Goal: Task Accomplishment & Management: Manage account settings

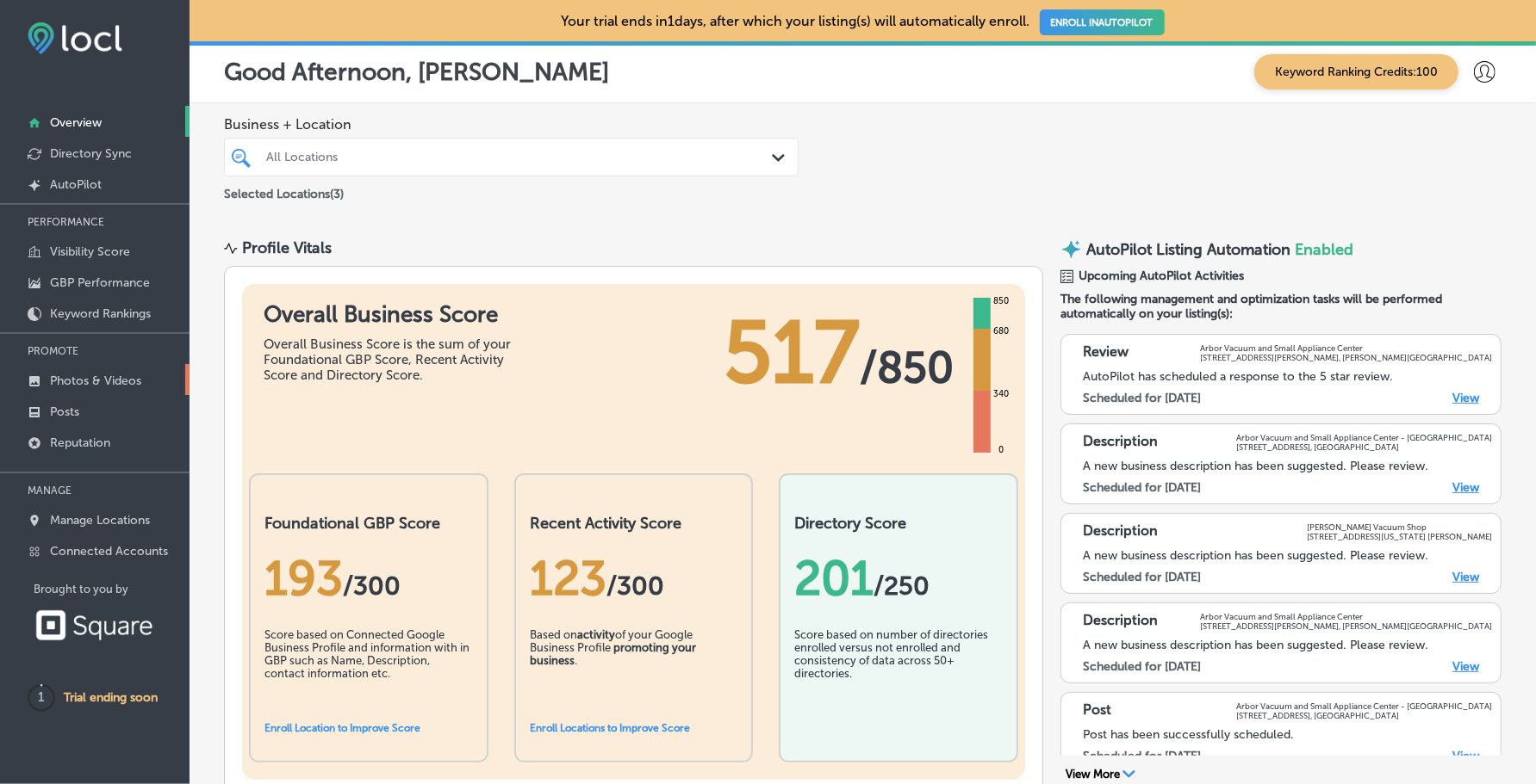
click at [112, 378] on p "Photos & Videos" at bounding box center [95, 381] width 92 height 15
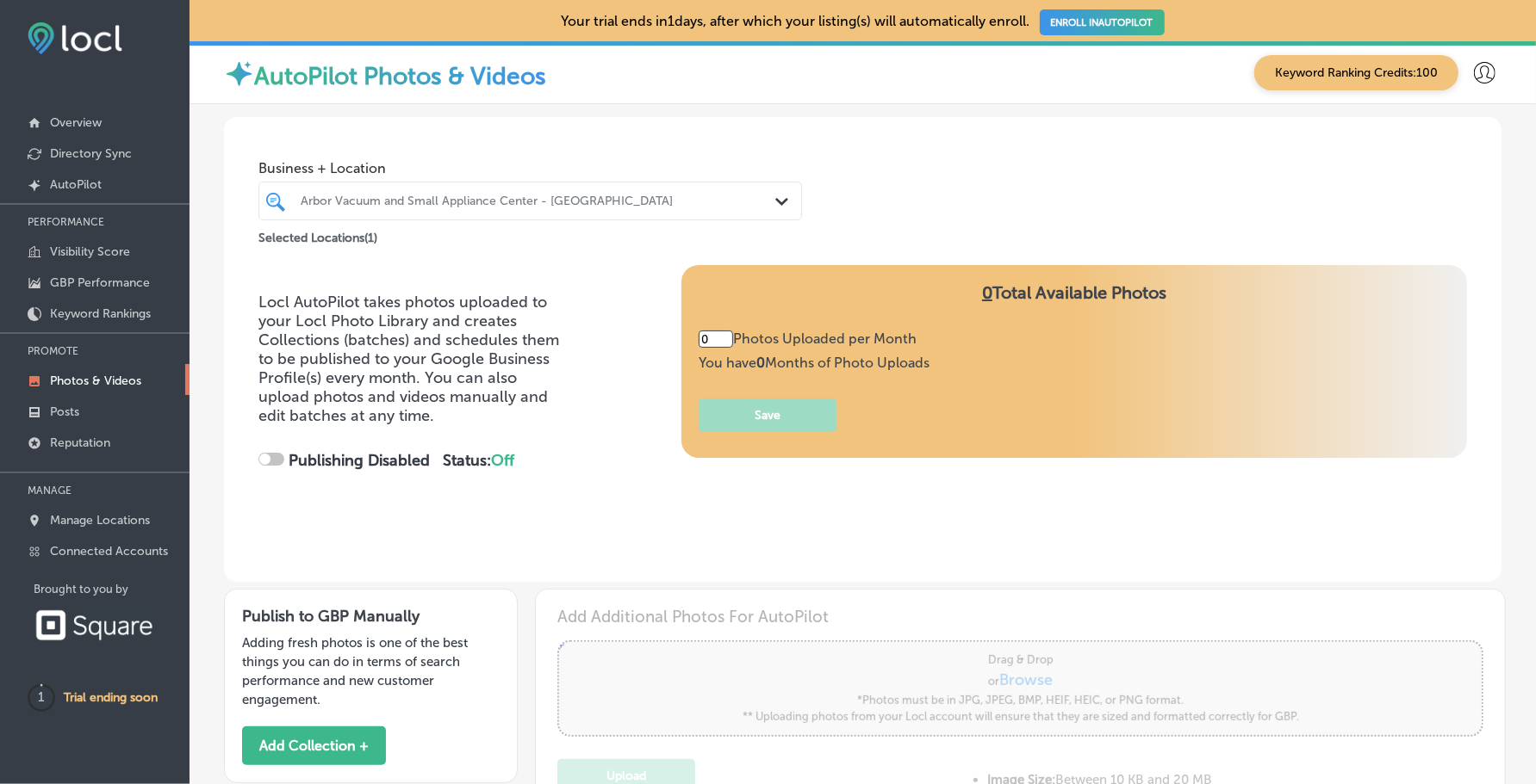
type input "5"
checkbox input "true"
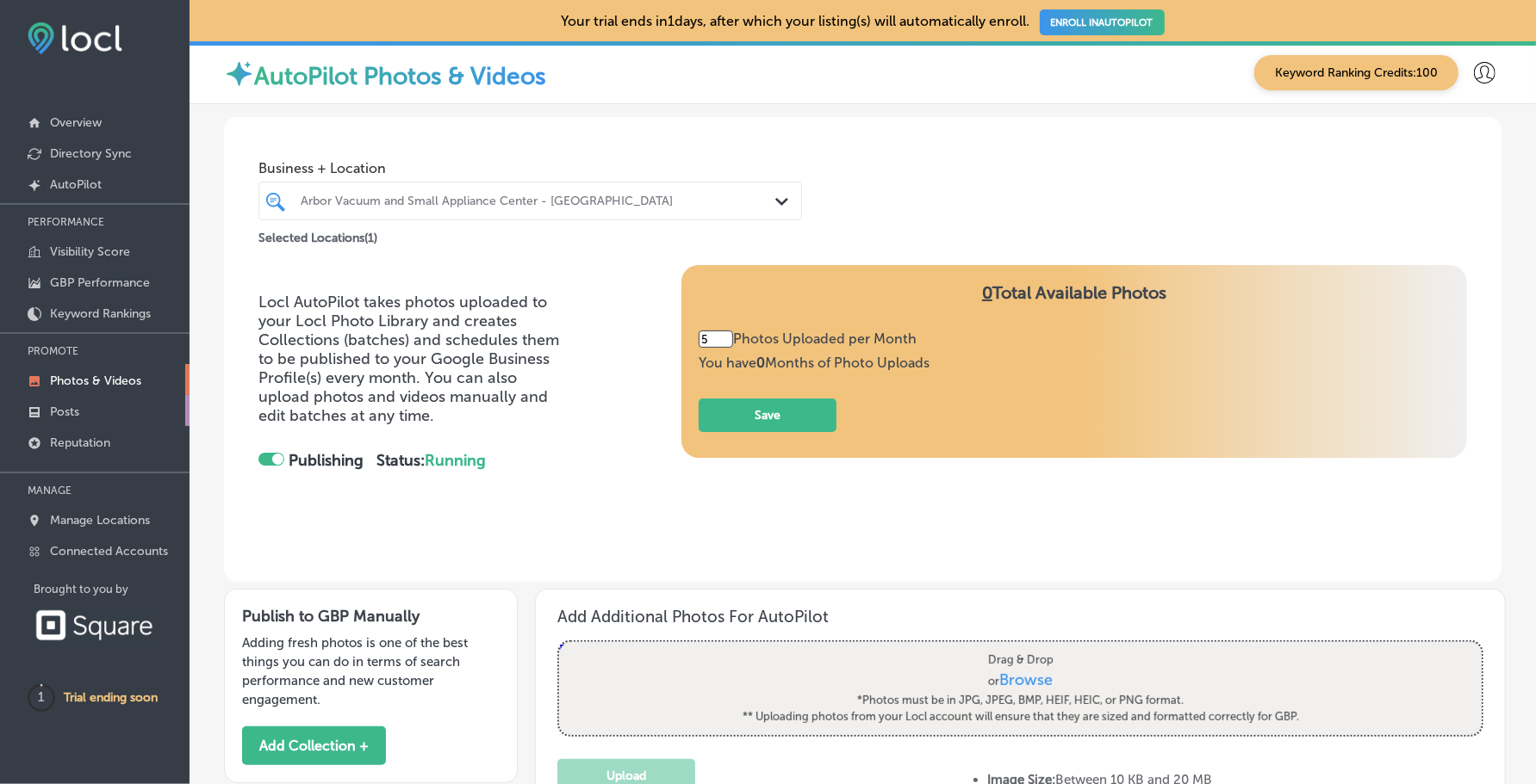
click at [98, 412] on link "Posts" at bounding box center [95, 410] width 189 height 31
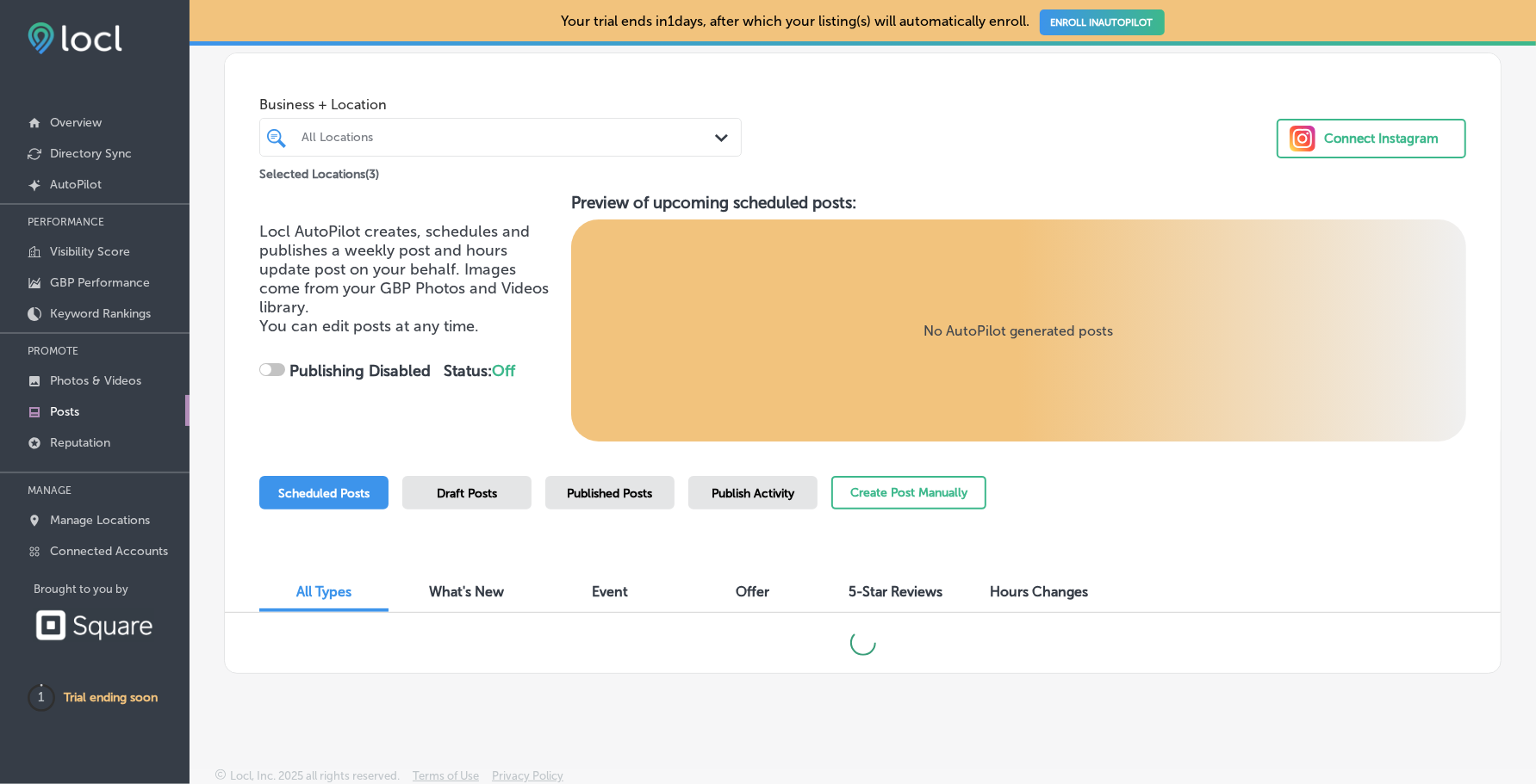
scroll to position [80, 0]
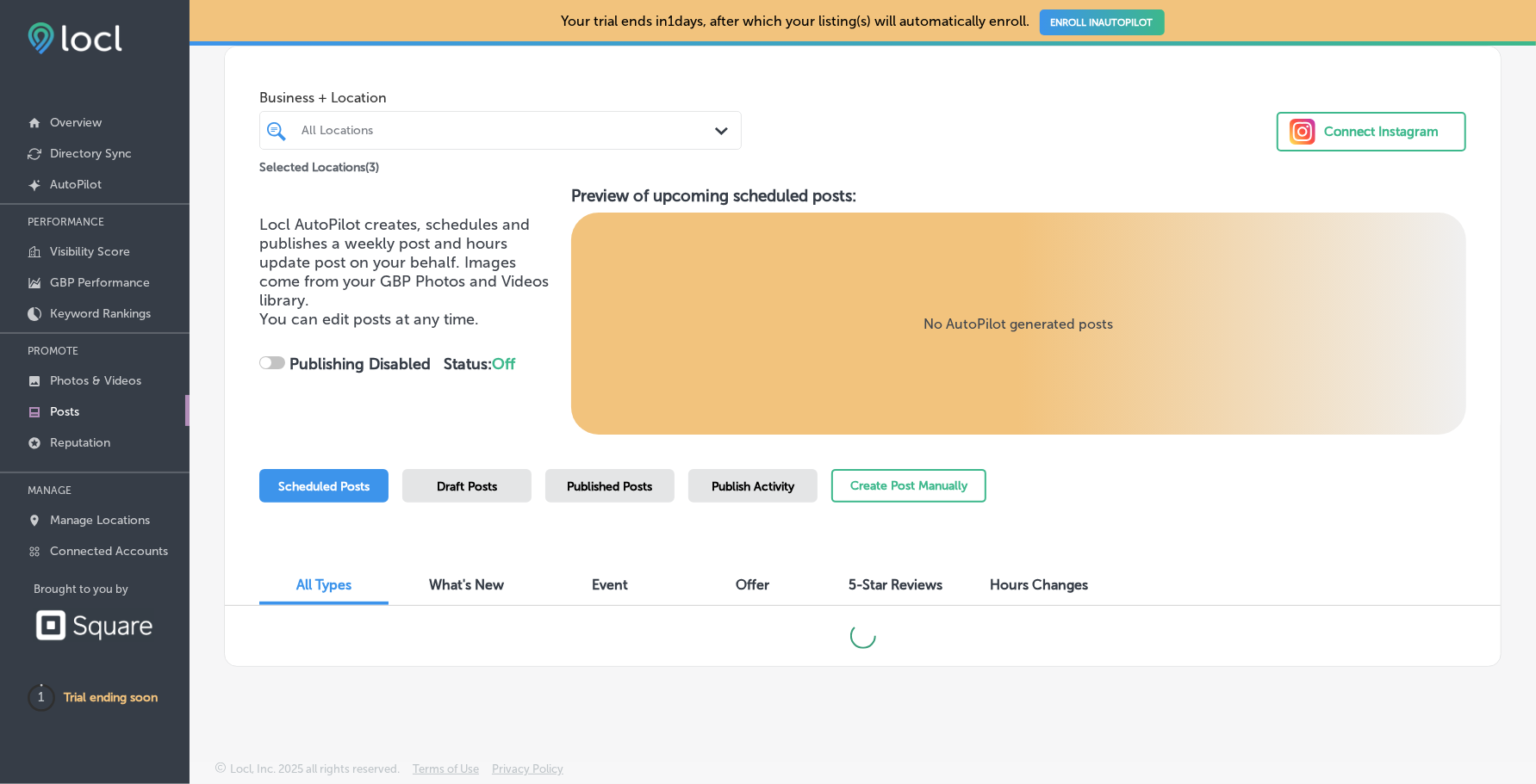
checkbox input "true"
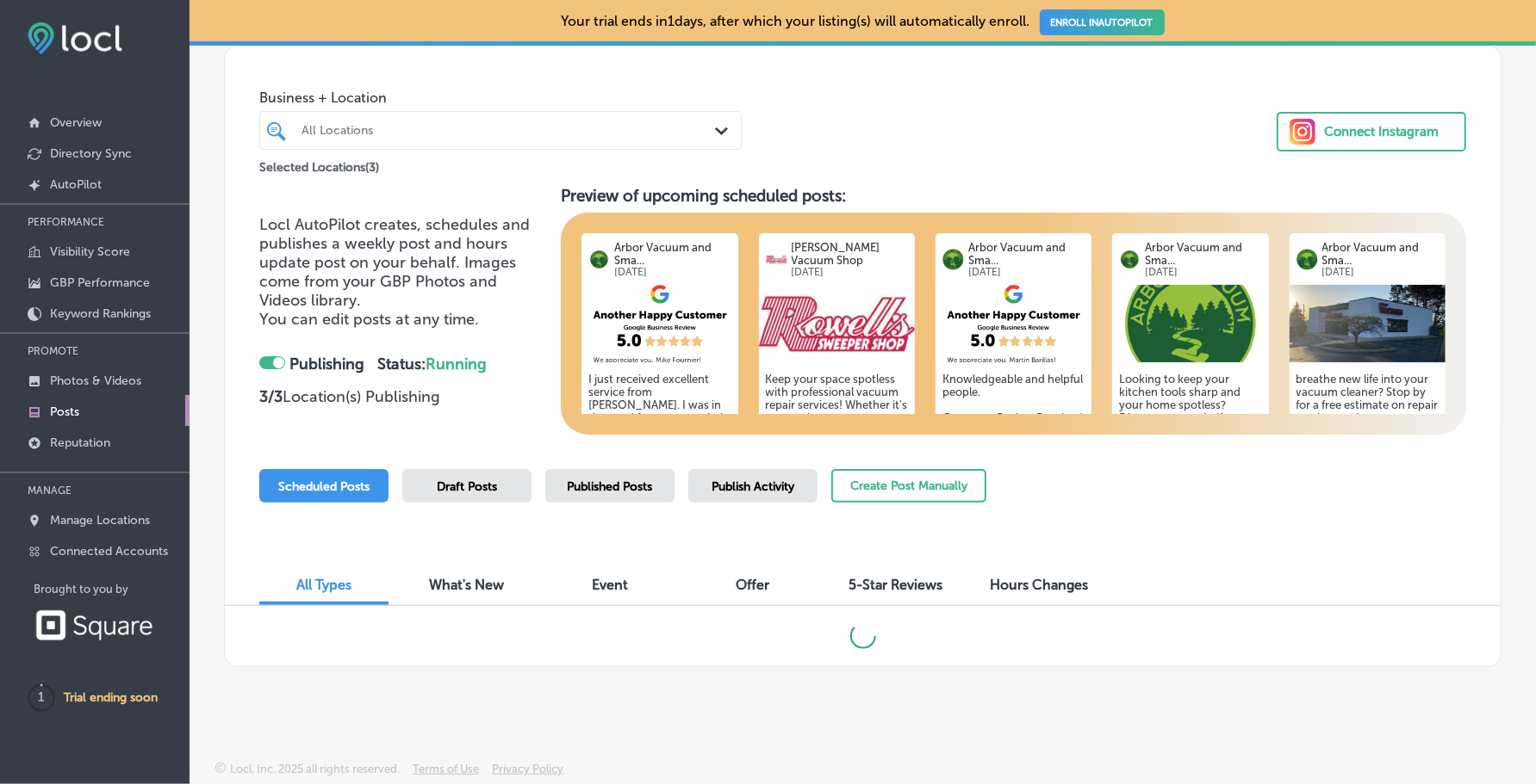
click at [604, 488] on span "Published Posts" at bounding box center [609, 487] width 85 height 15
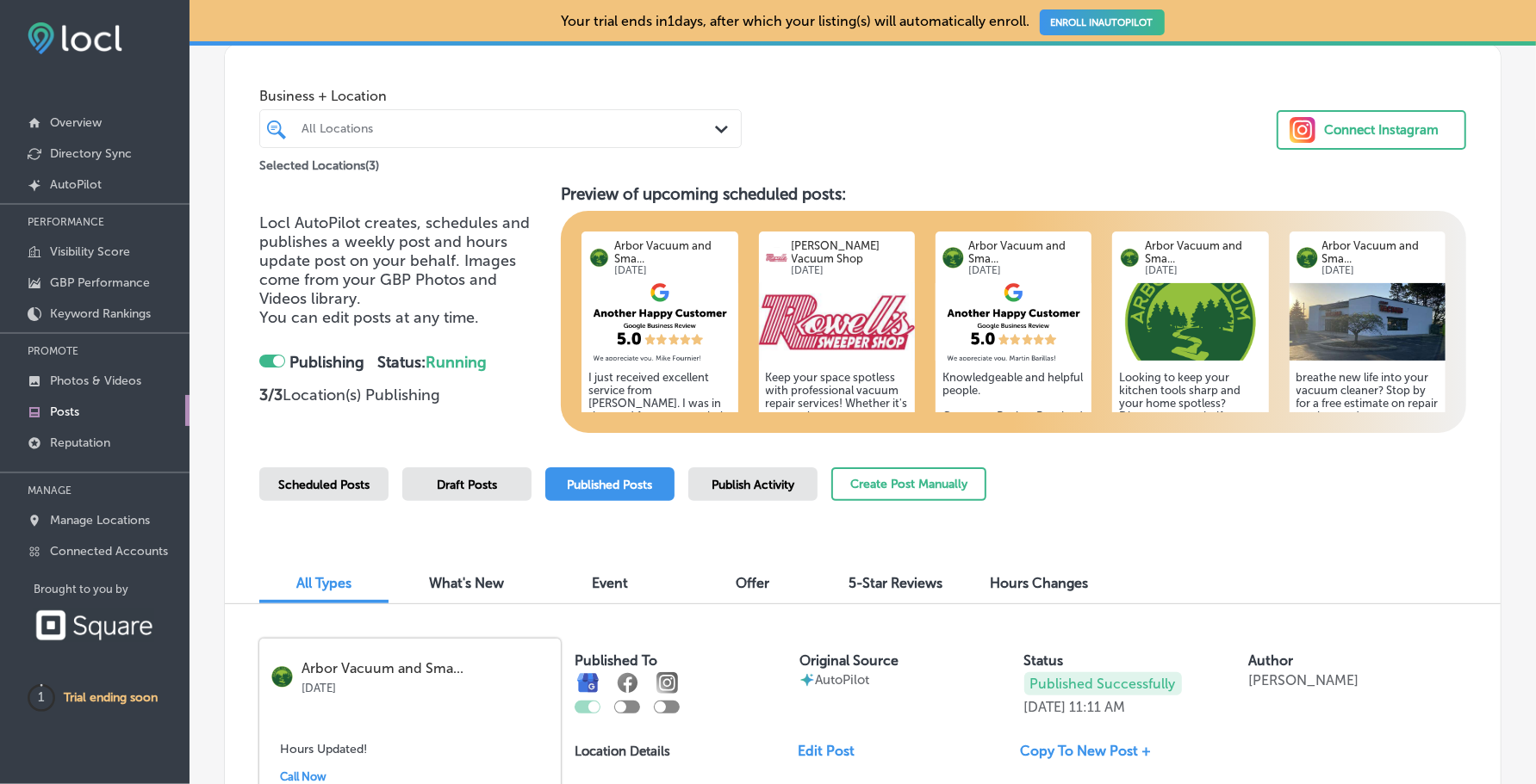
scroll to position [0, 0]
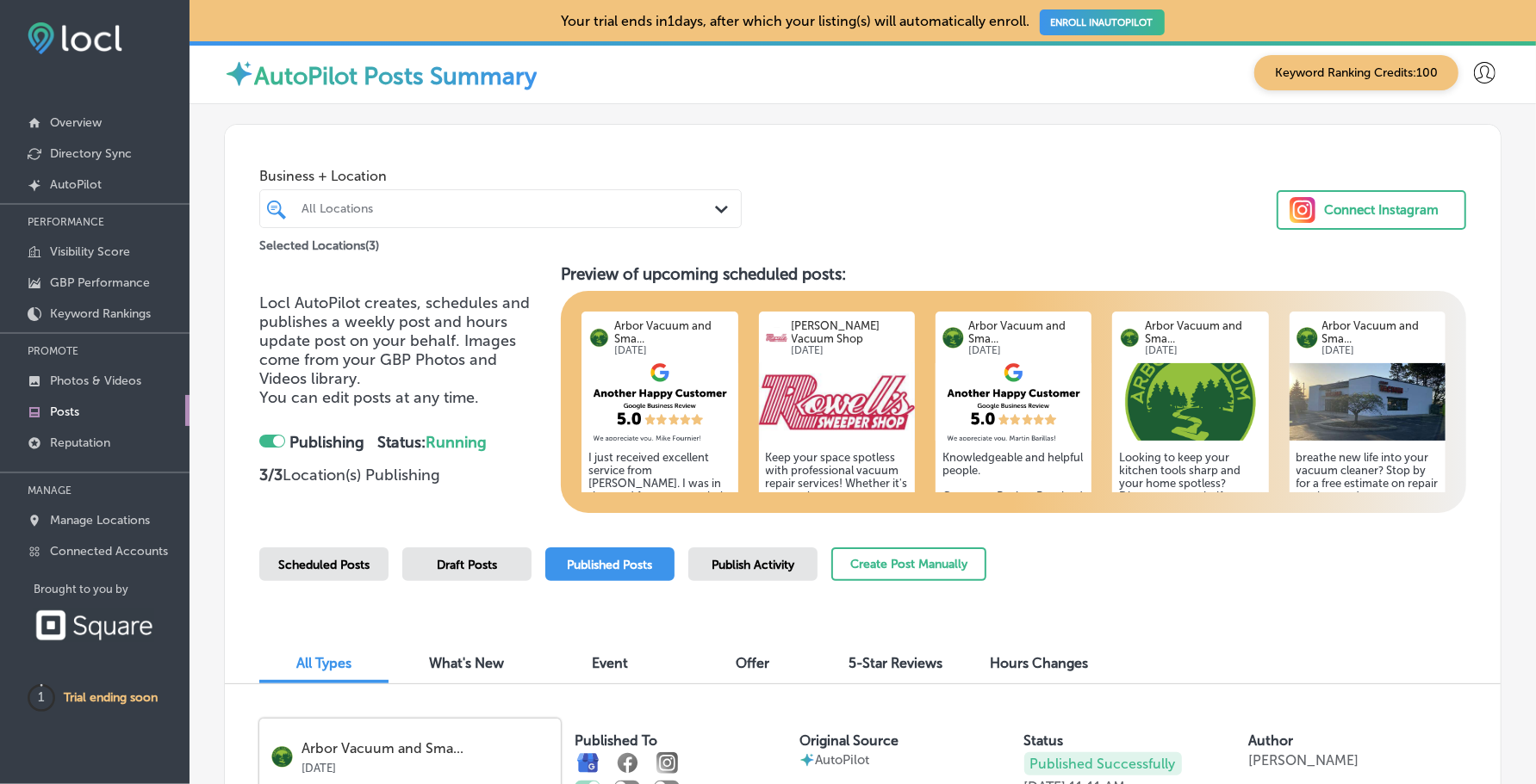
click at [334, 572] on span "Scheduled Posts" at bounding box center [324, 565] width 92 height 15
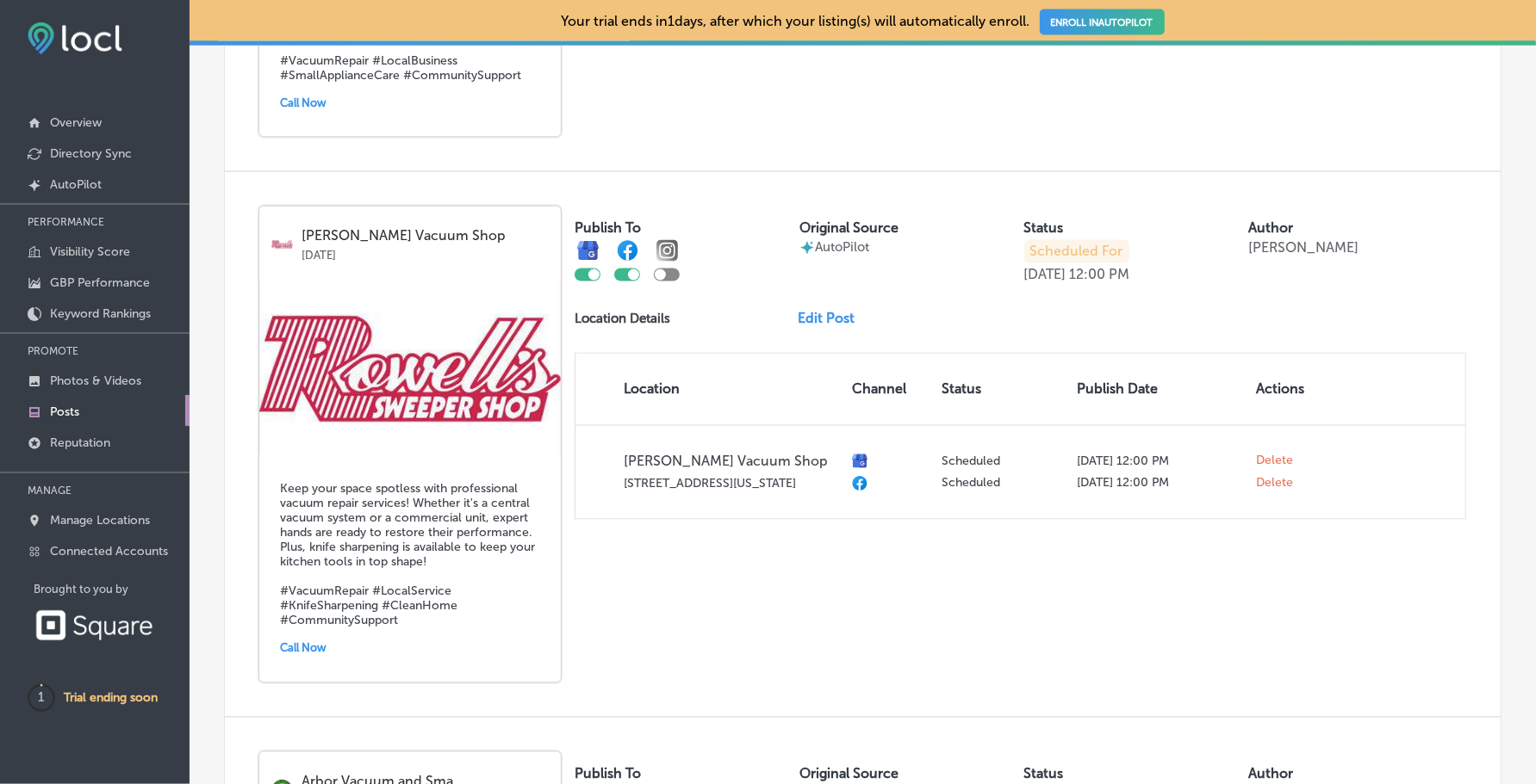
scroll to position [2136, 0]
click at [1093, 21] on link "ENROLL IN AUTOPILOT" at bounding box center [1102, 22] width 124 height 26
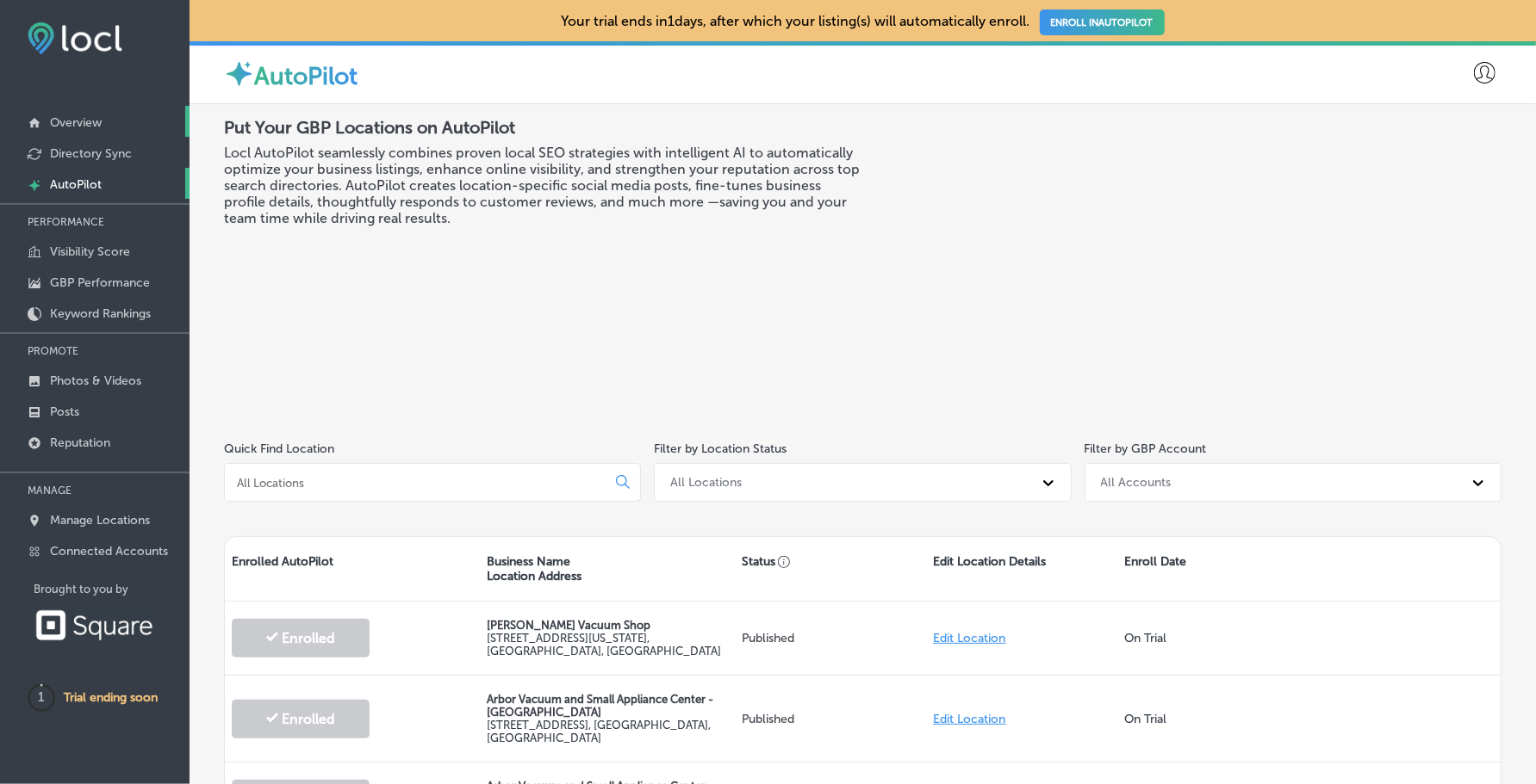
click at [105, 123] on link "Overview" at bounding box center [95, 121] width 189 height 31
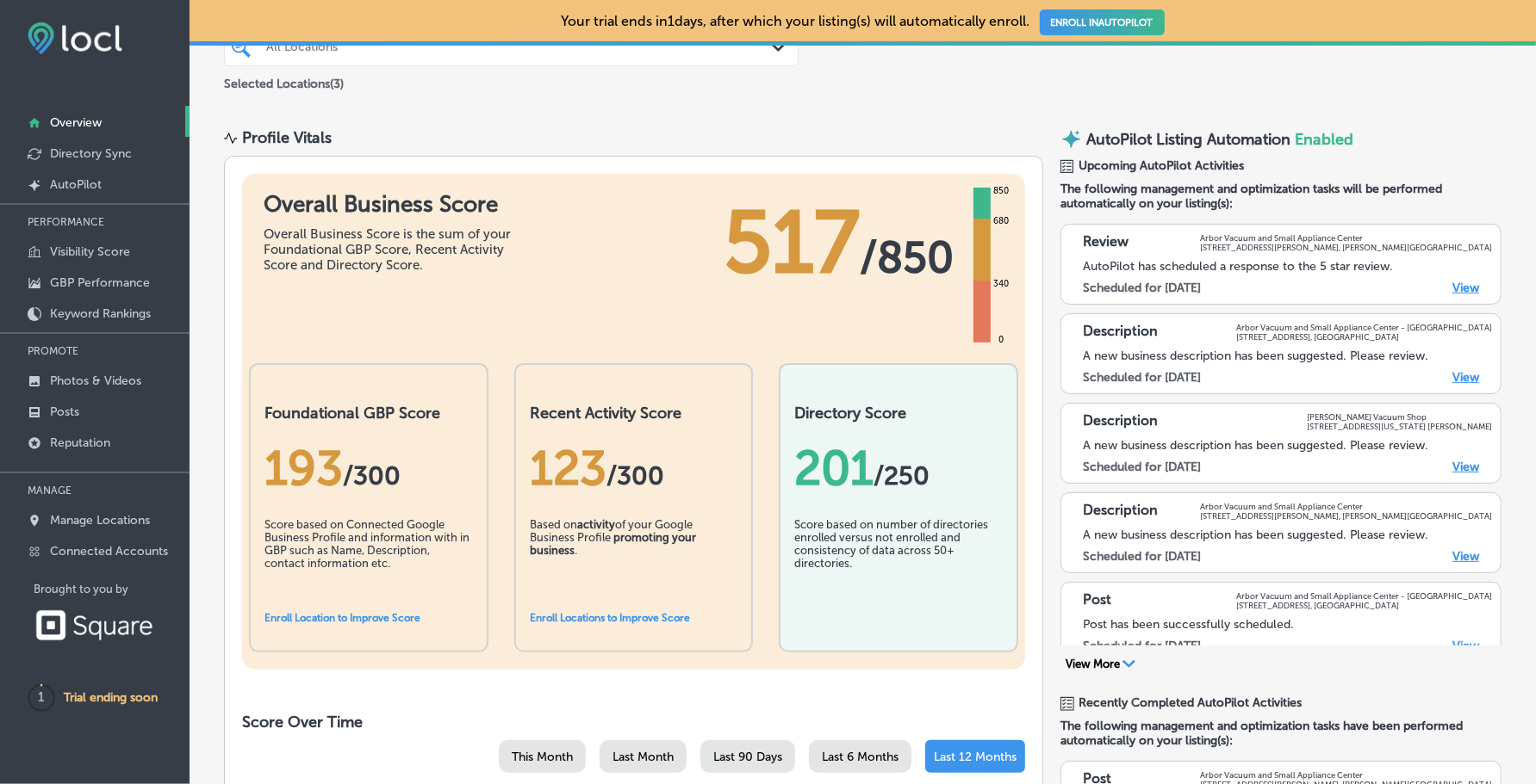
scroll to position [112, 0]
click at [847, 471] on div "201 /250" at bounding box center [898, 466] width 209 height 57
click at [110, 152] on p "Directory Sync" at bounding box center [90, 153] width 81 height 15
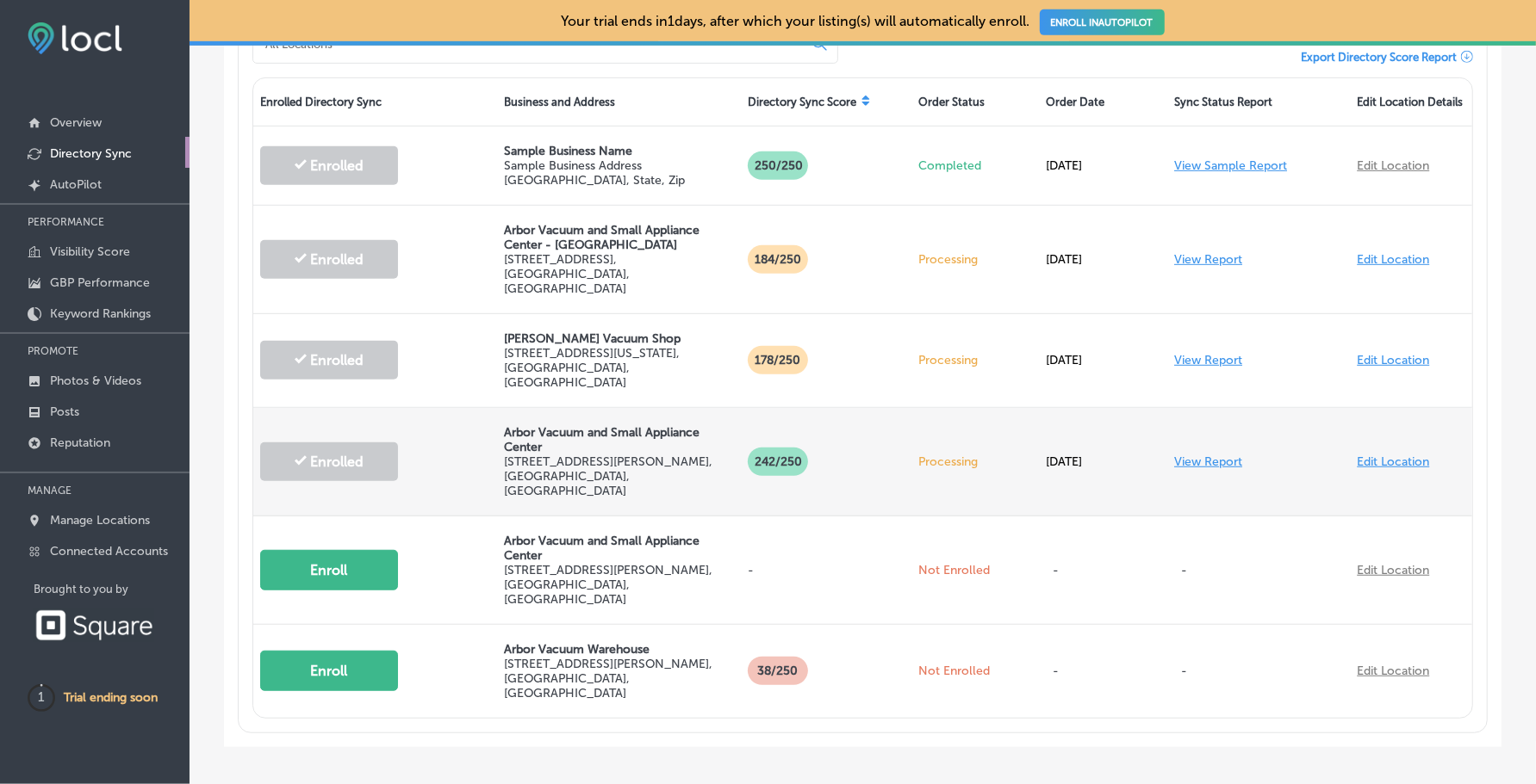
scroll to position [577, 0]
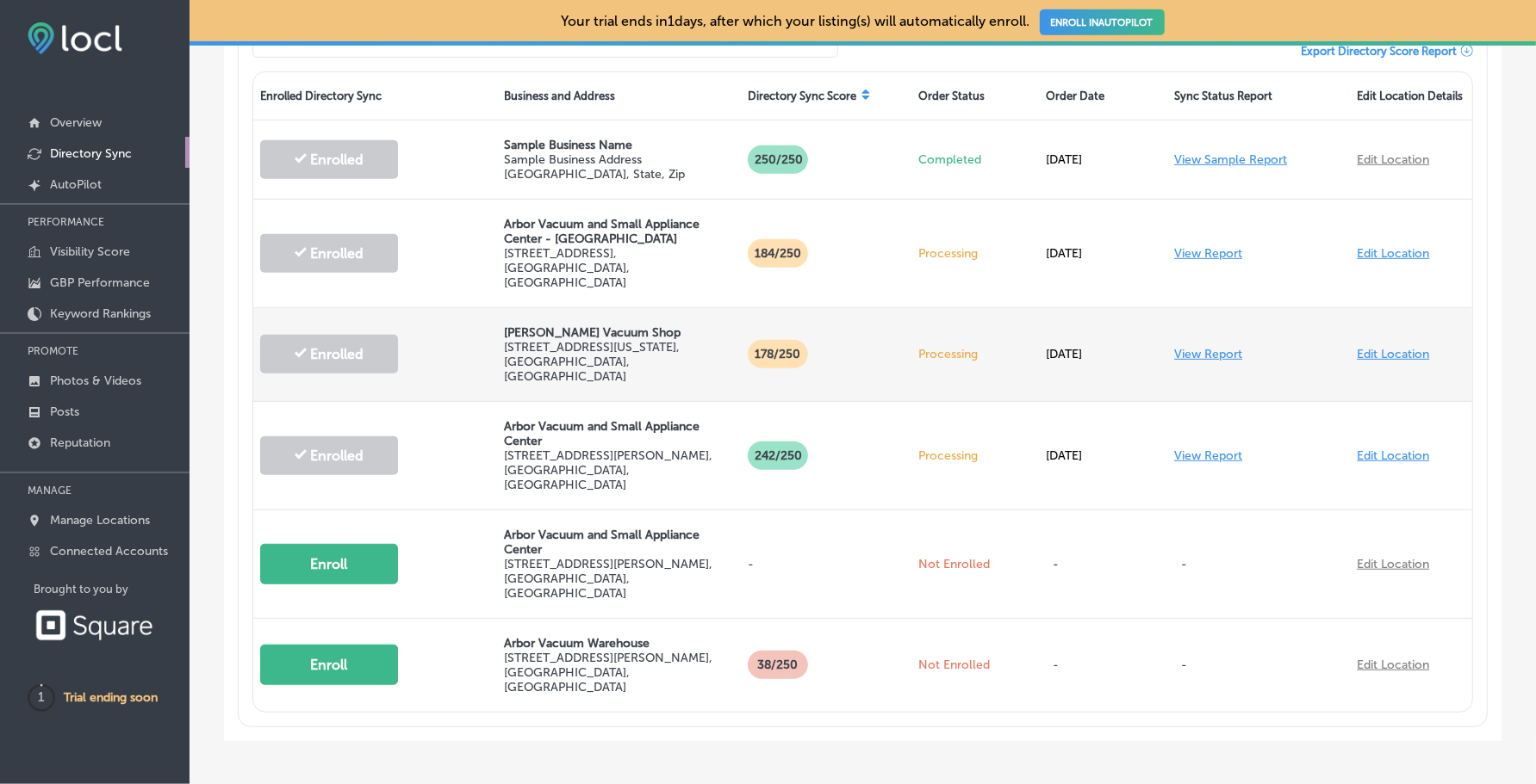
click at [1368, 347] on link "Edit Location" at bounding box center [1392, 355] width 72 height 15
select select "US"
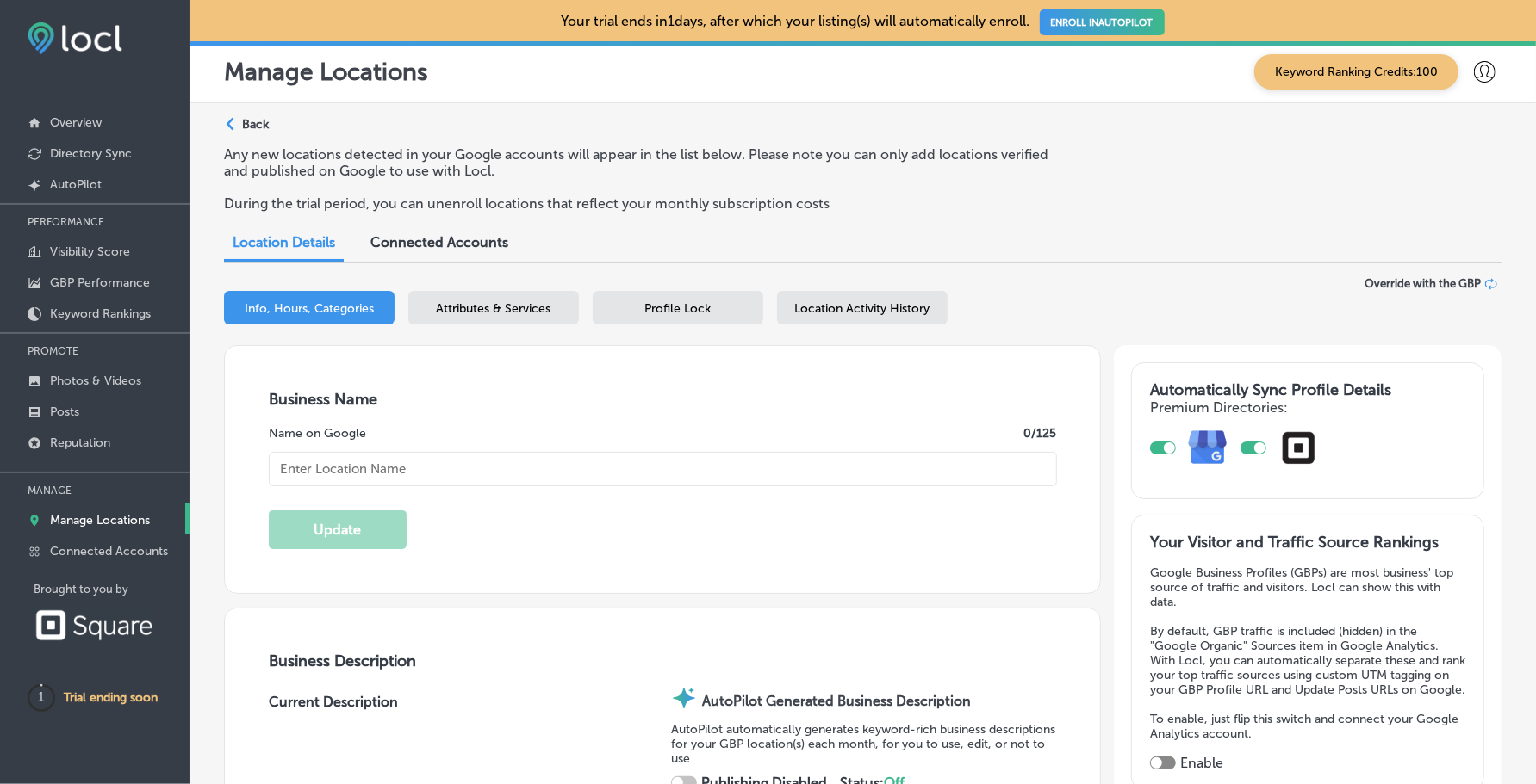
checkbox input "true"
type input "[PERSON_NAME] Vacuum Shop"
type textarea "[PERSON_NAME] Vacuum Shop is your trusted destination for expert vacuum repair …"
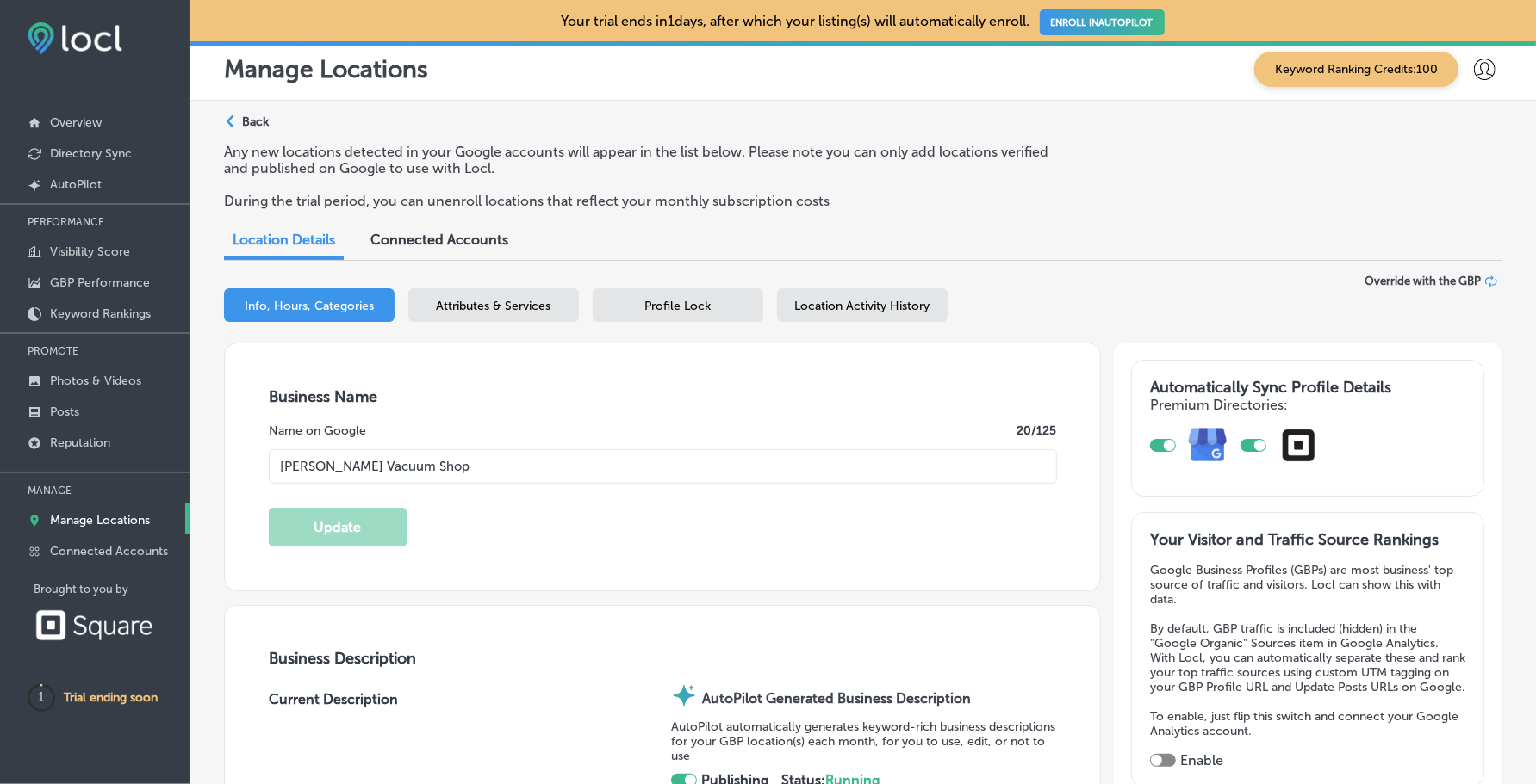
type input "[STREET_ADDRESS][US_STATE]"
type input "[PERSON_NAME]"
type input "49201"
type input "US"
type input "[URL][DOMAIN_NAME]"
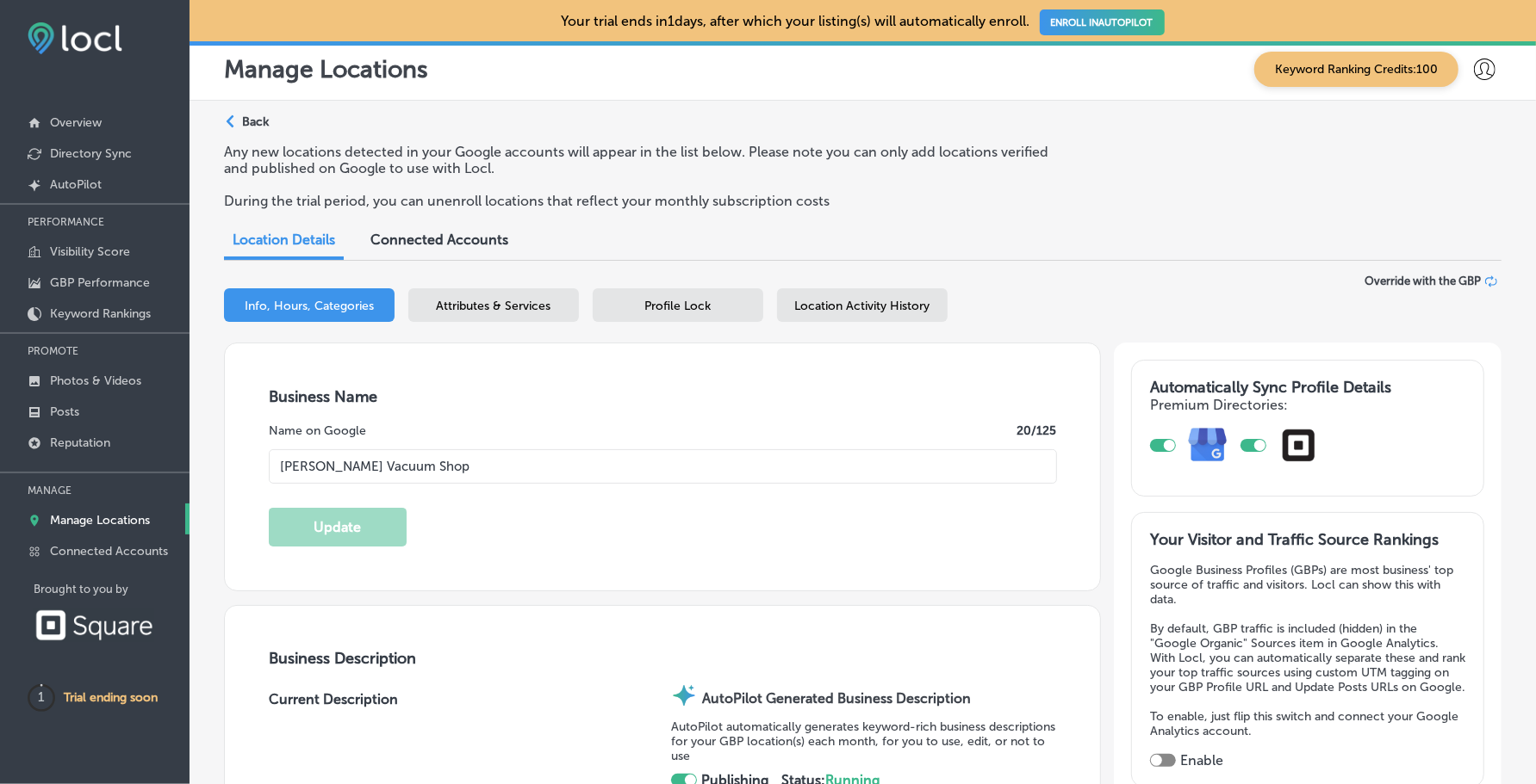
checkbox input "true"
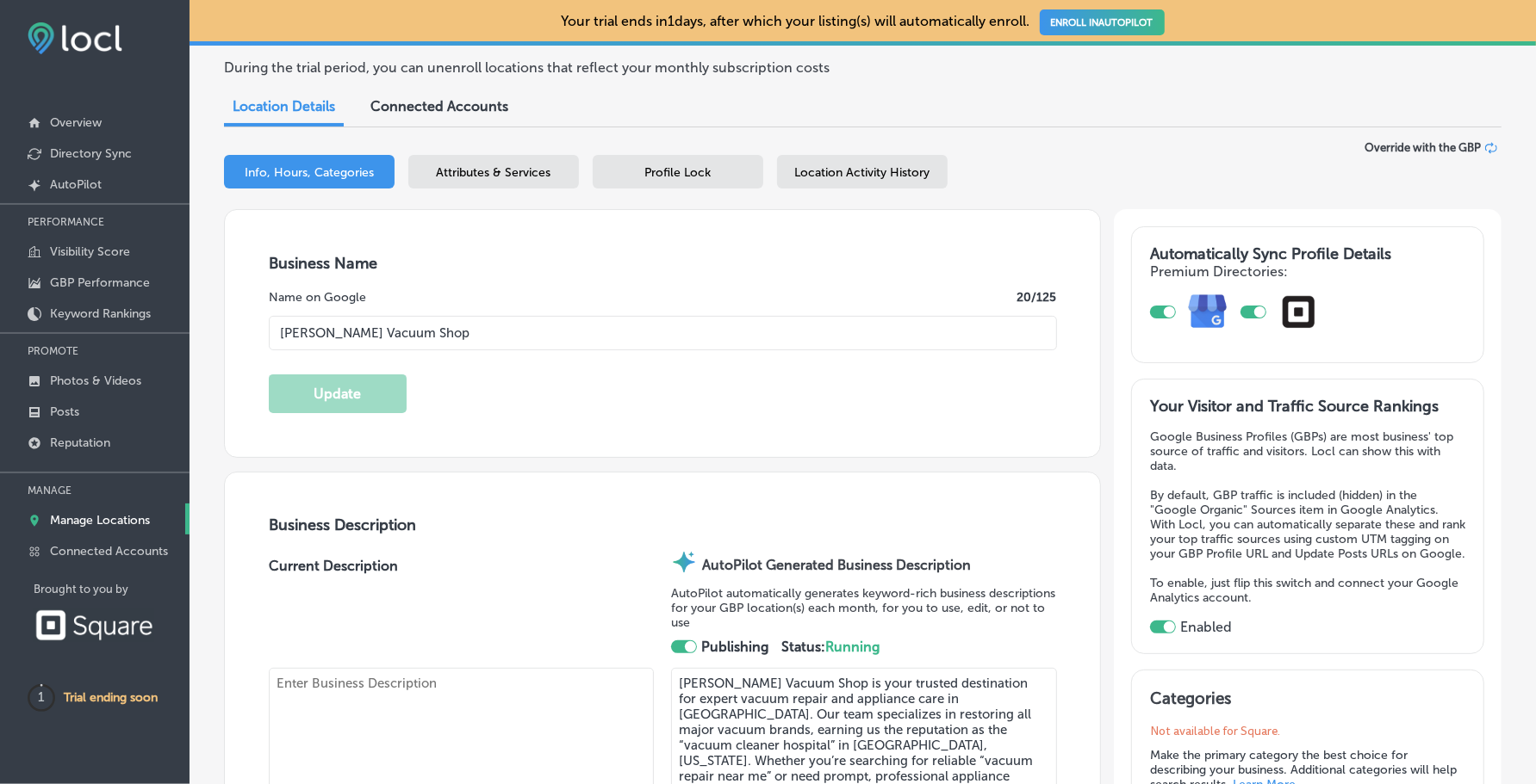
type textarea "[PERSON_NAME] Vacuum Shop is your trusted destination for expert vacuum repair …"
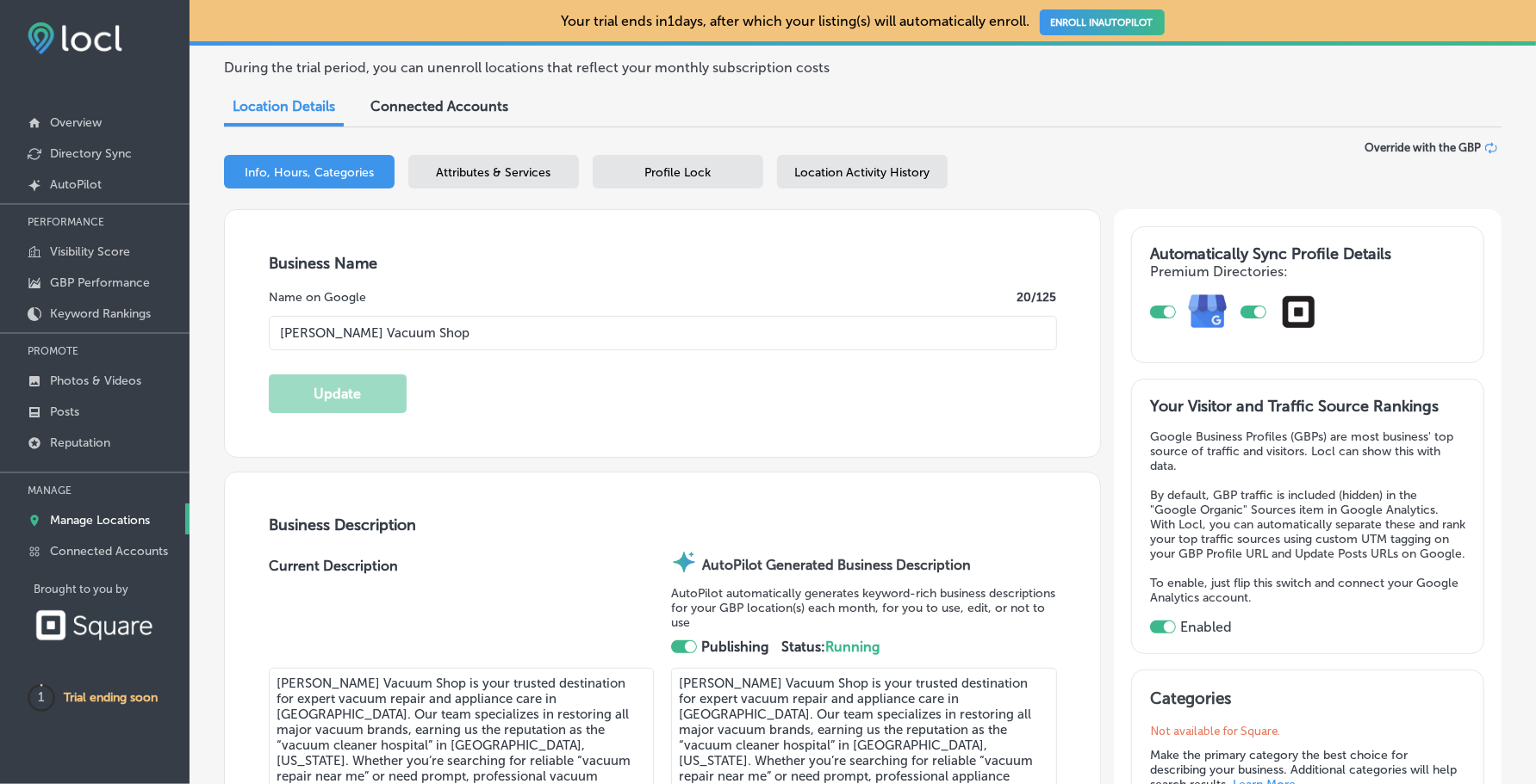
type input "[PHONE_NUMBER]"
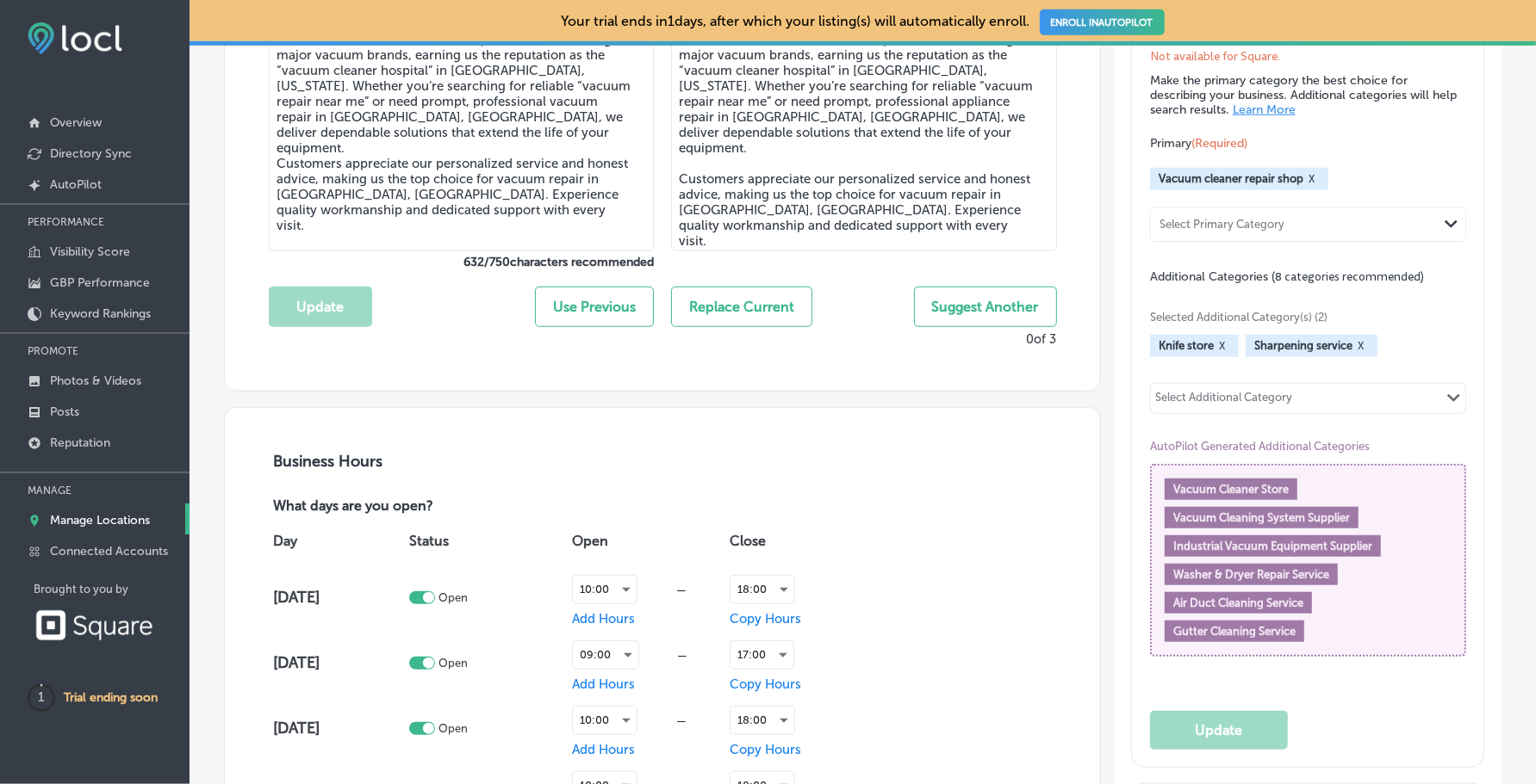
scroll to position [809, 0]
click at [1280, 413] on div "Select Additional Category" at bounding box center [1223, 402] width 137 height 20
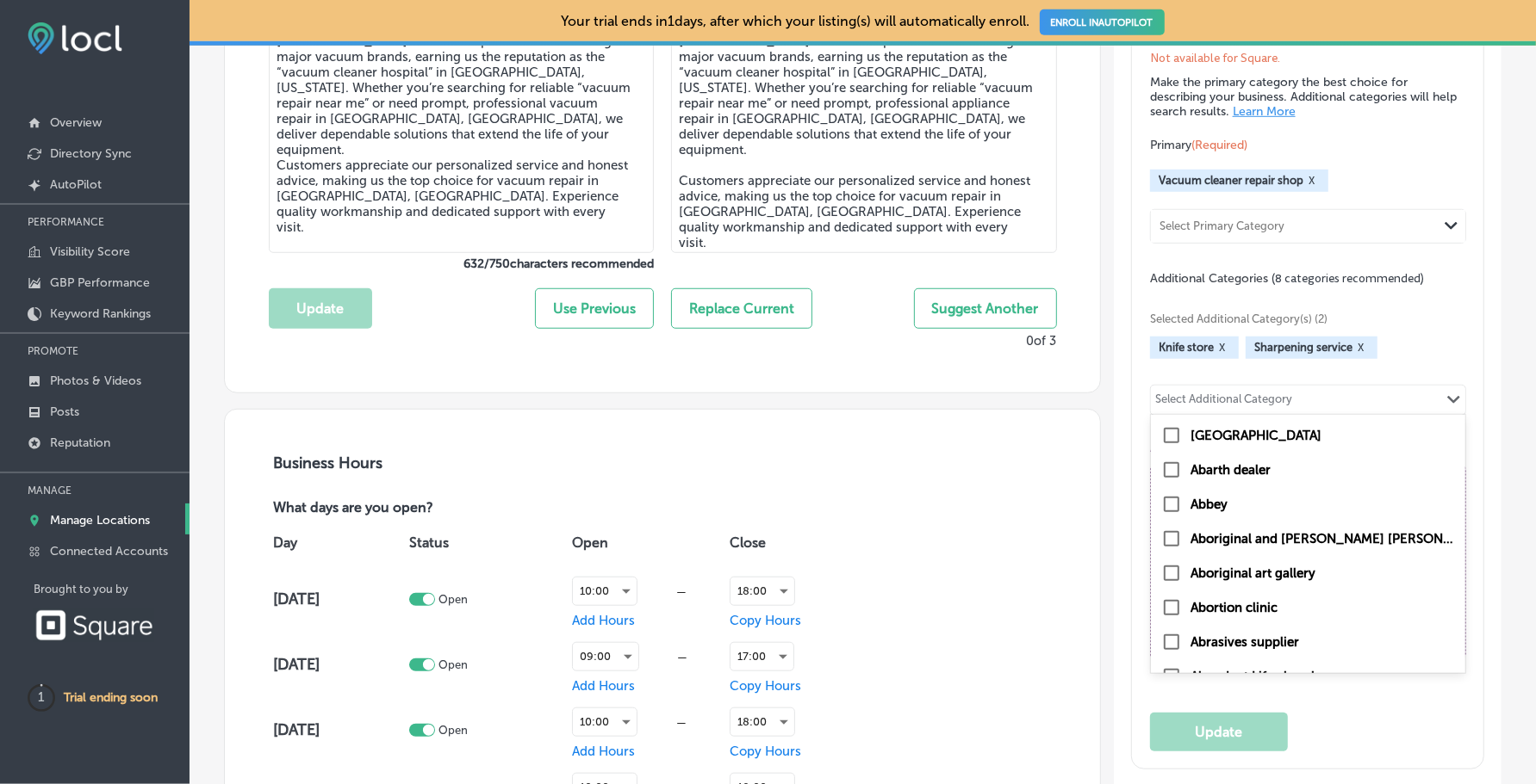
click at [1265, 413] on div "Select Additional Category" at bounding box center [1223, 402] width 137 height 20
click at [1447, 407] on div "Path Created with Sketch." at bounding box center [1454, 400] width 22 height 14
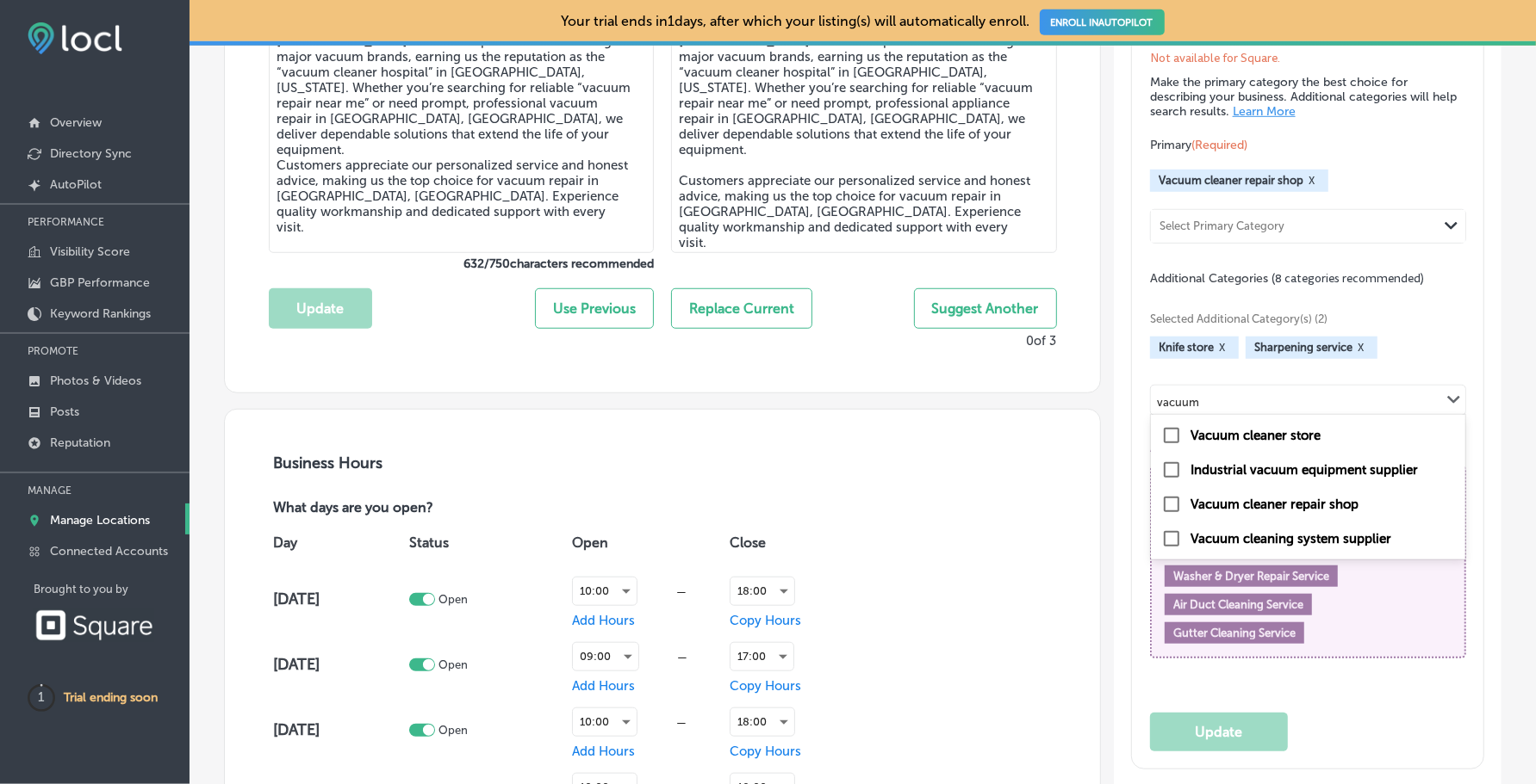
click at [1277, 443] on label "Vacuum cleaner store" at bounding box center [1255, 435] width 130 height 16
type input "vacuum"
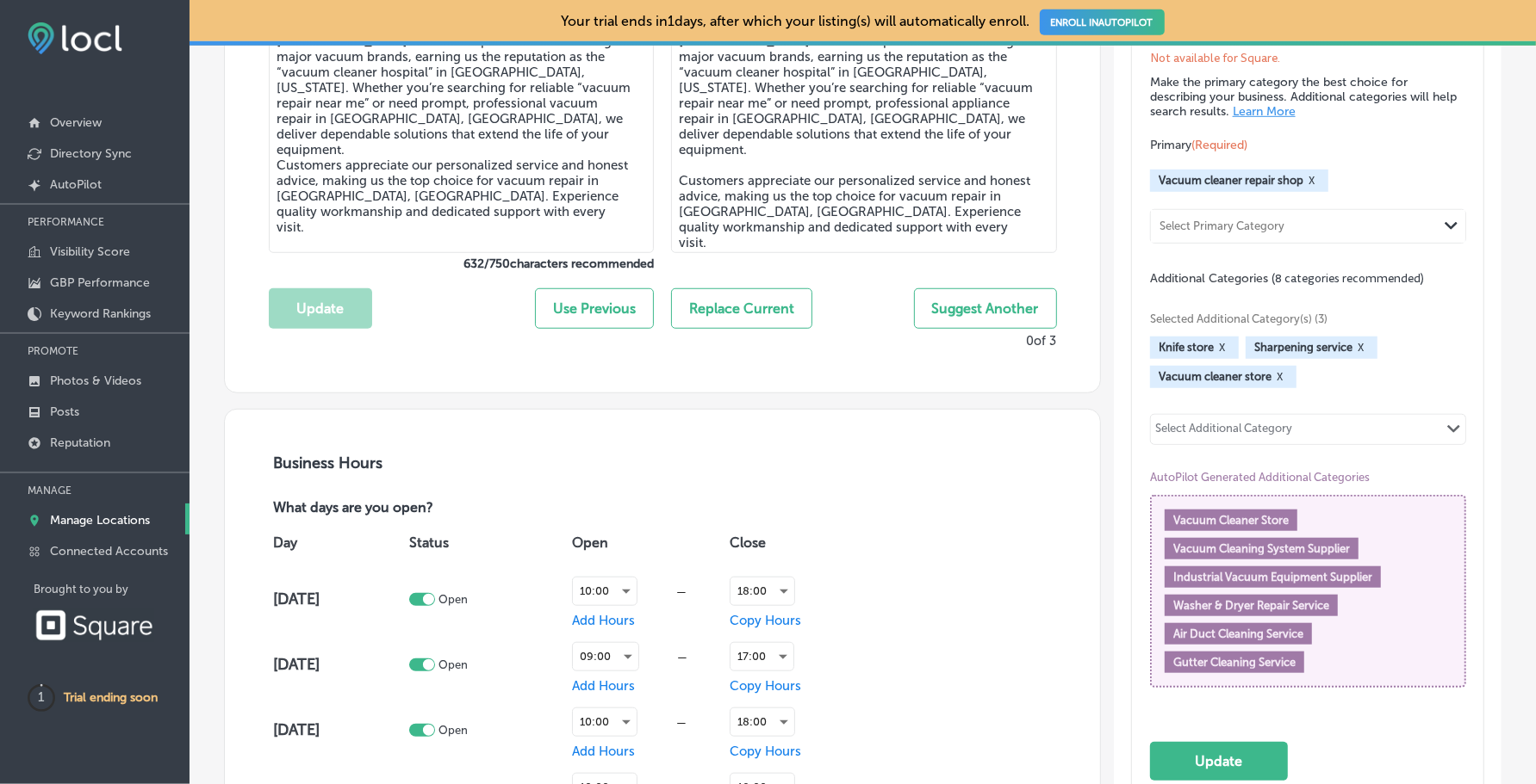
click at [1347, 444] on div "Select Additional Category Path Created with Sketch." at bounding box center [1308, 429] width 315 height 29
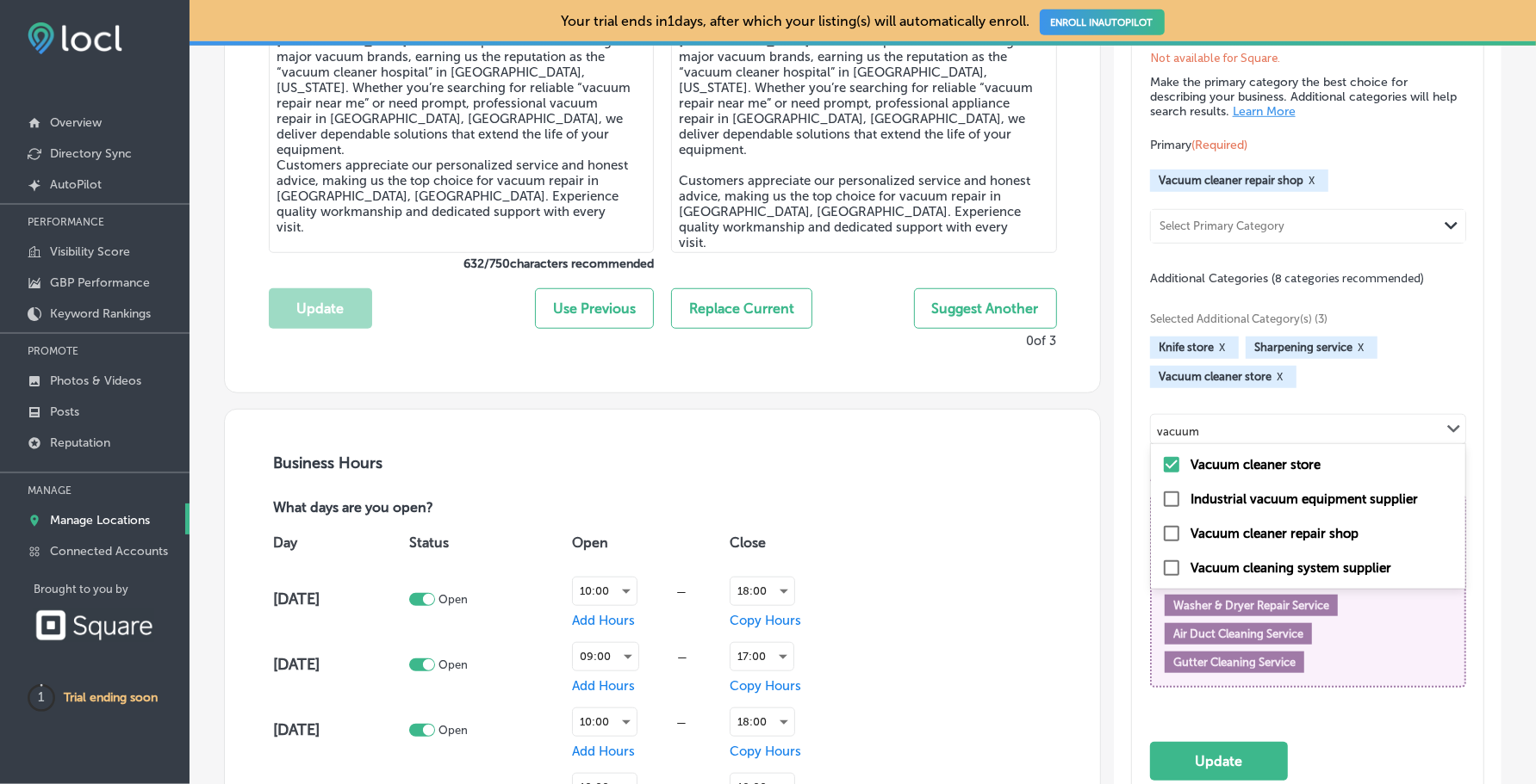
click at [1228, 576] on label "Vacuum cleaning system supplier" at bounding box center [1291, 568] width 200 height 16
type input "vacuum"
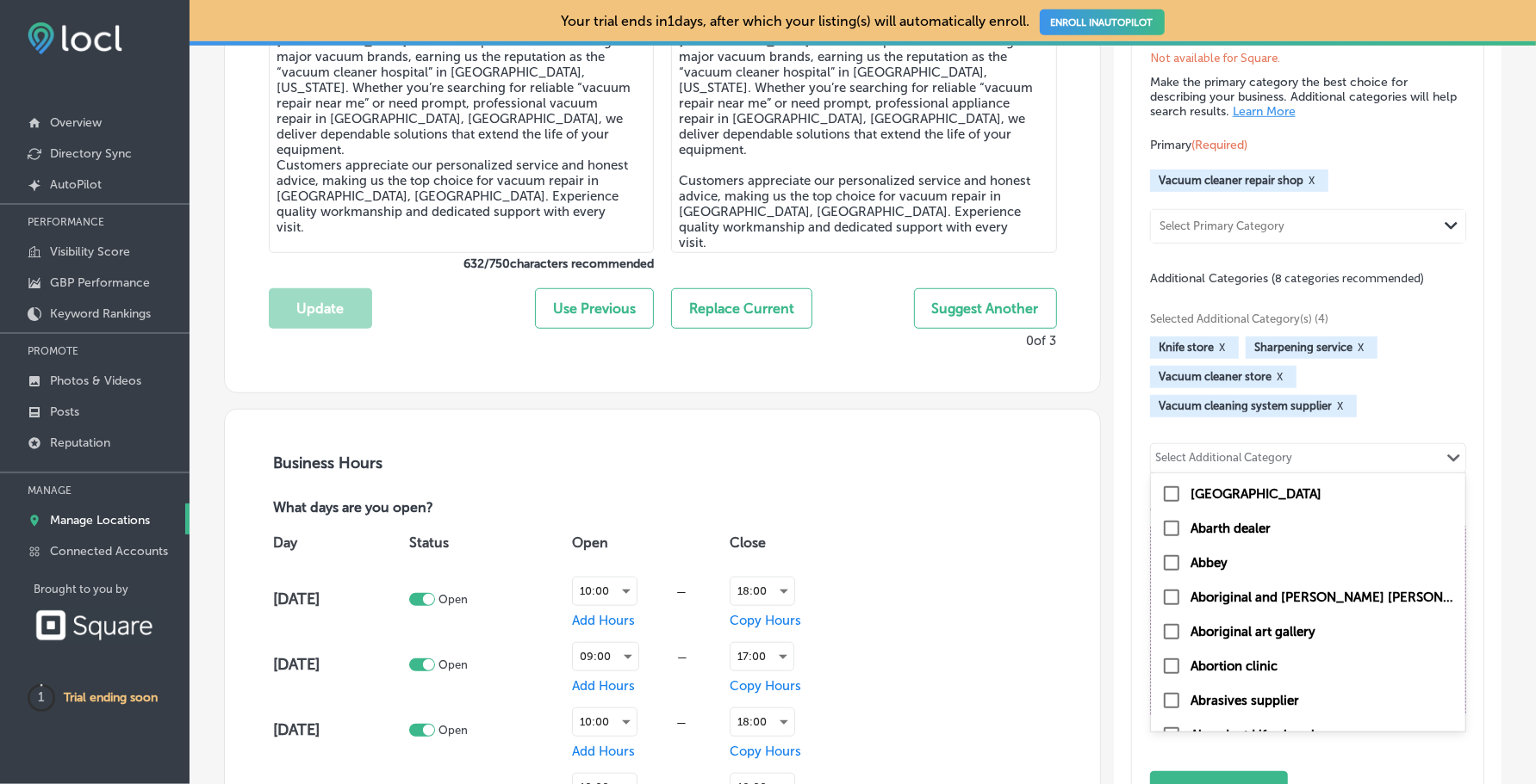
click at [1290, 473] on div "Select Additional Category Path Created with Sketch." at bounding box center [1308, 458] width 315 height 29
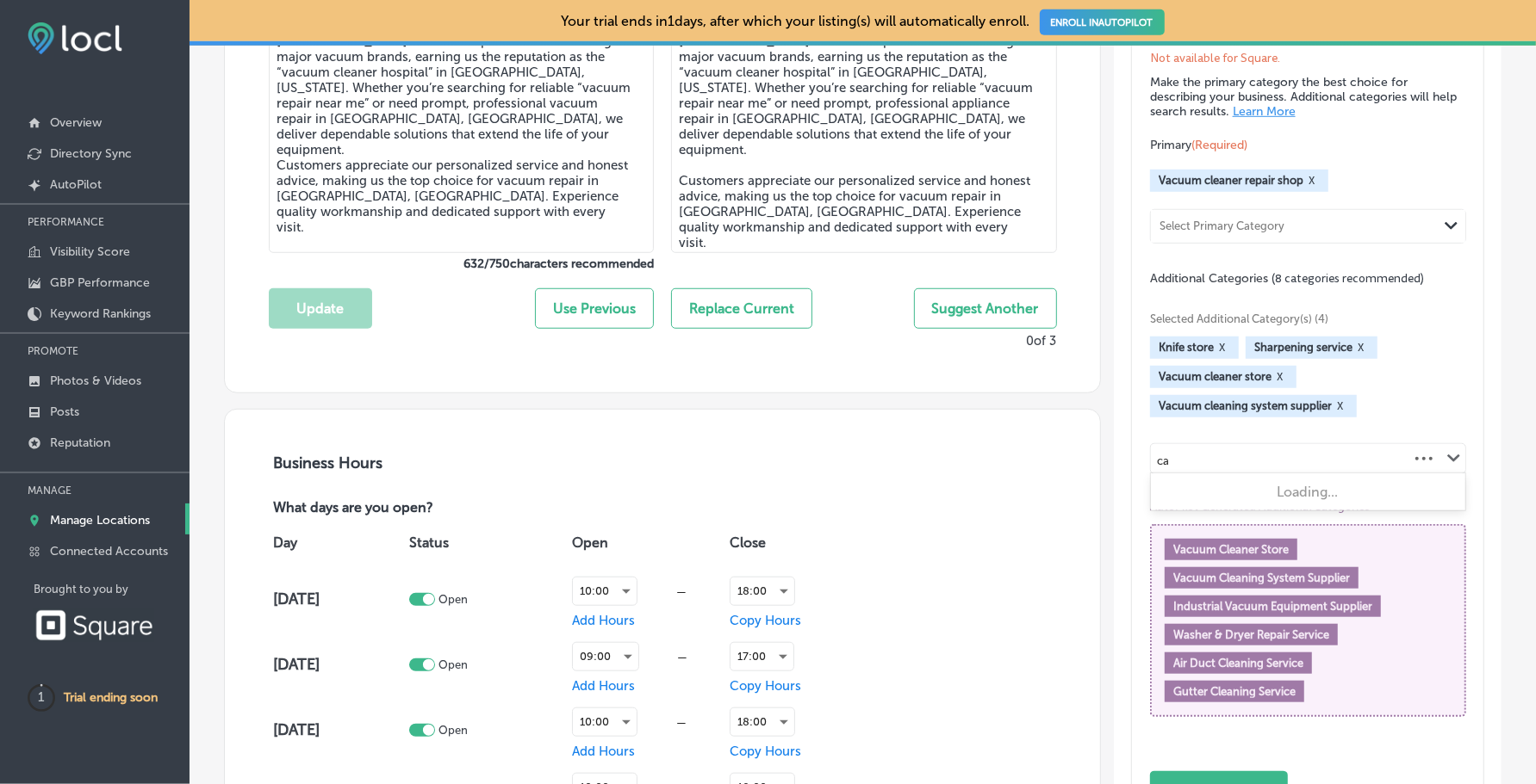
type input "c"
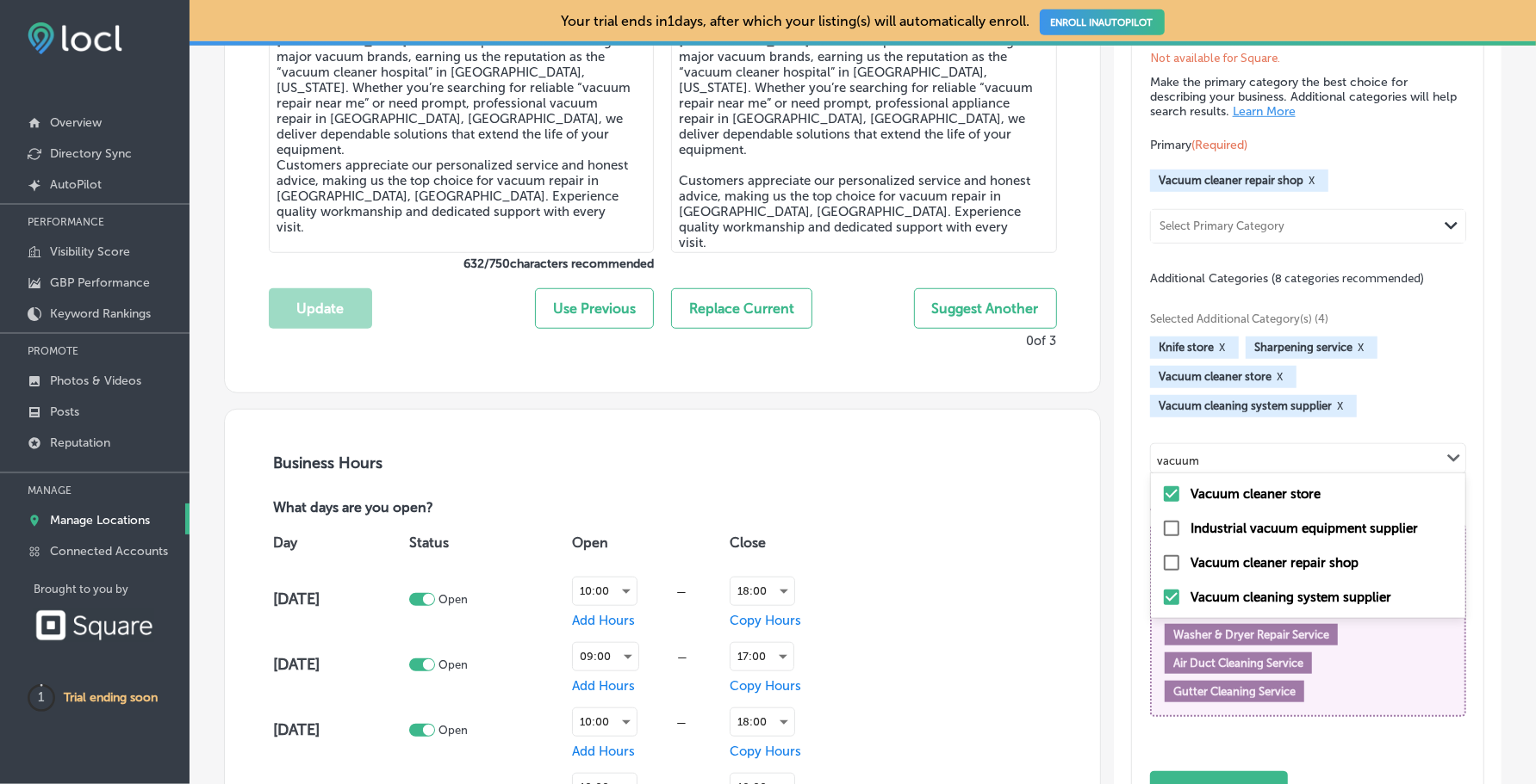
click at [1254, 571] on label "Vacuum cleaner repair shop" at bounding box center [1274, 563] width 168 height 16
type input "vacuum"
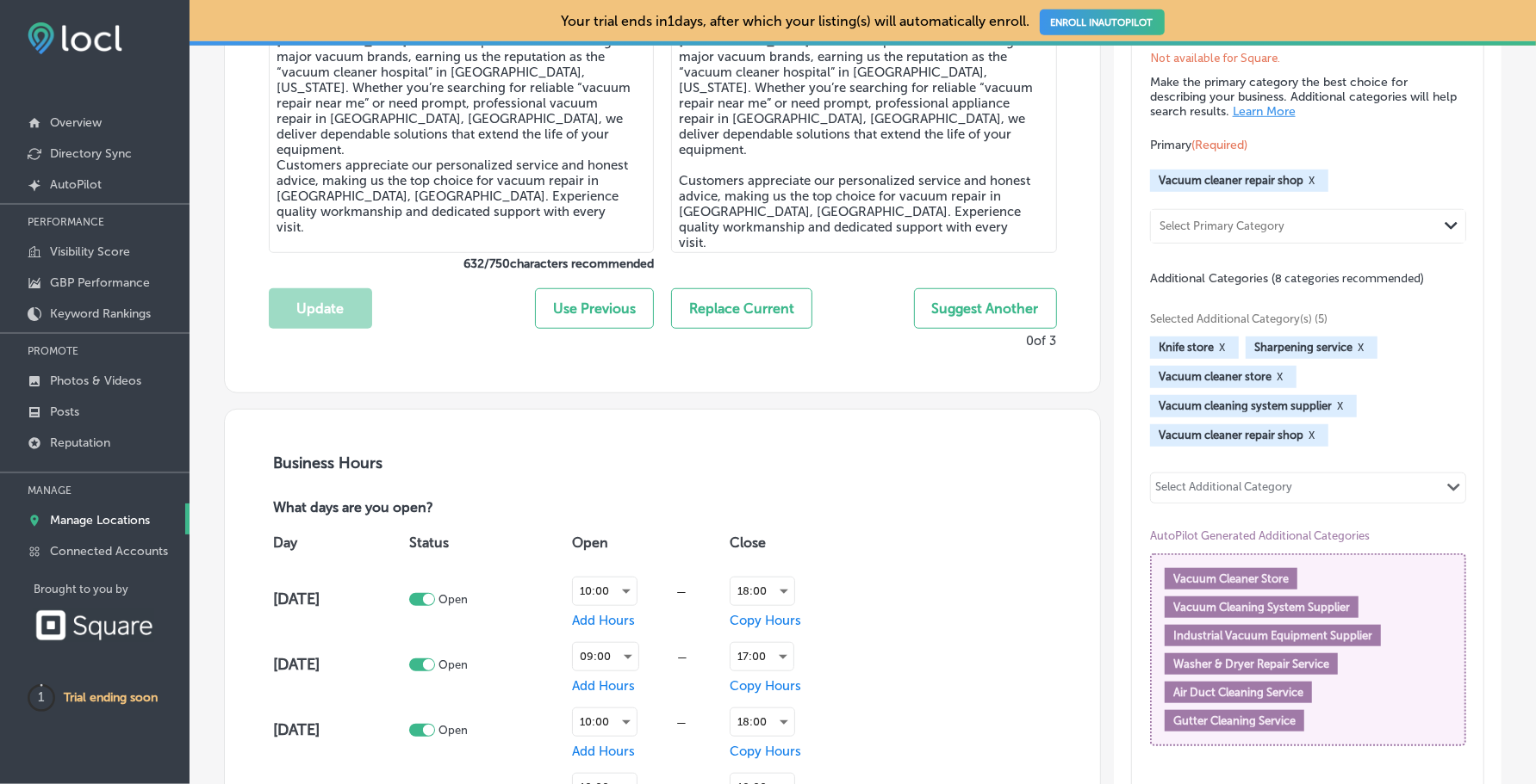
click at [1324, 495] on div "Select Additional Category Path Created with Sketch." at bounding box center [1308, 487] width 315 height 29
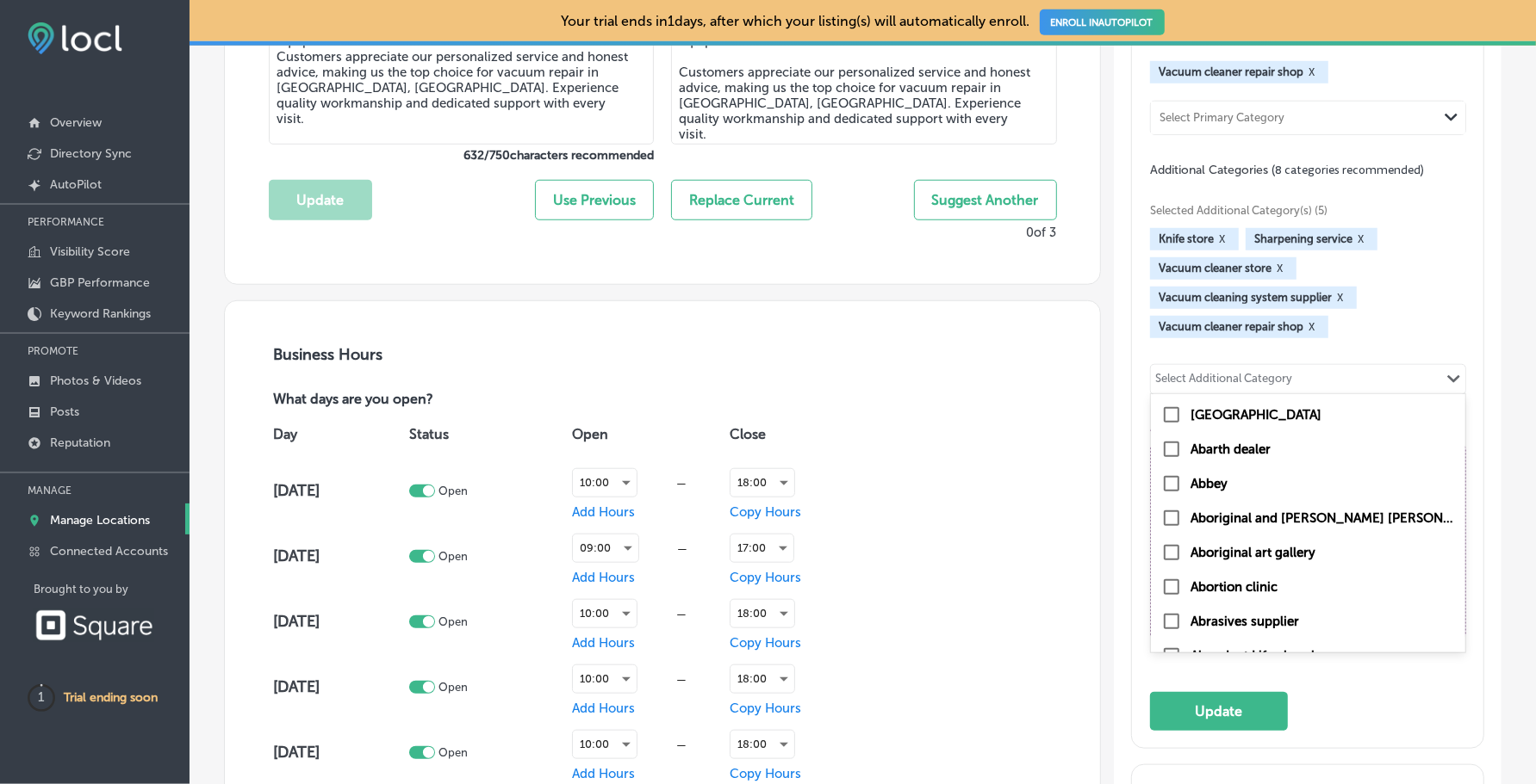
scroll to position [945, 0]
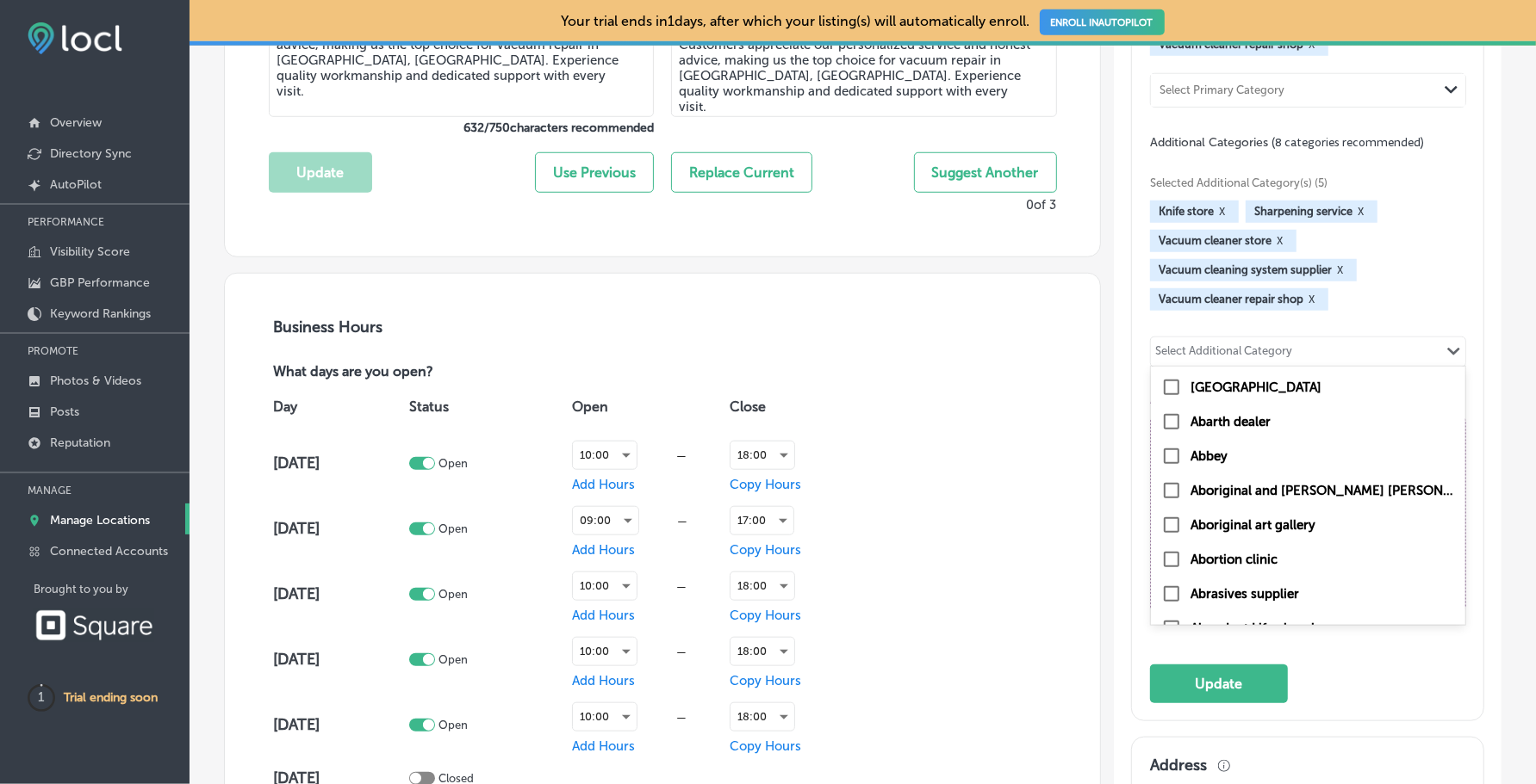
type input "v"
checkbox input "true"
type input "va"
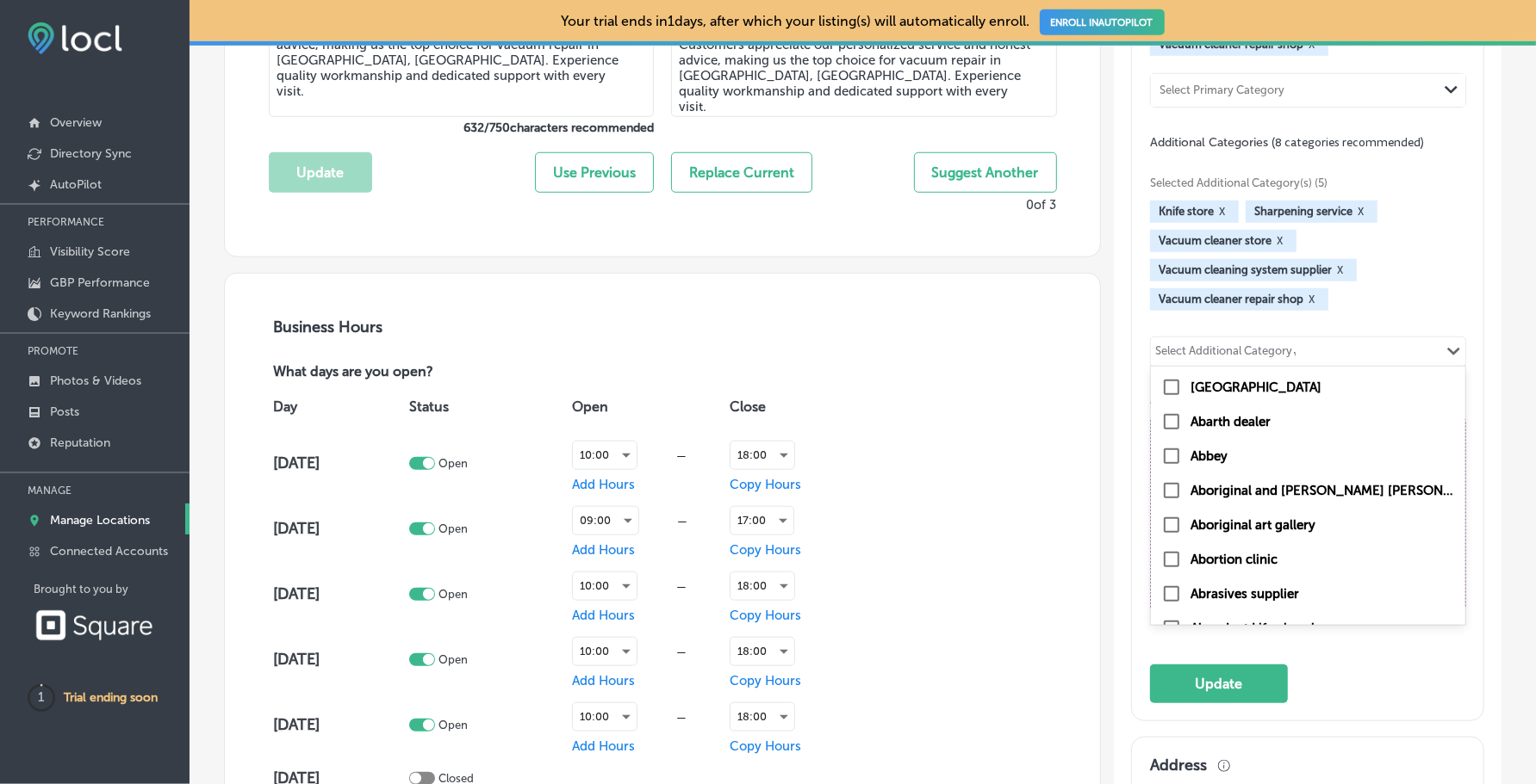
checkbox input "true"
type input "vac"
checkbox input "true"
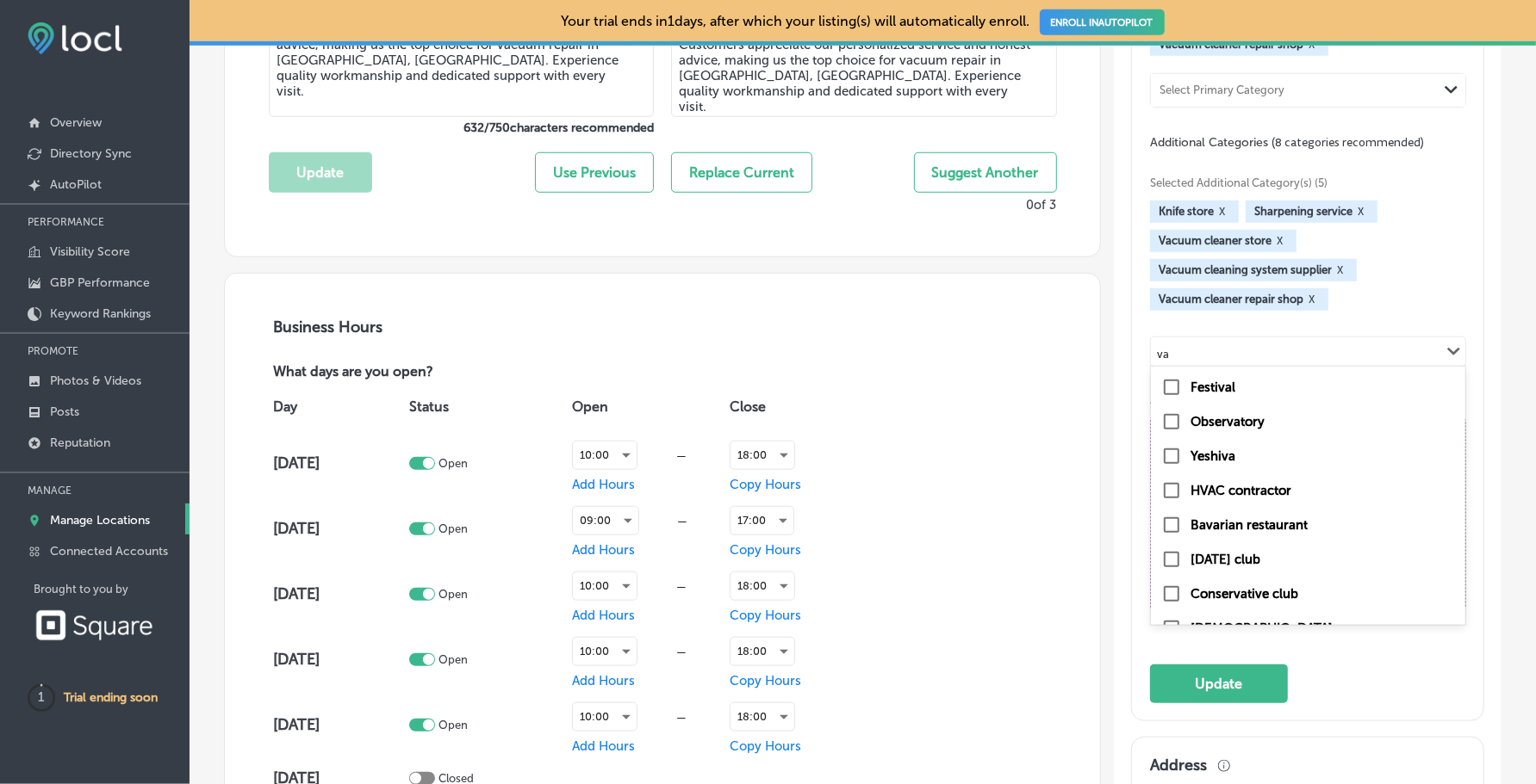
checkbox input "true"
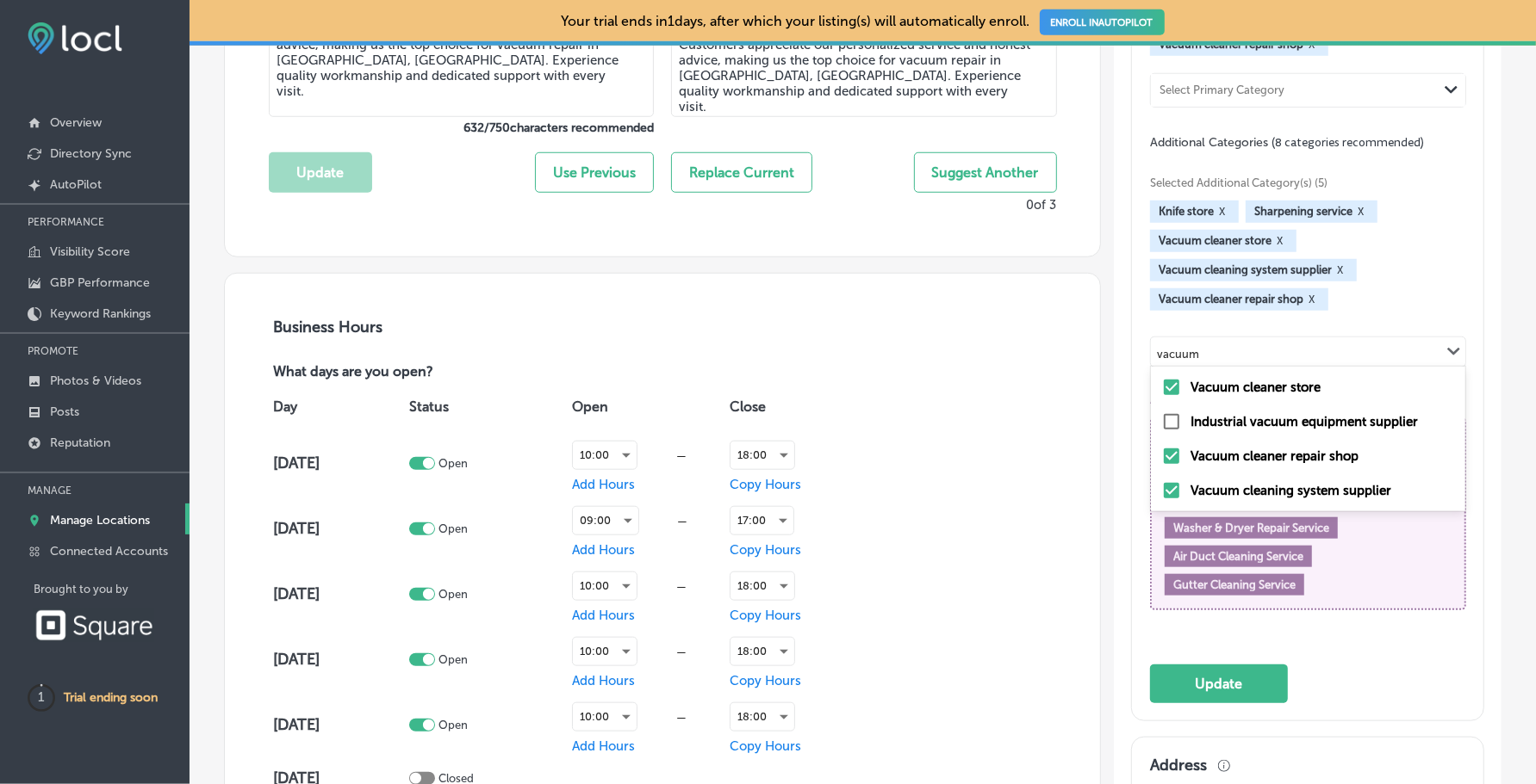
click at [1163, 432] on input "checkbox" at bounding box center [1171, 422] width 21 height 21
type input "vacuum"
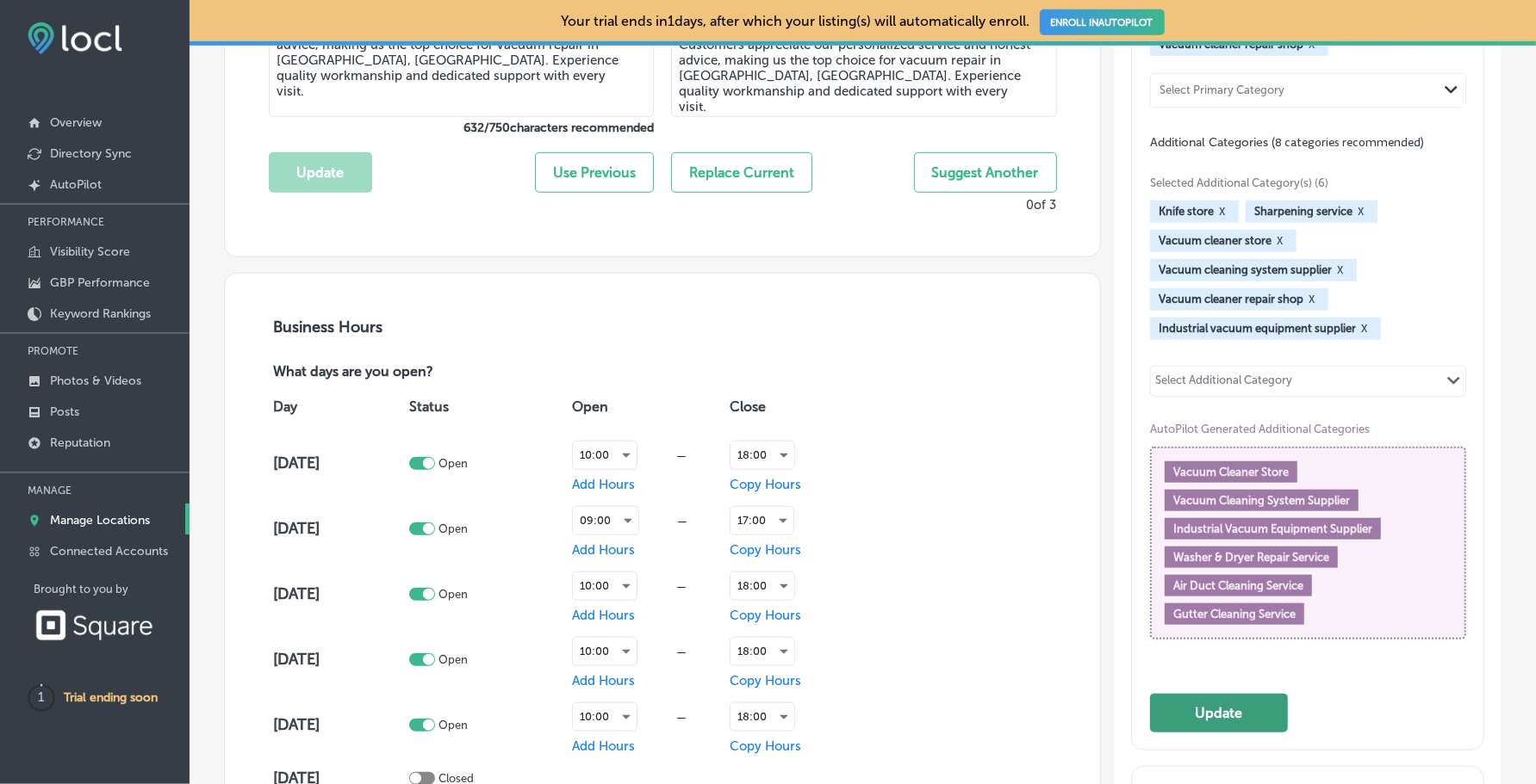
click at [1220, 731] on button "Update" at bounding box center [1218, 713] width 138 height 38
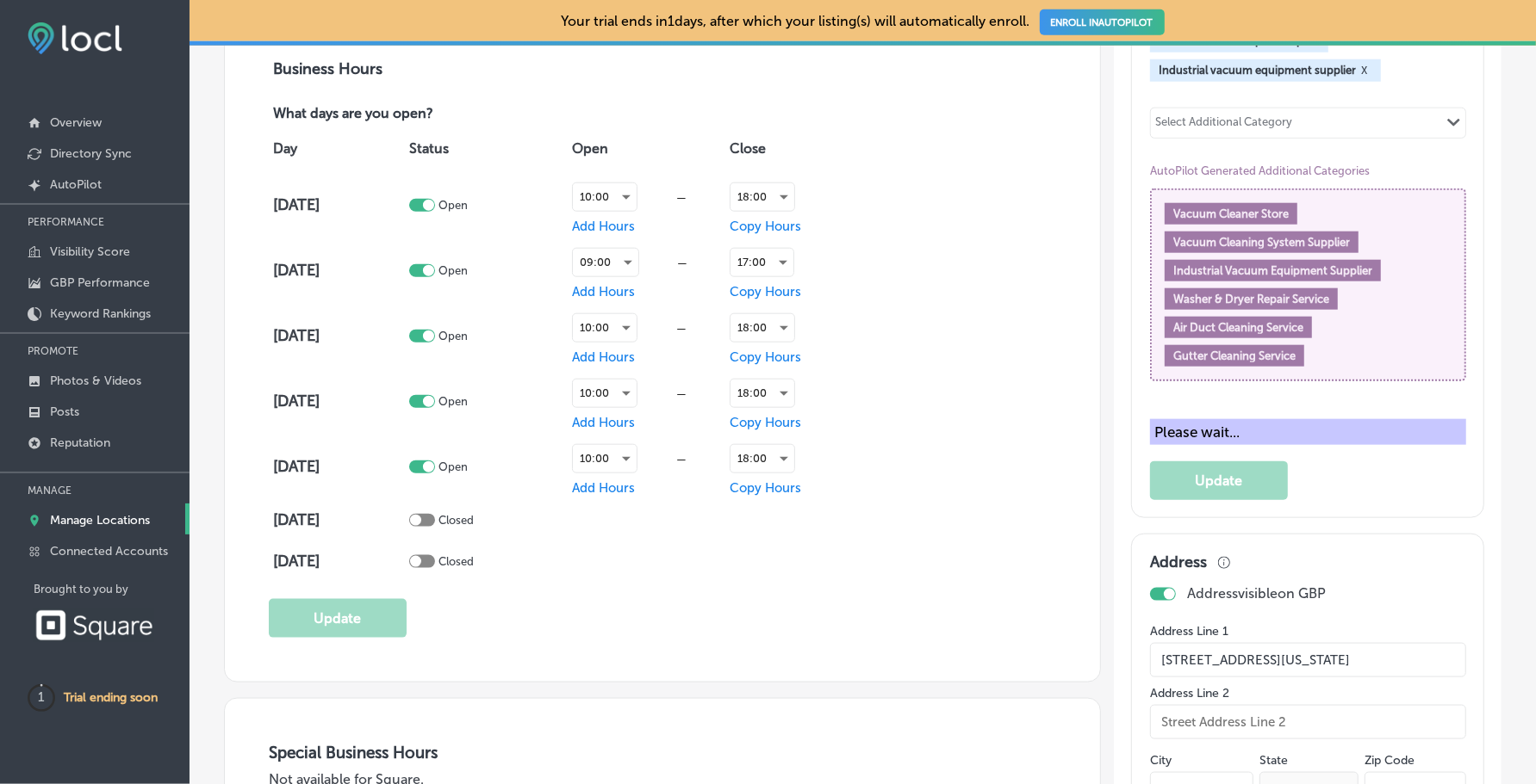
scroll to position [1256, 0]
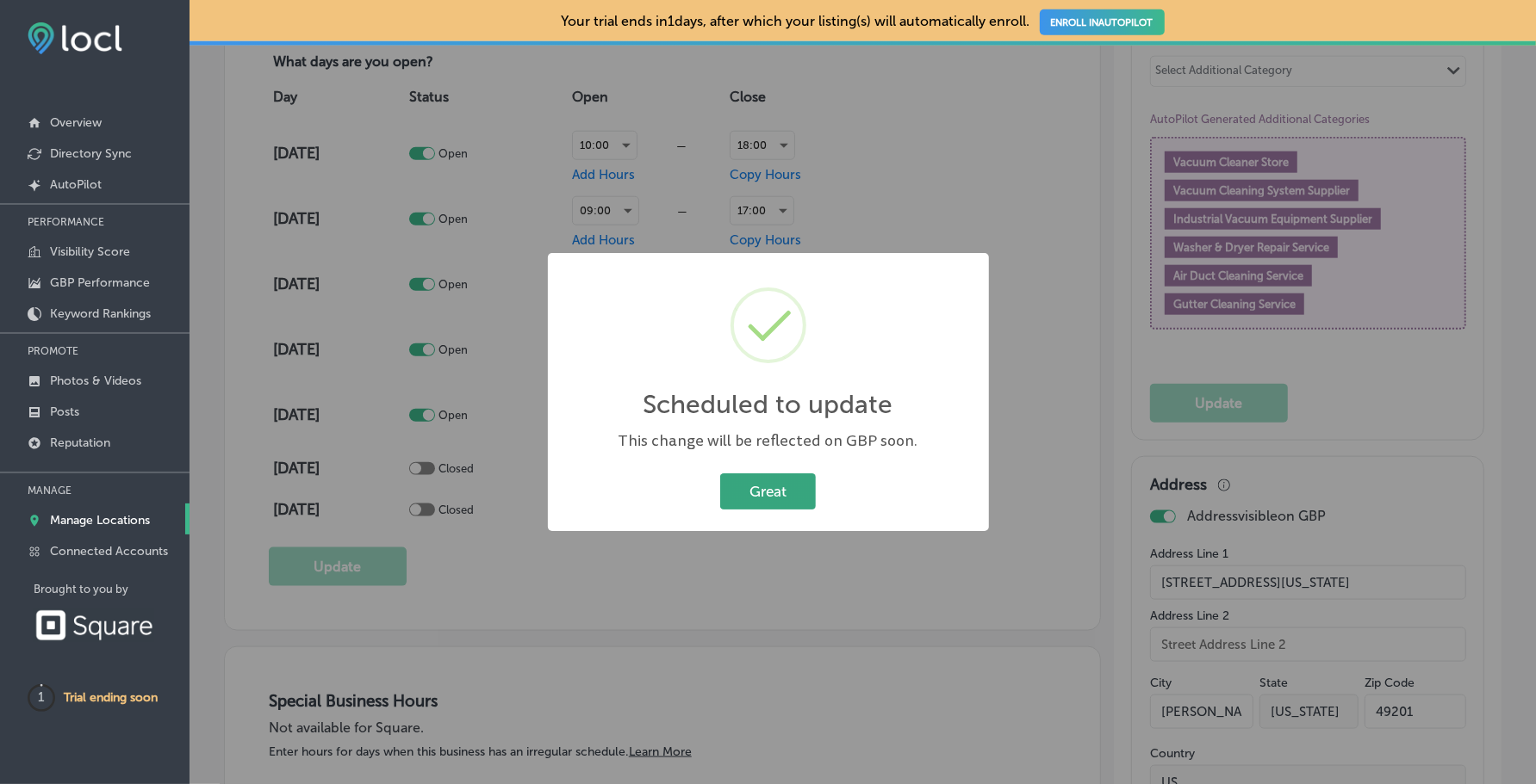
click at [763, 480] on button "Great" at bounding box center [768, 491] width 95 height 36
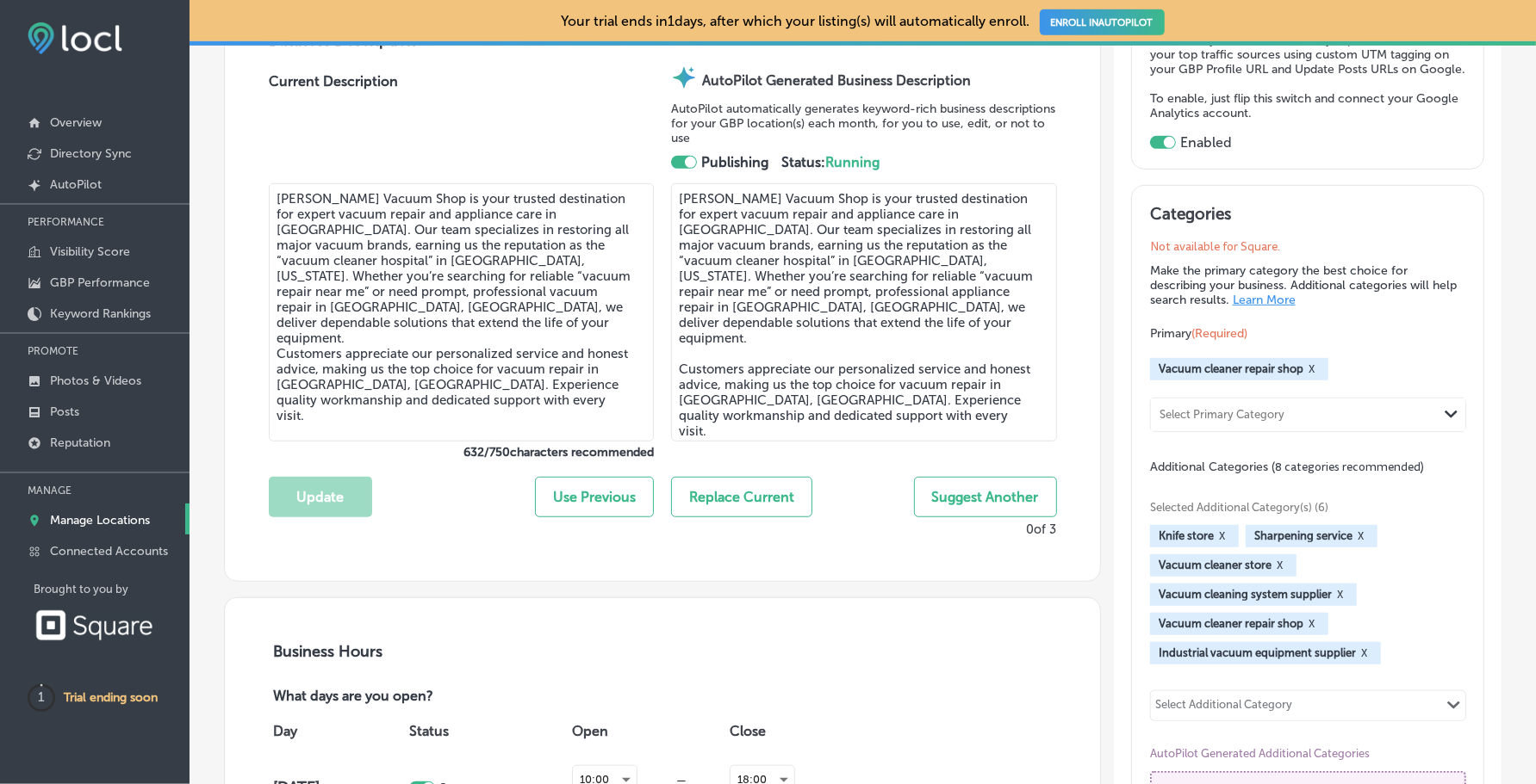
scroll to position [0, 0]
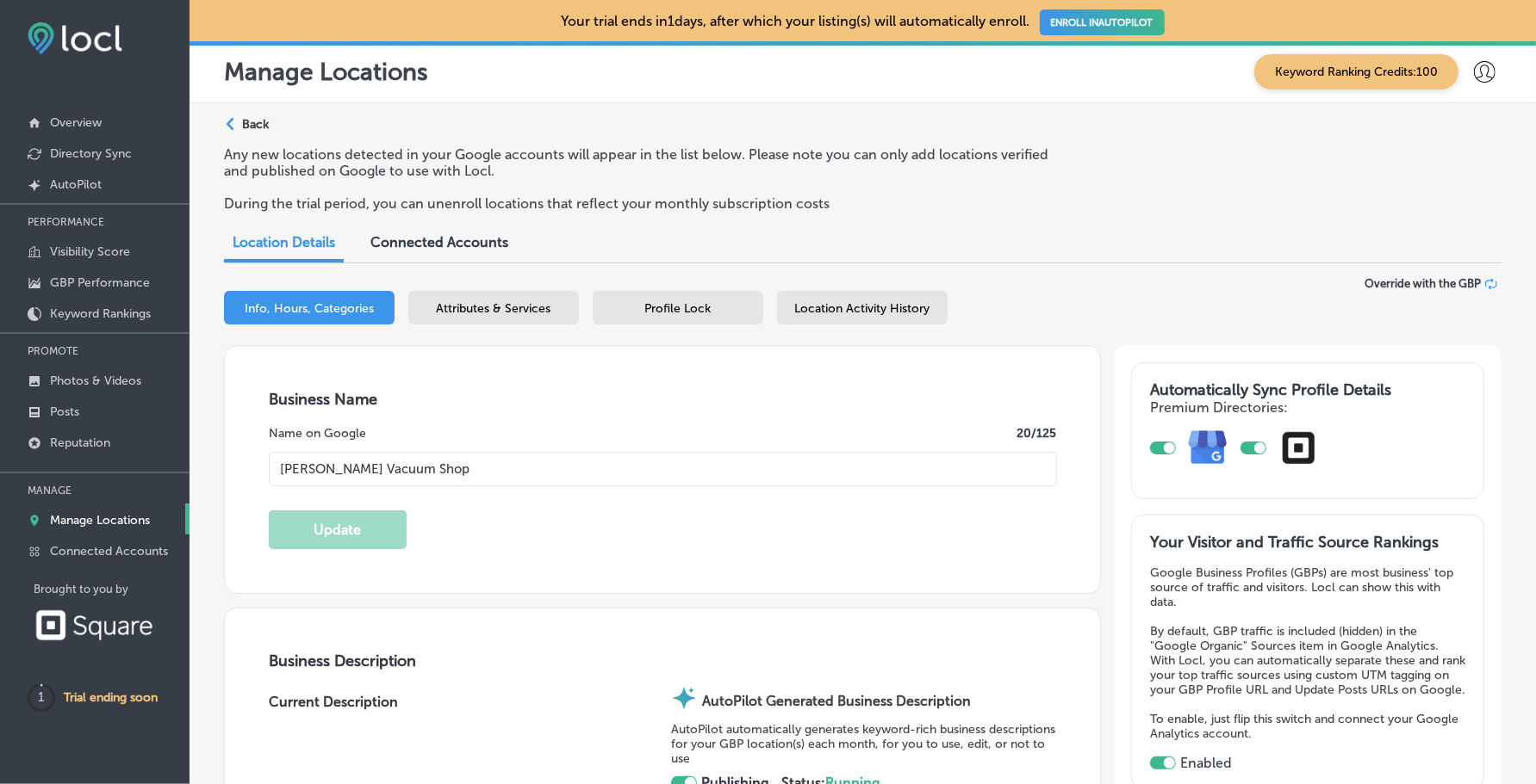
click at [446, 240] on span "Connected Accounts" at bounding box center [439, 241] width 138 height 16
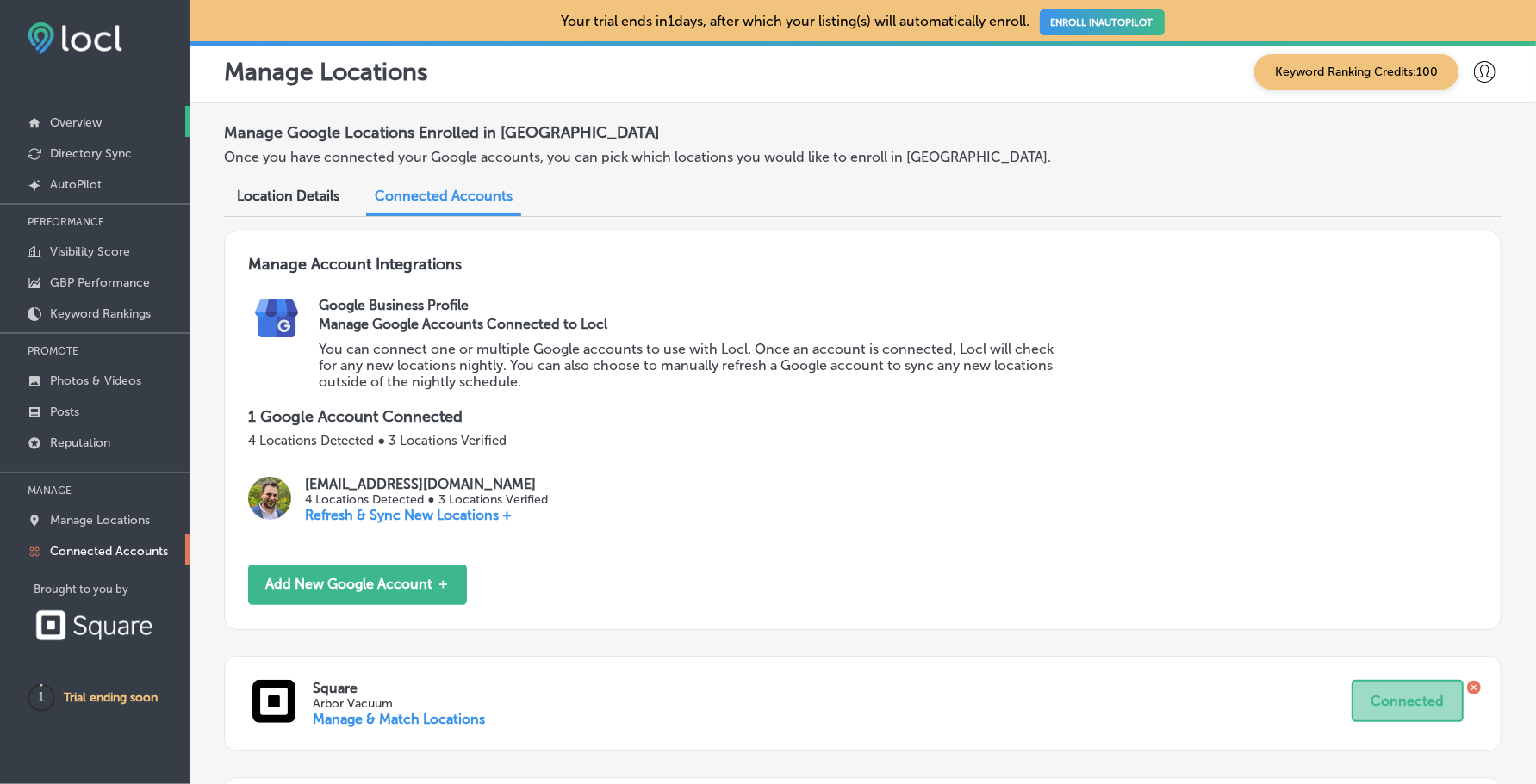
click at [95, 126] on p "Overview" at bounding box center [75, 123] width 51 height 15
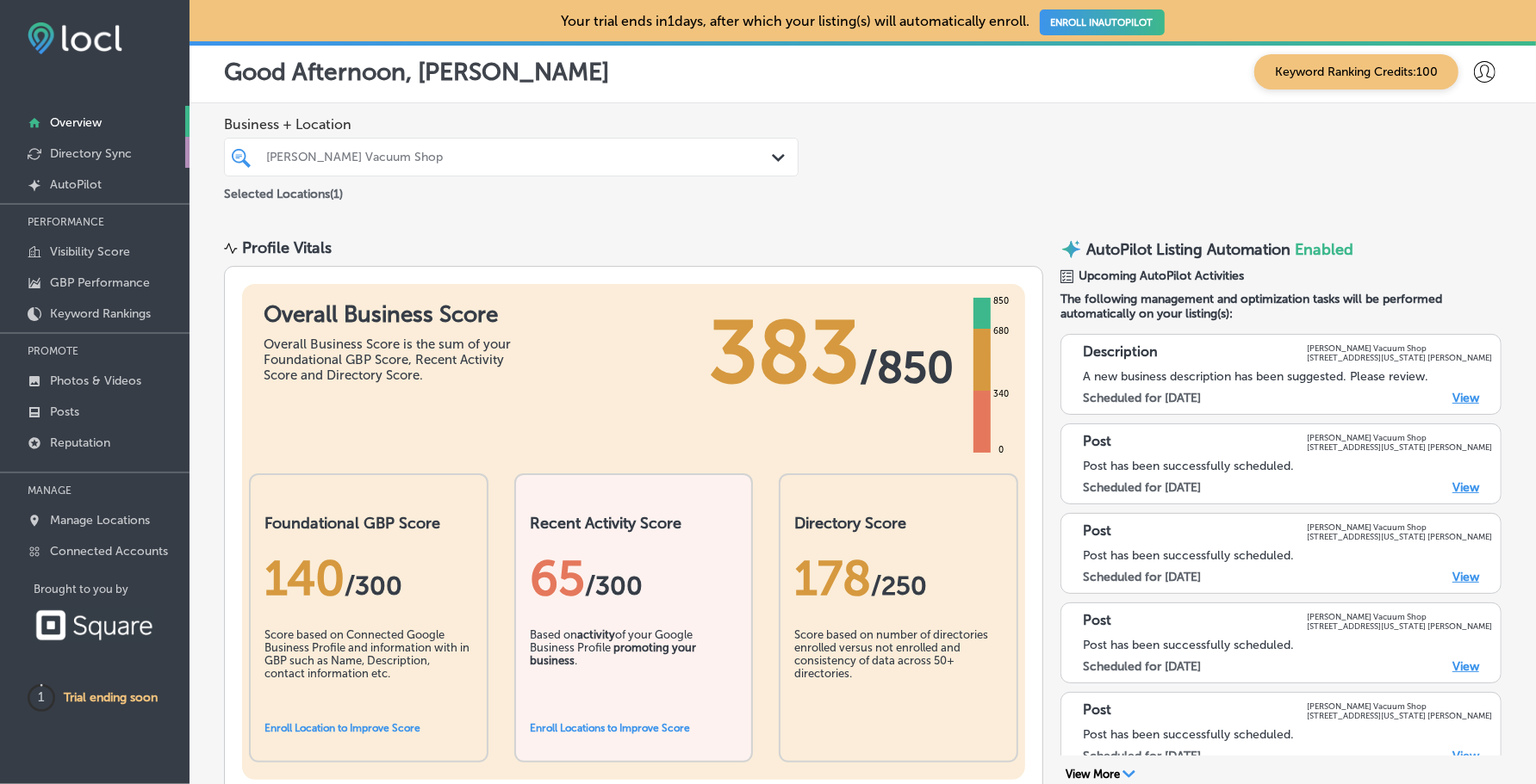
click at [105, 155] on p "Directory Sync" at bounding box center [90, 153] width 81 height 15
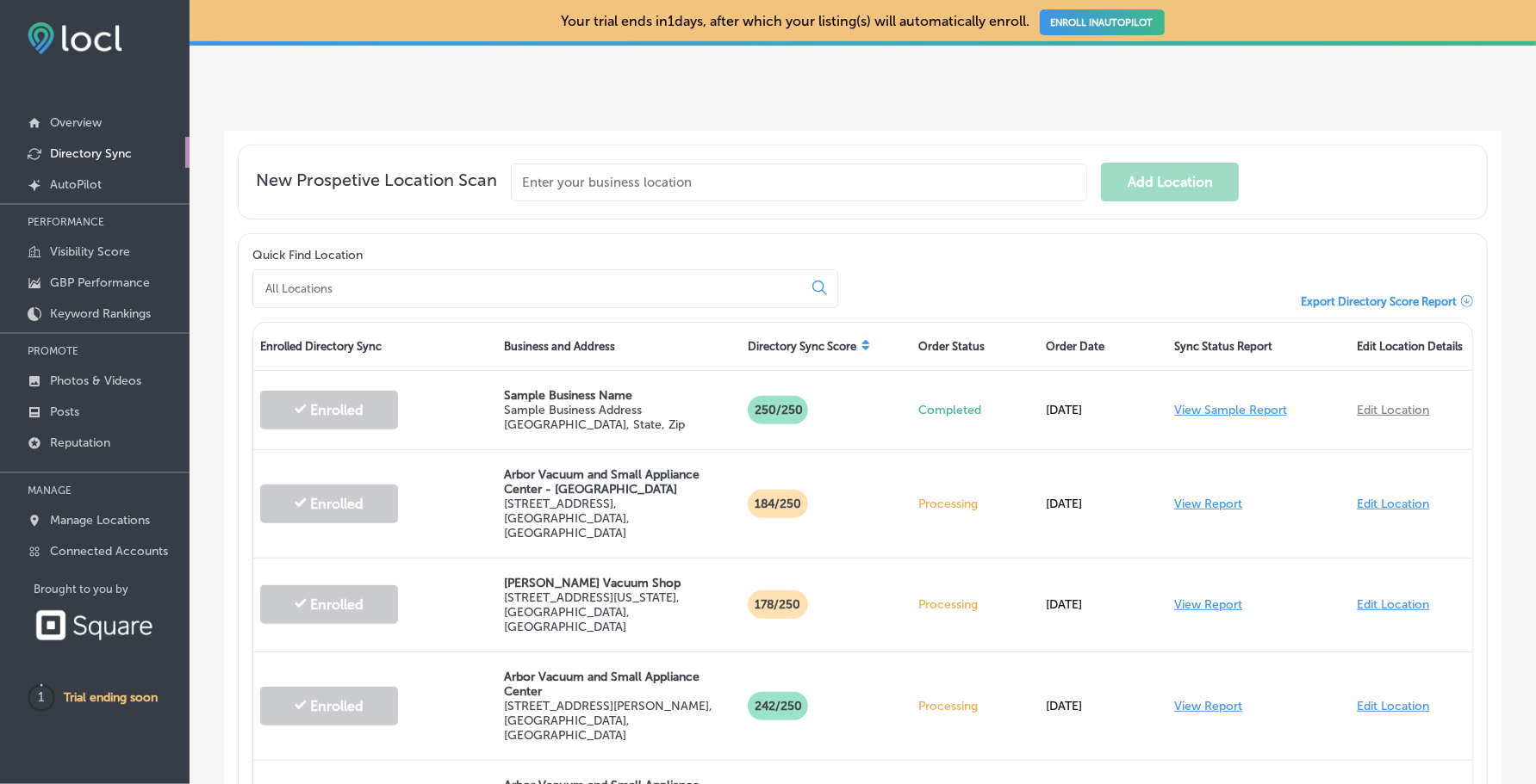
scroll to position [391, 0]
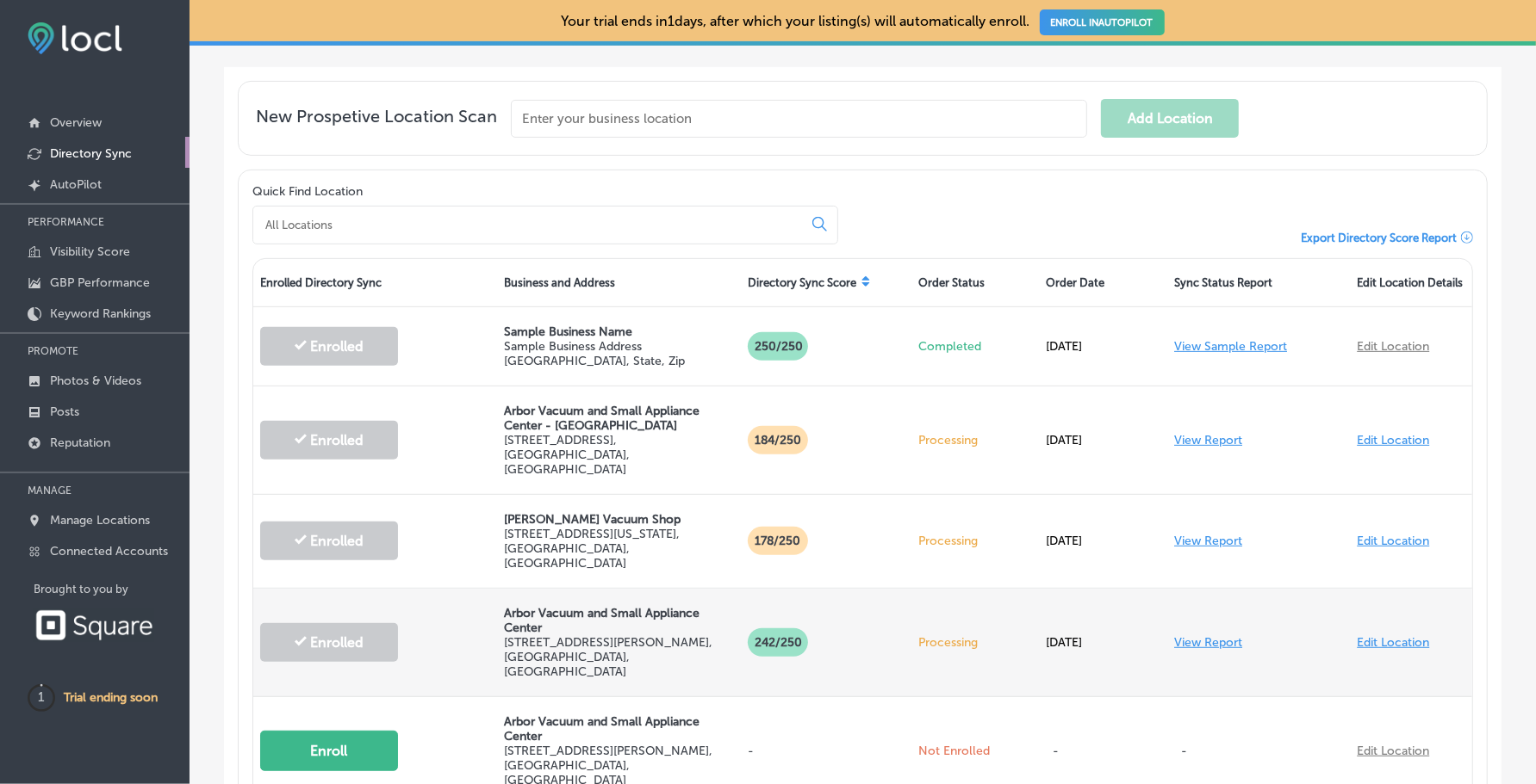
click at [1219, 635] on link "View Report" at bounding box center [1207, 643] width 68 height 15
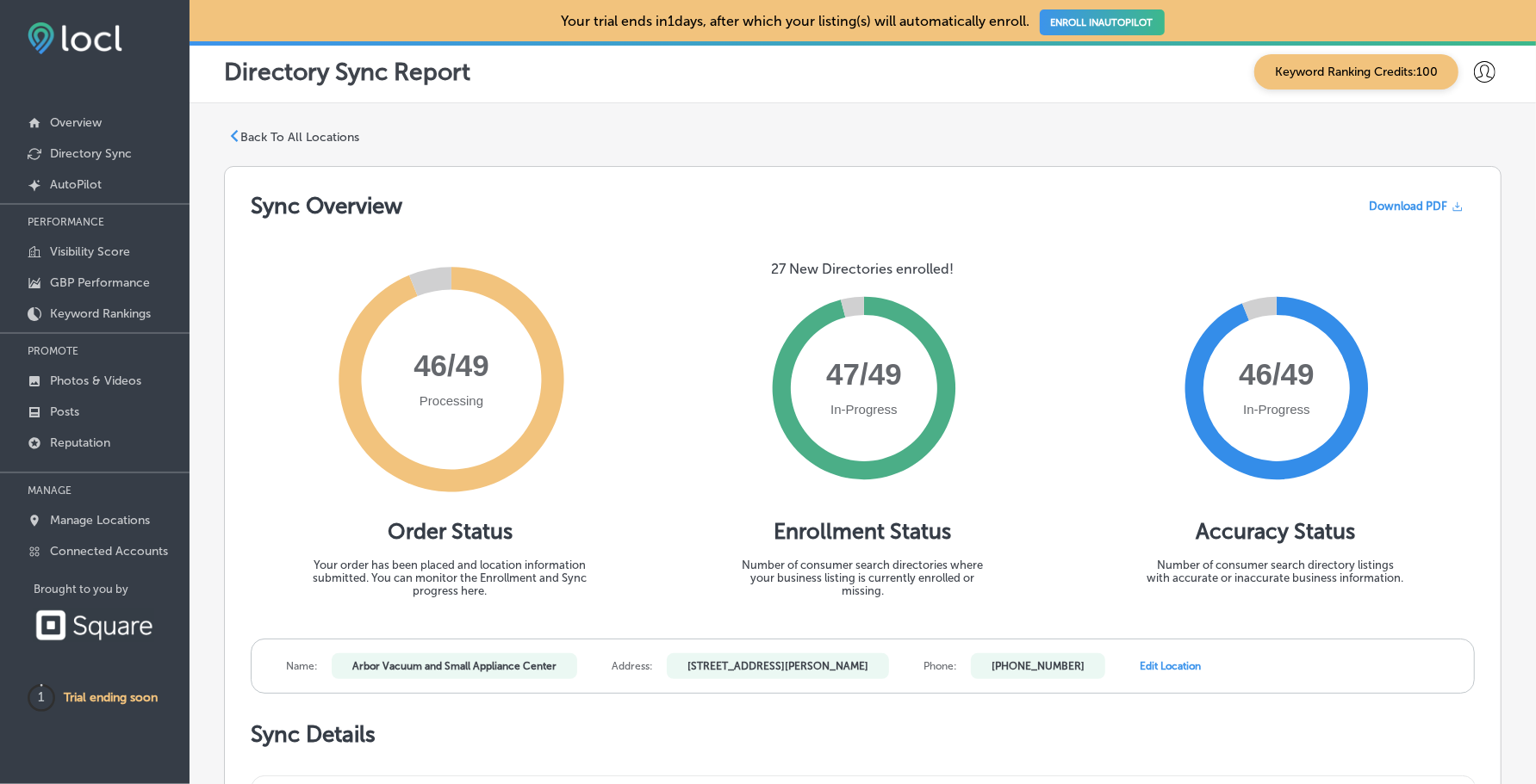
click at [1088, 21] on link "ENROLL IN AUTOPILOT" at bounding box center [1102, 22] width 124 height 26
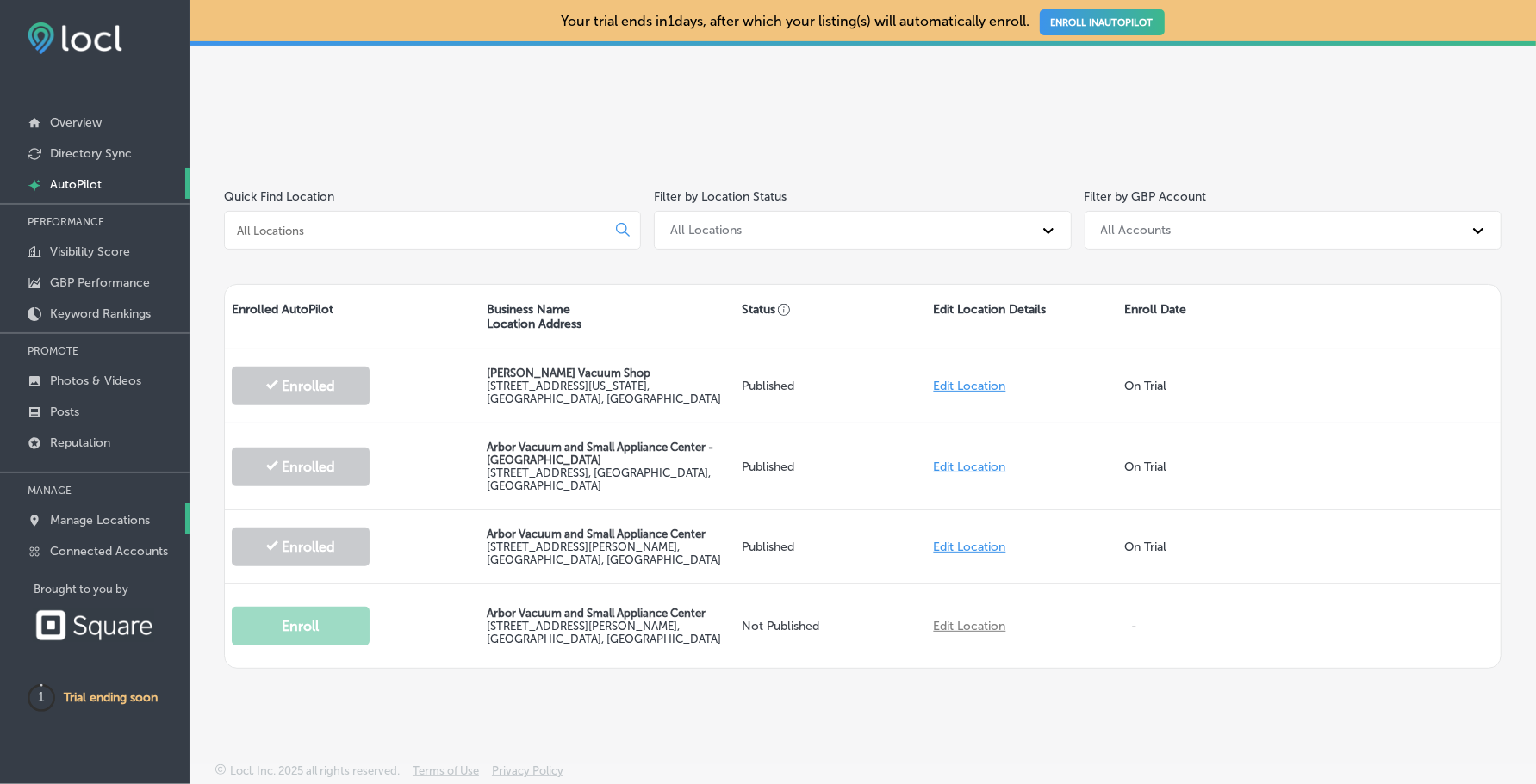
scroll to position [252, 0]
click at [80, 414] on p "Posts" at bounding box center [64, 412] width 29 height 15
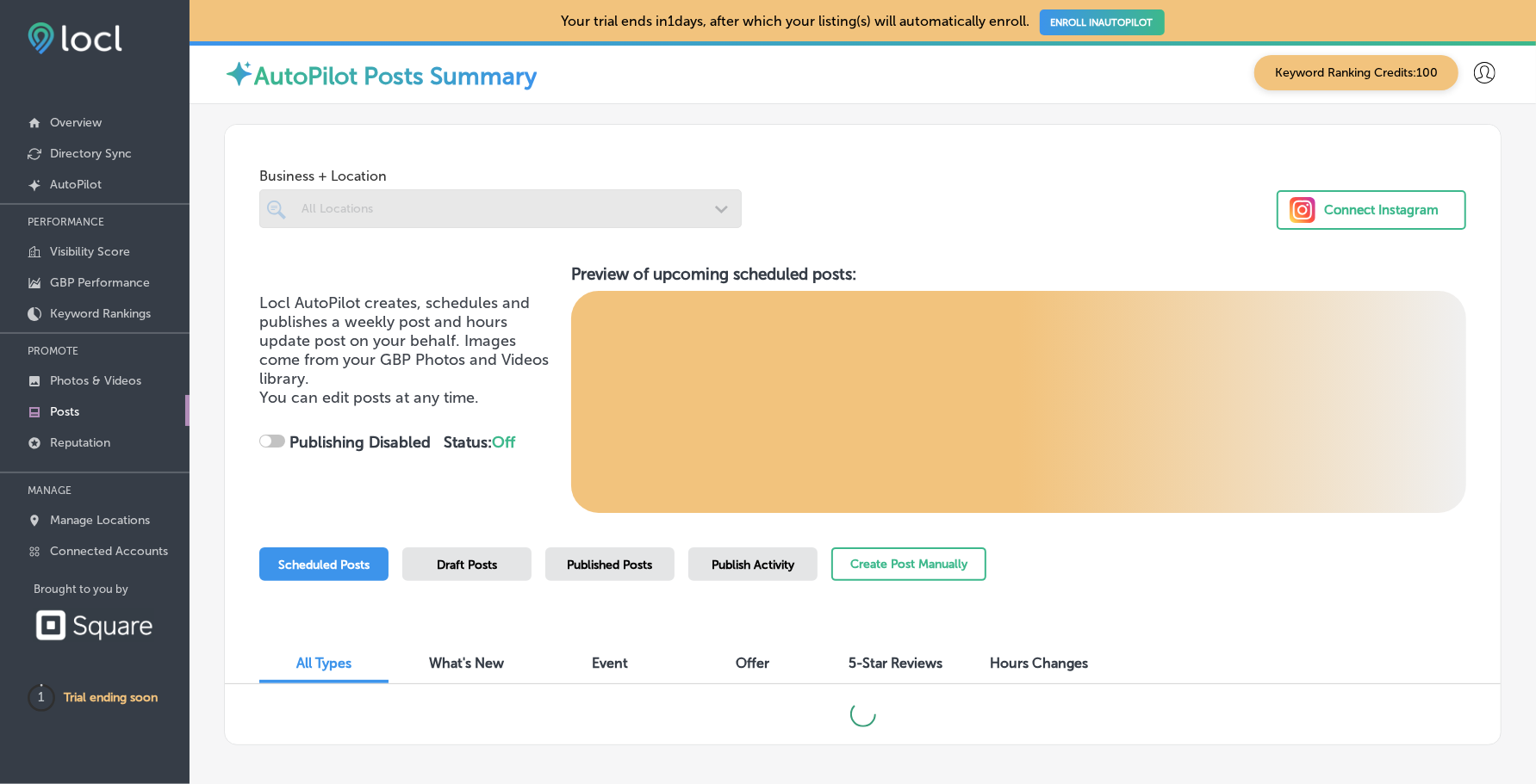
checkbox input "true"
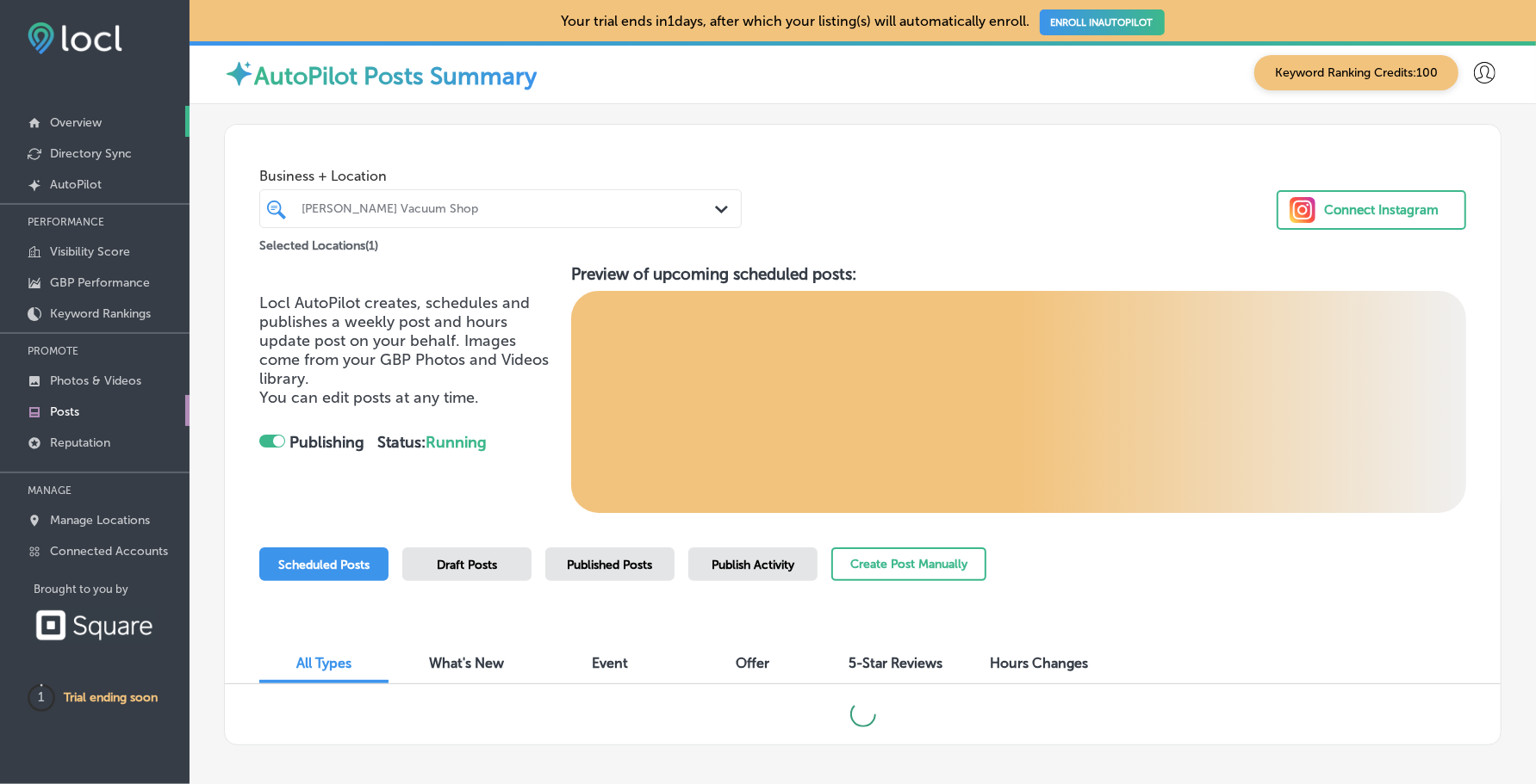
click at [66, 119] on p "Overview" at bounding box center [75, 123] width 51 height 15
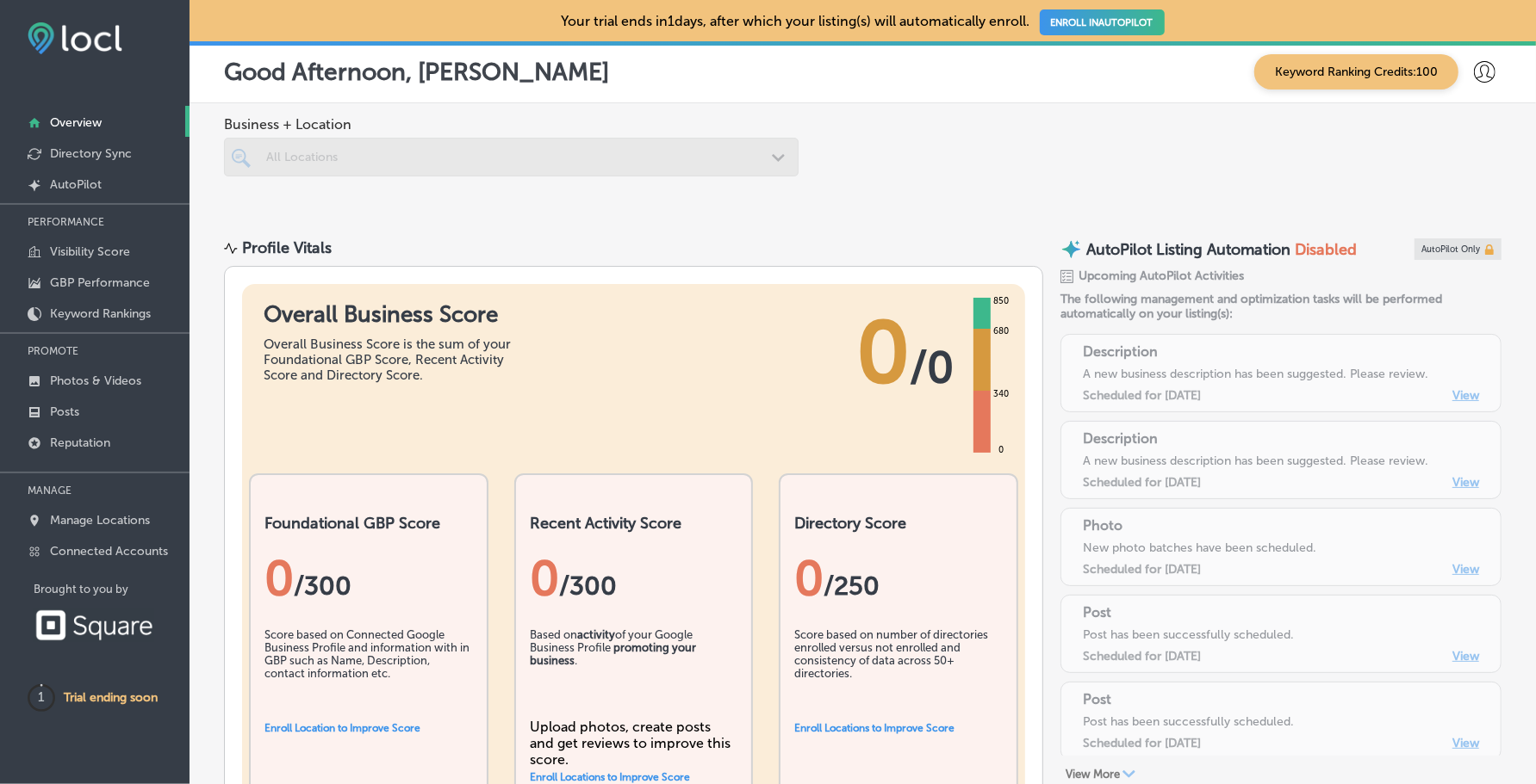
click at [1473, 70] on icon at bounding box center [1484, 71] width 22 height 22
click at [1467, 138] on p "My Account" at bounding box center [1459, 135] width 78 height 21
select select "US"
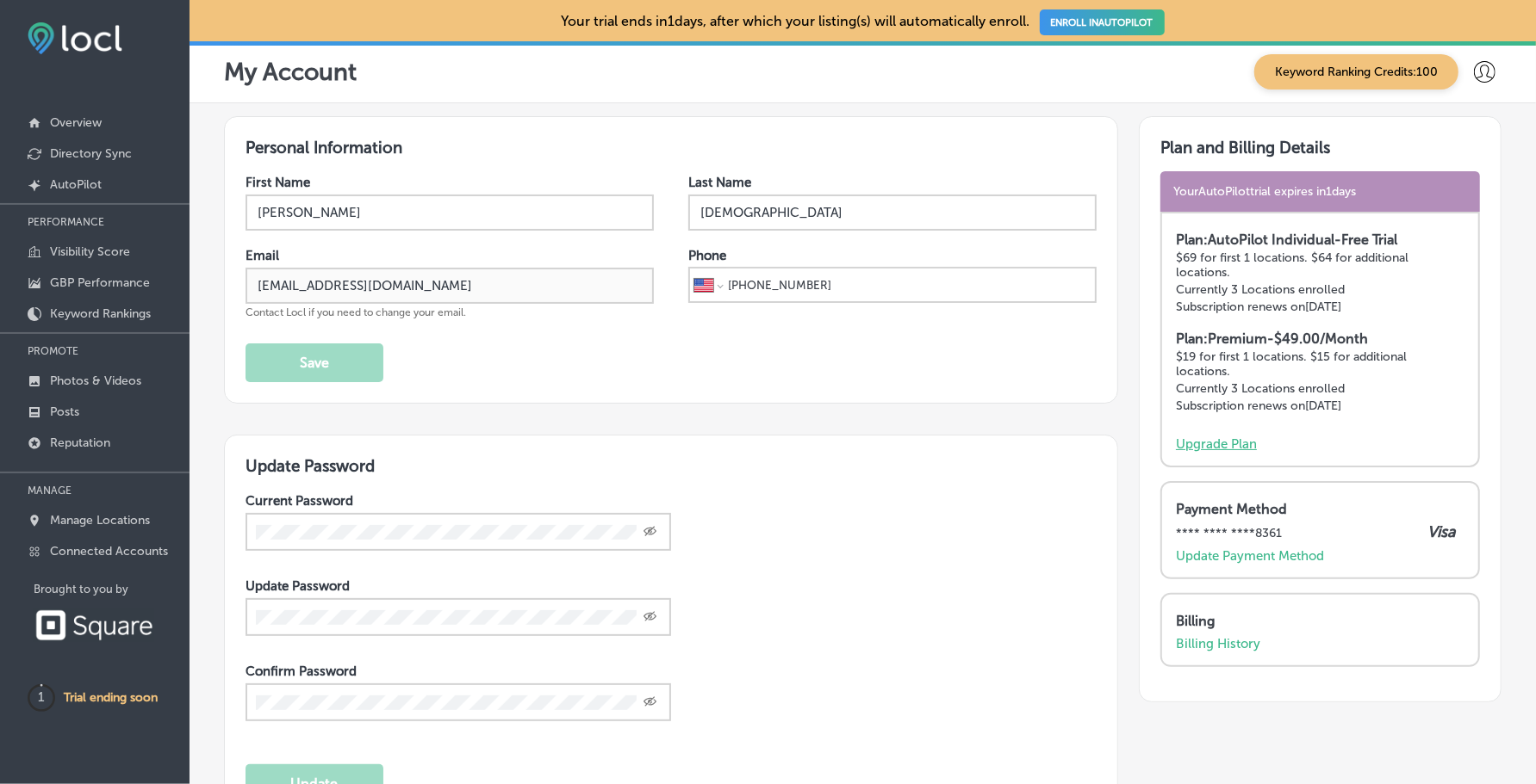
click at [1220, 441] on p "Upgrade Plan" at bounding box center [1216, 444] width 80 height 16
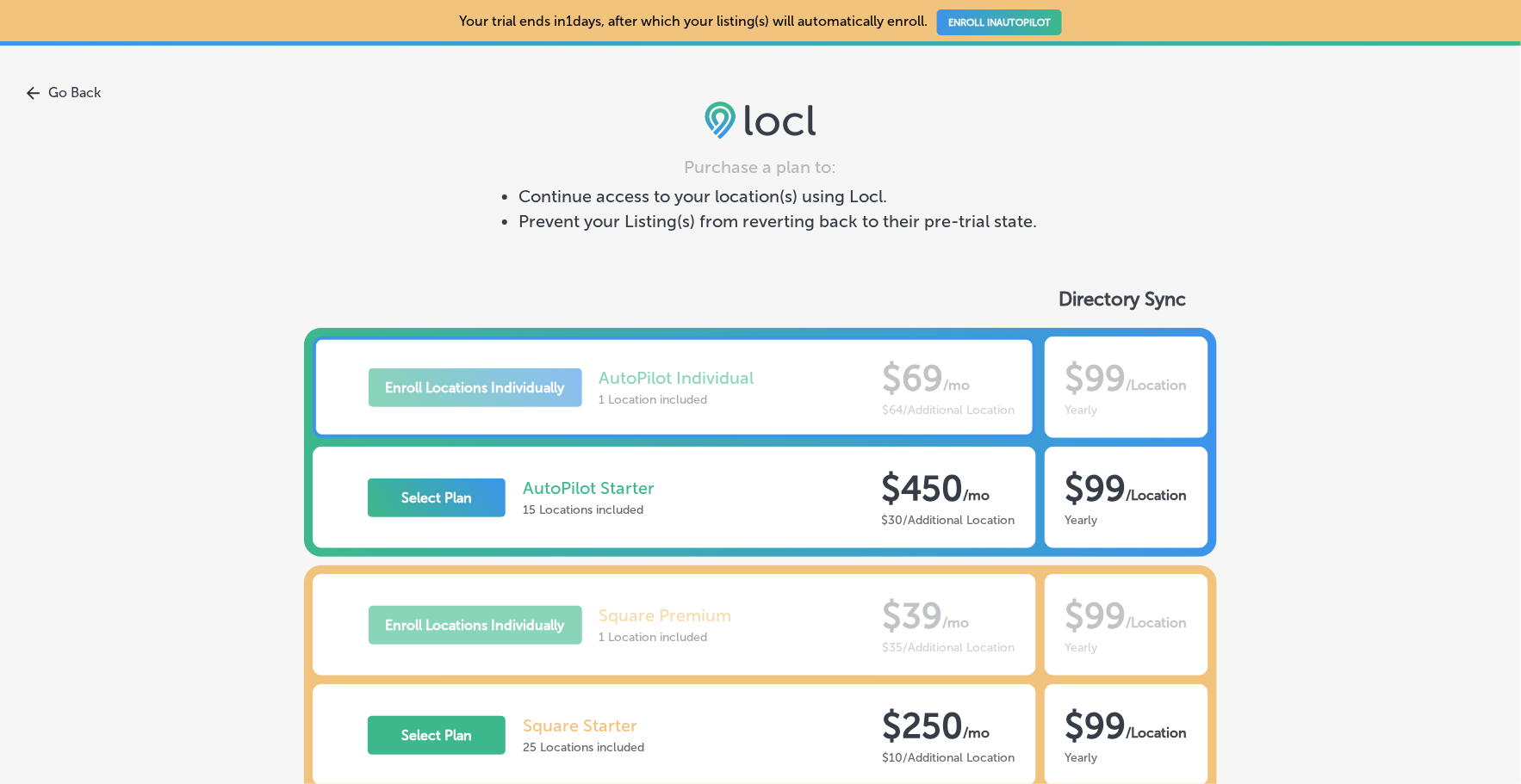
click at [70, 89] on link "Go Back" at bounding box center [760, 92] width 1521 height 16
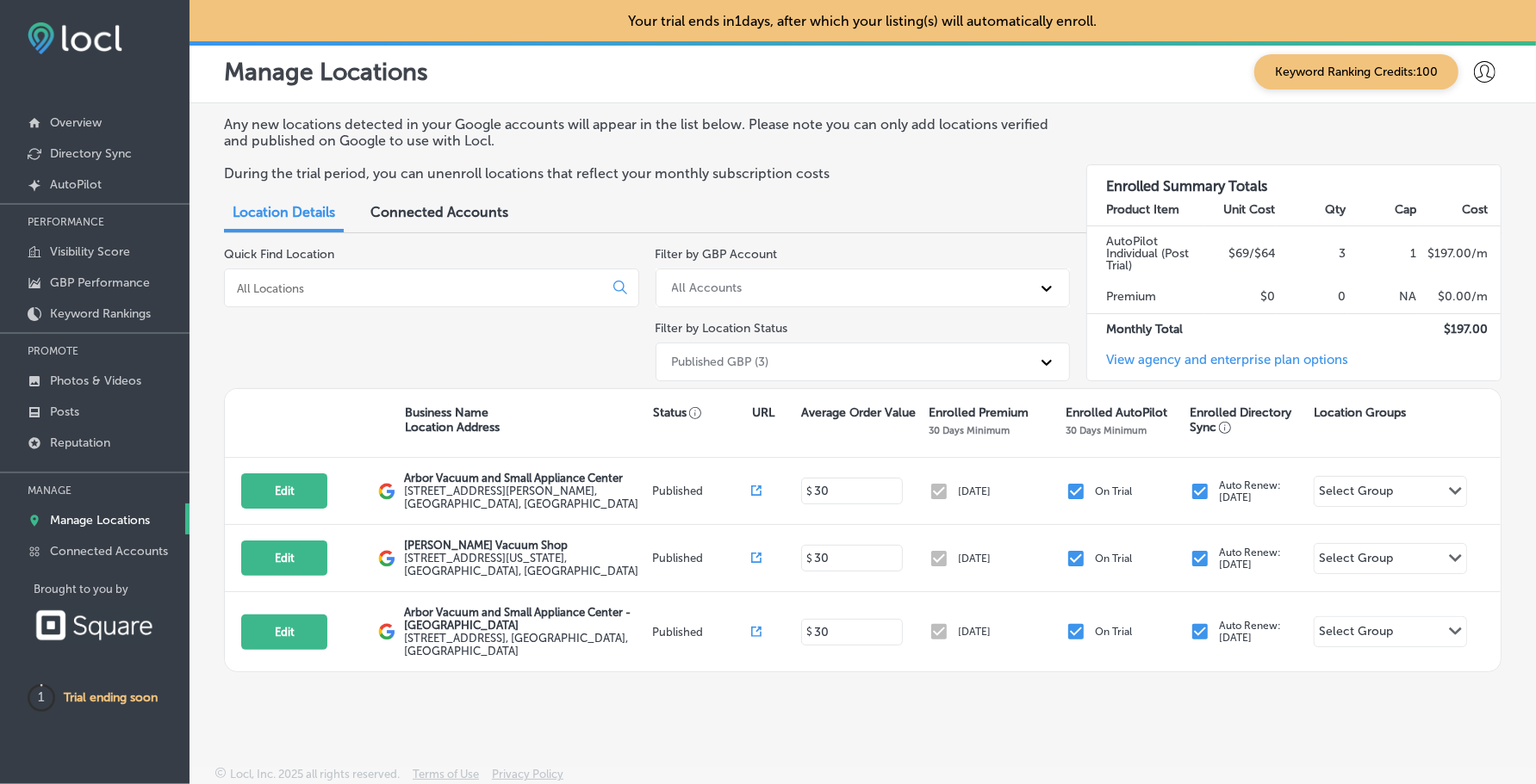
click at [1473, 67] on icon at bounding box center [1484, 71] width 22 height 22
click at [1475, 128] on p "My Account" at bounding box center [1459, 135] width 78 height 21
select select "US"
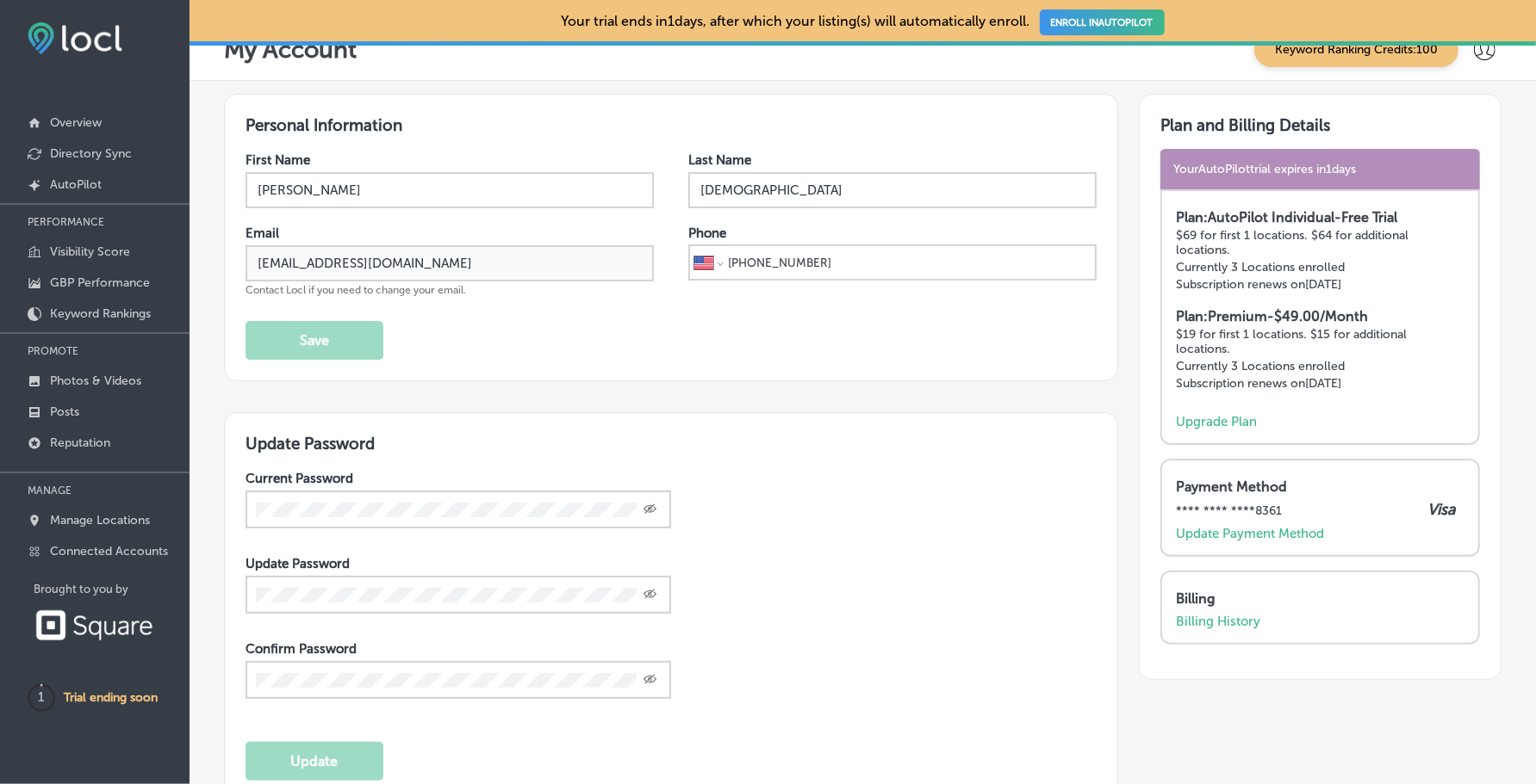
scroll to position [13, 0]
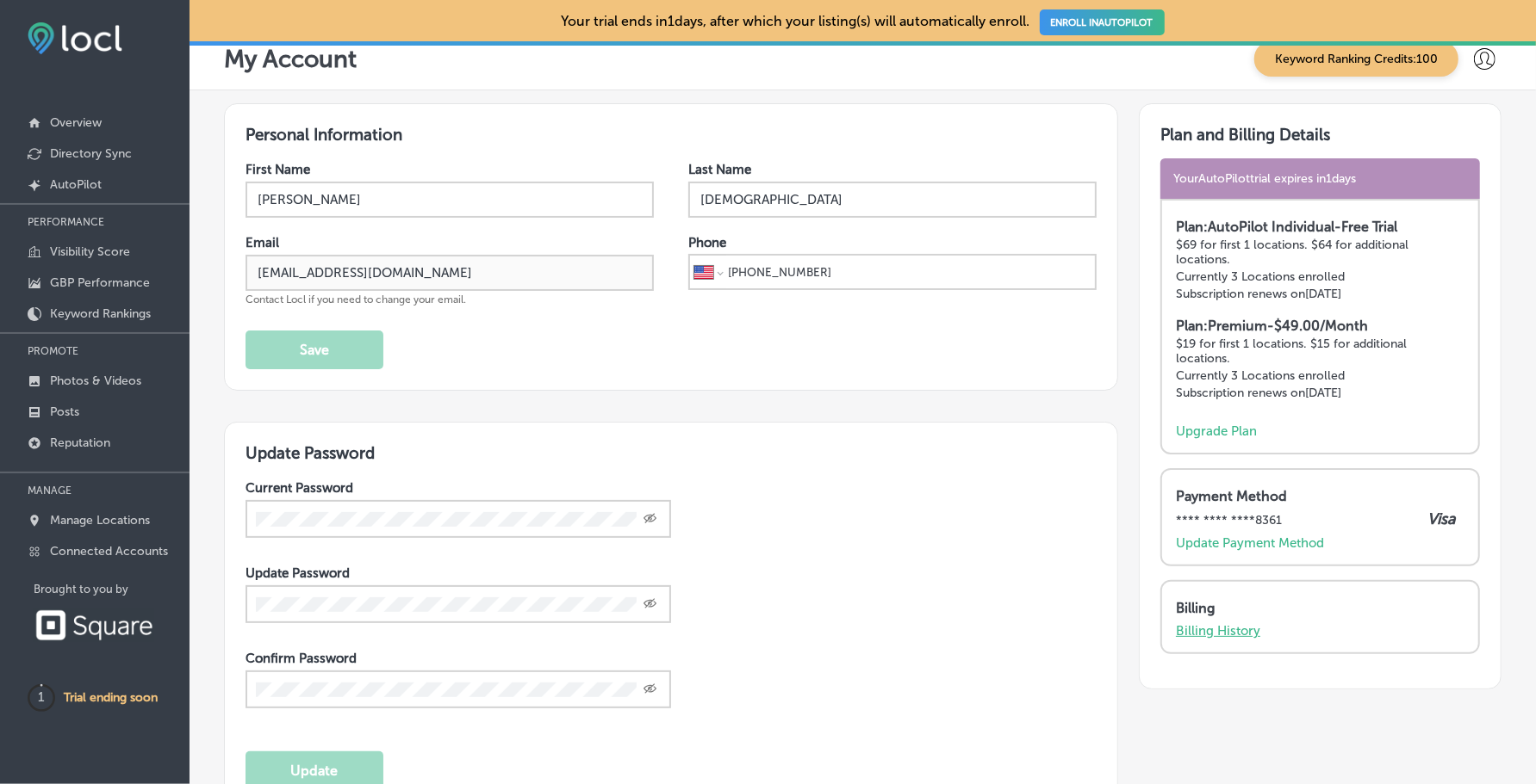
click at [1218, 632] on p "Billing History" at bounding box center [1218, 631] width 84 height 16
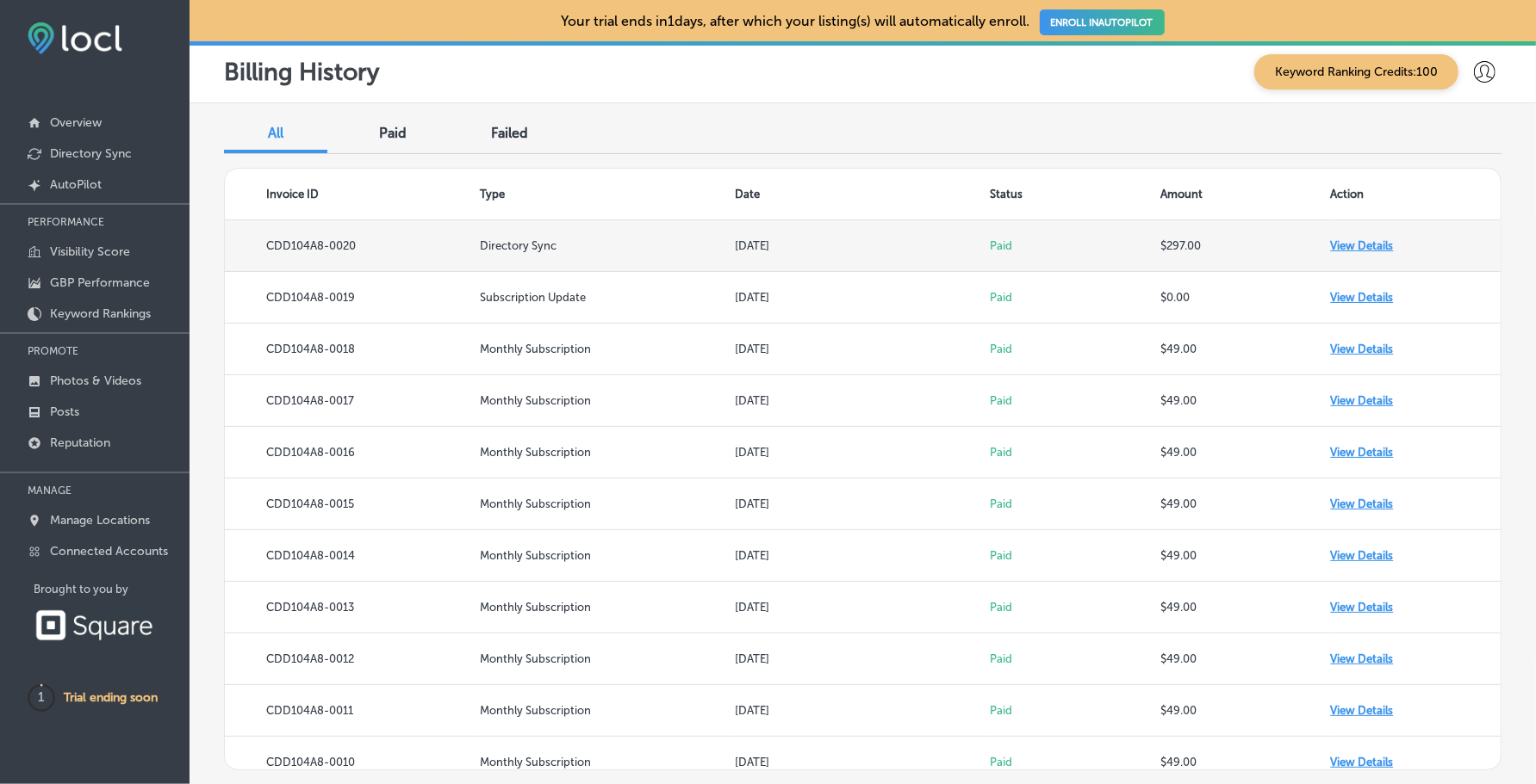
click at [1344, 242] on td "View Details" at bounding box center [1416, 246] width 170 height 51
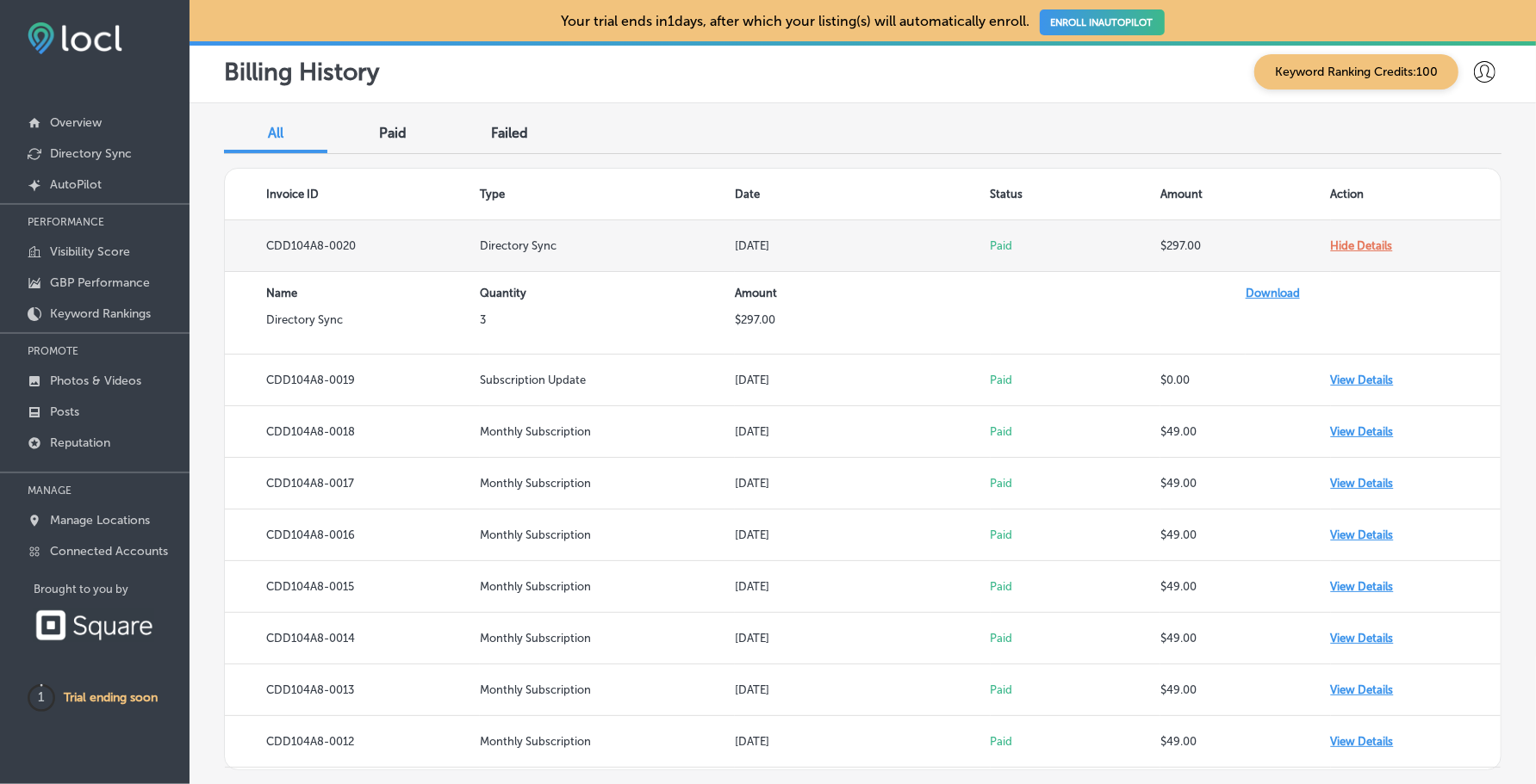
click at [1359, 246] on td "Hide Details" at bounding box center [1416, 246] width 170 height 51
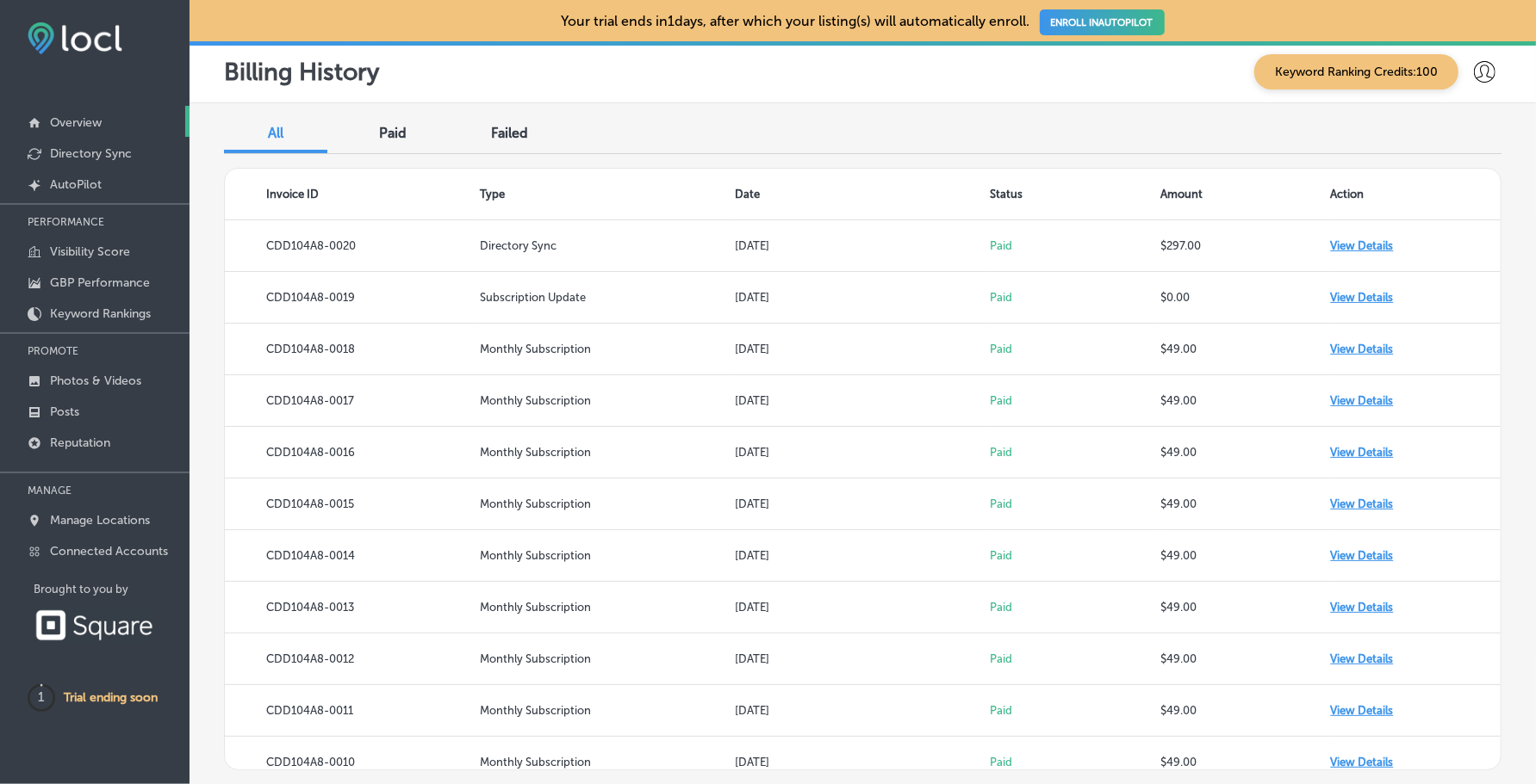
click at [32, 119] on icon at bounding box center [34, 123] width 14 height 14
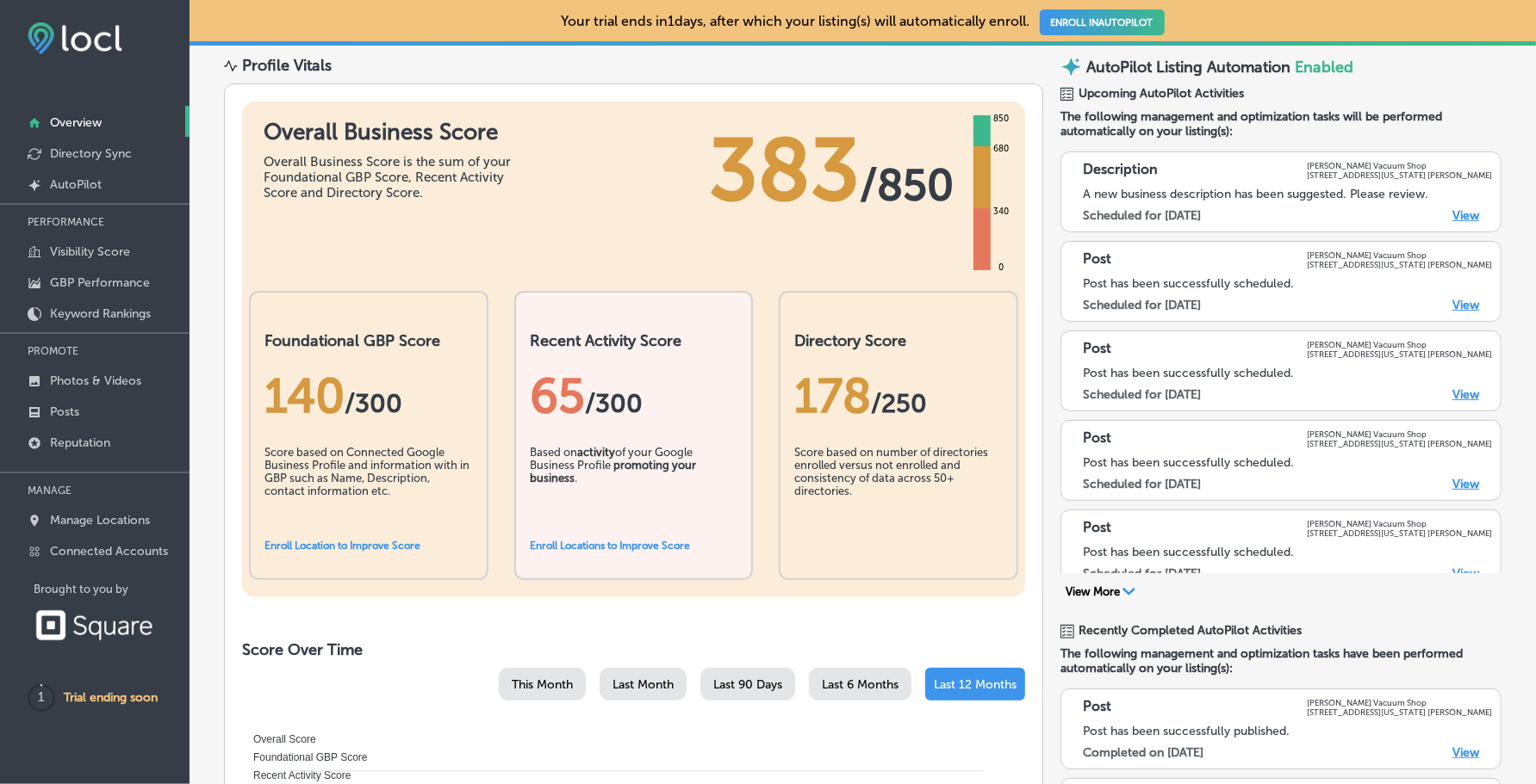
scroll to position [130, 0]
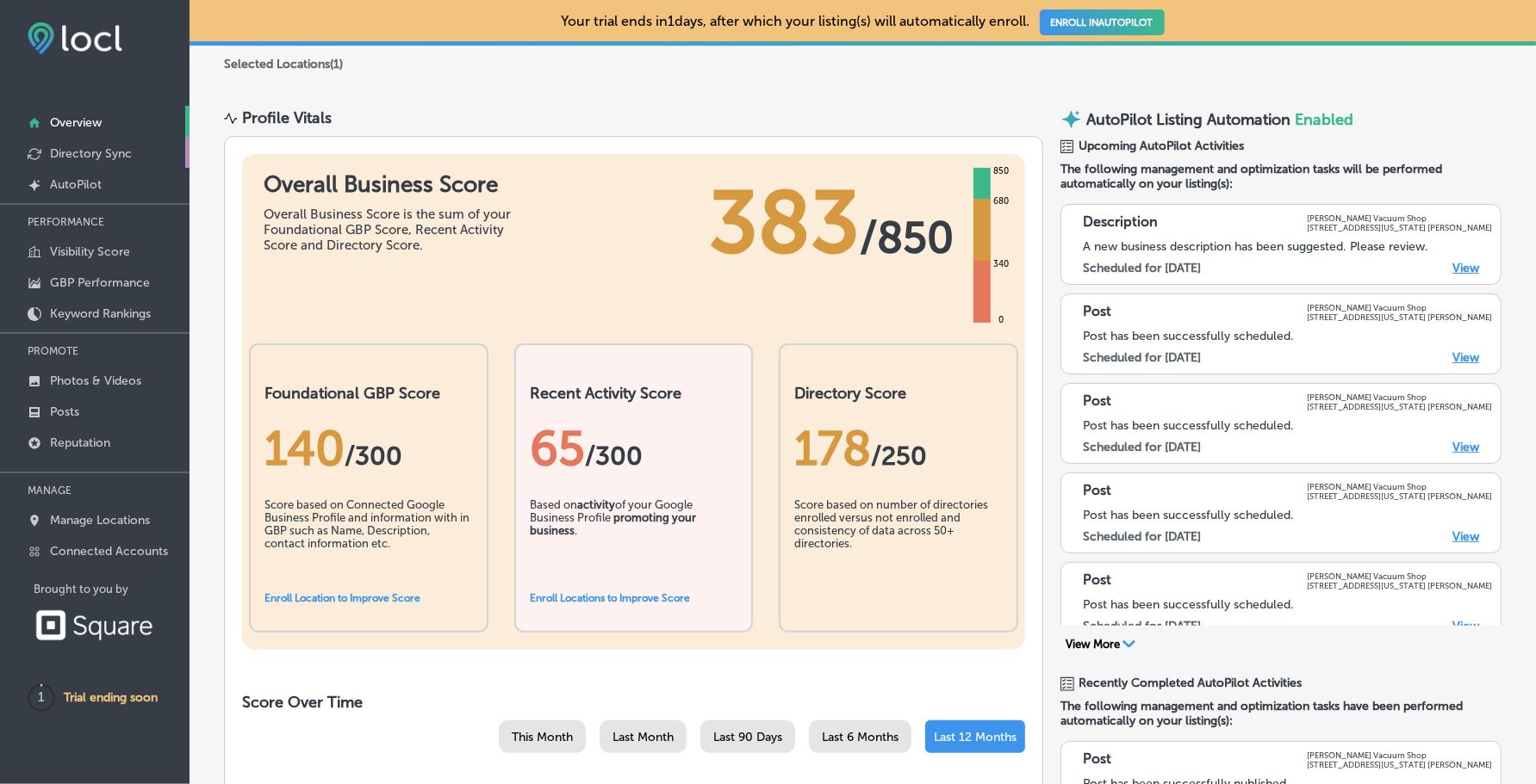
click at [102, 158] on p "Directory Sync" at bounding box center [90, 153] width 81 height 15
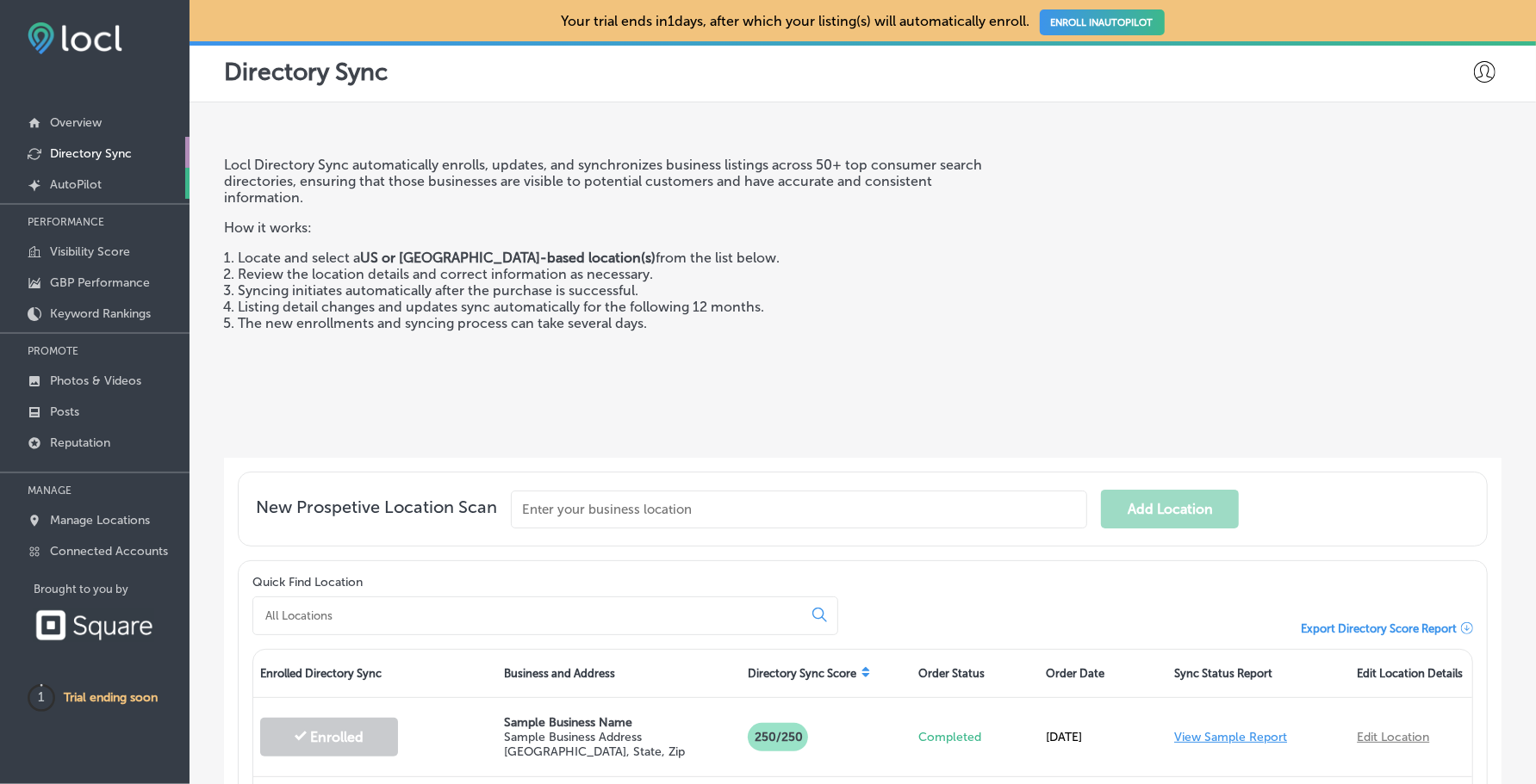
click at [103, 181] on link "Created by potrace 1.10, written by [PERSON_NAME] [DATE]-[DATE] AutoPilot" at bounding box center [95, 182] width 189 height 31
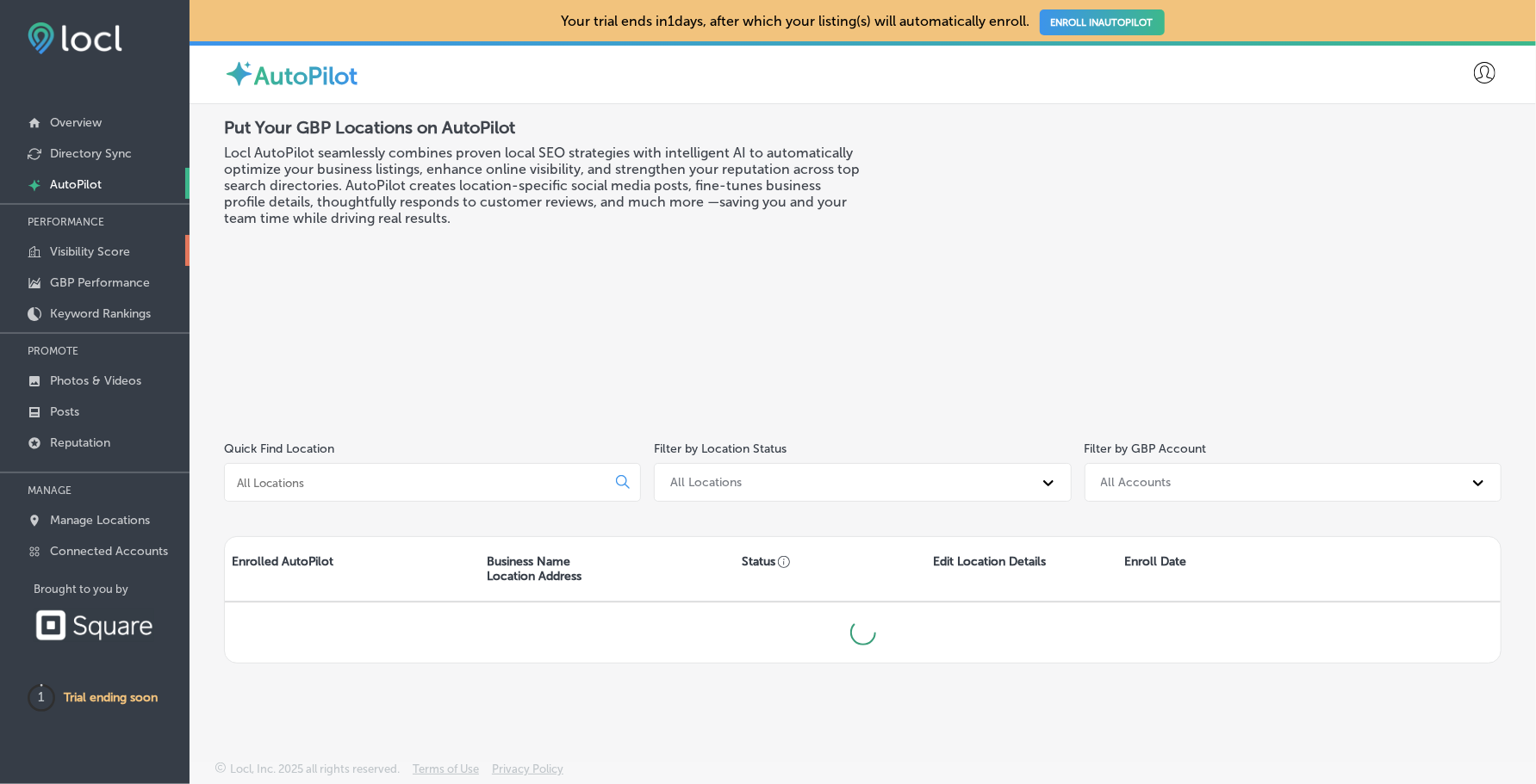
click at [97, 252] on p "Visibility Score" at bounding box center [90, 252] width 80 height 15
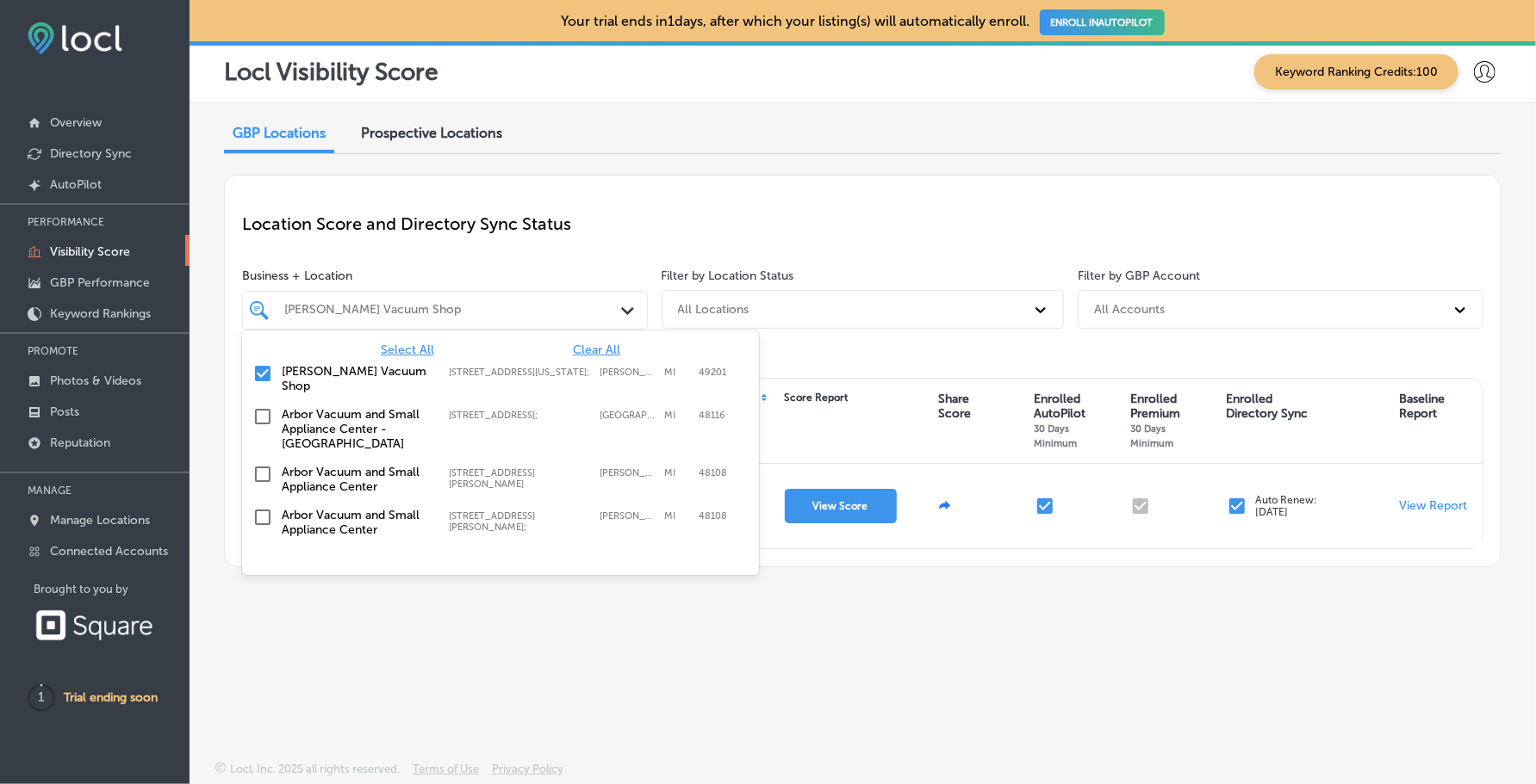
click at [628, 311] on polygon at bounding box center [627, 312] width 13 height 7
click at [625, 310] on icon "Path Created with Sketch." at bounding box center [627, 312] width 13 height 7
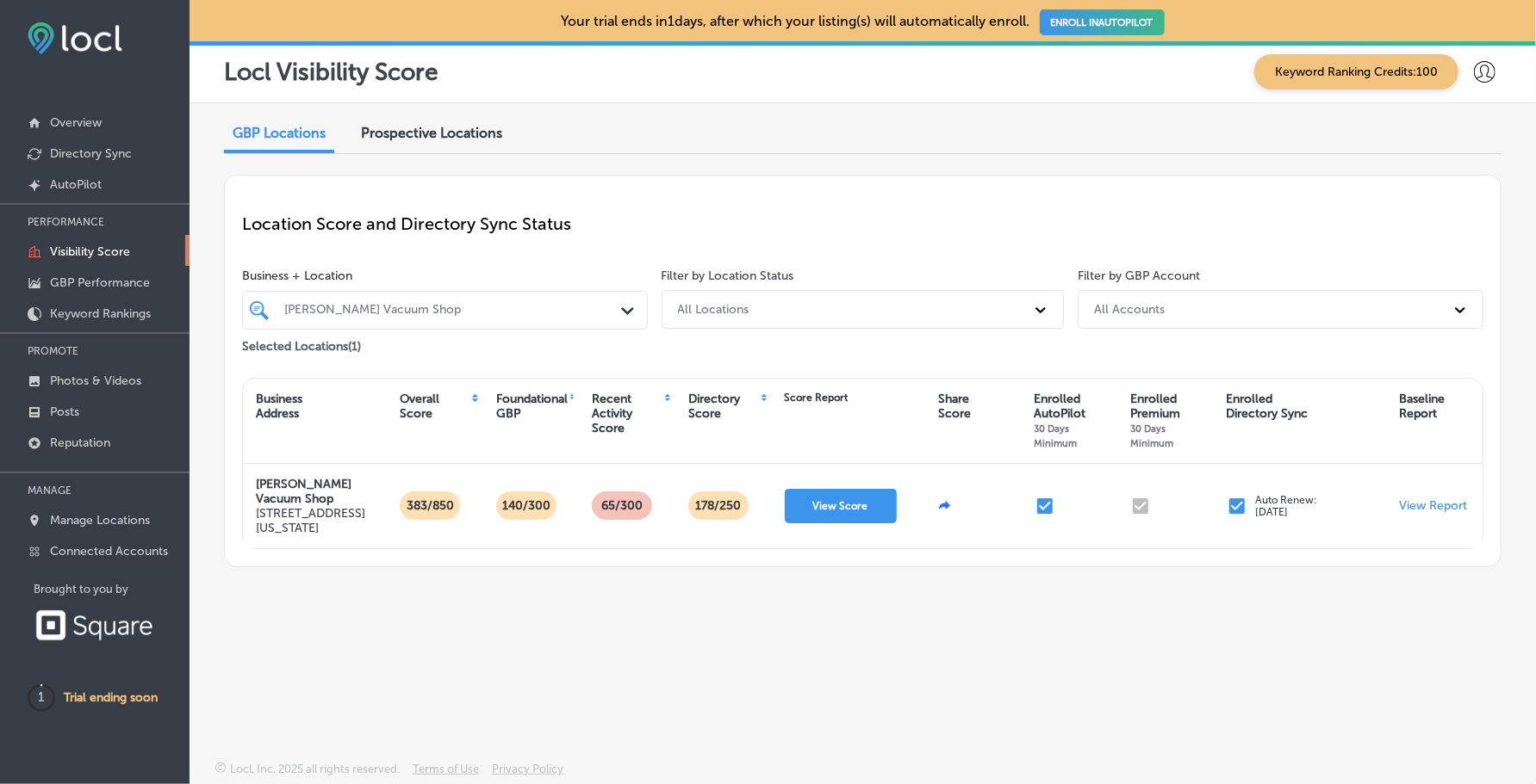
click at [451, 127] on span "Prospective Locations" at bounding box center [432, 132] width 141 height 16
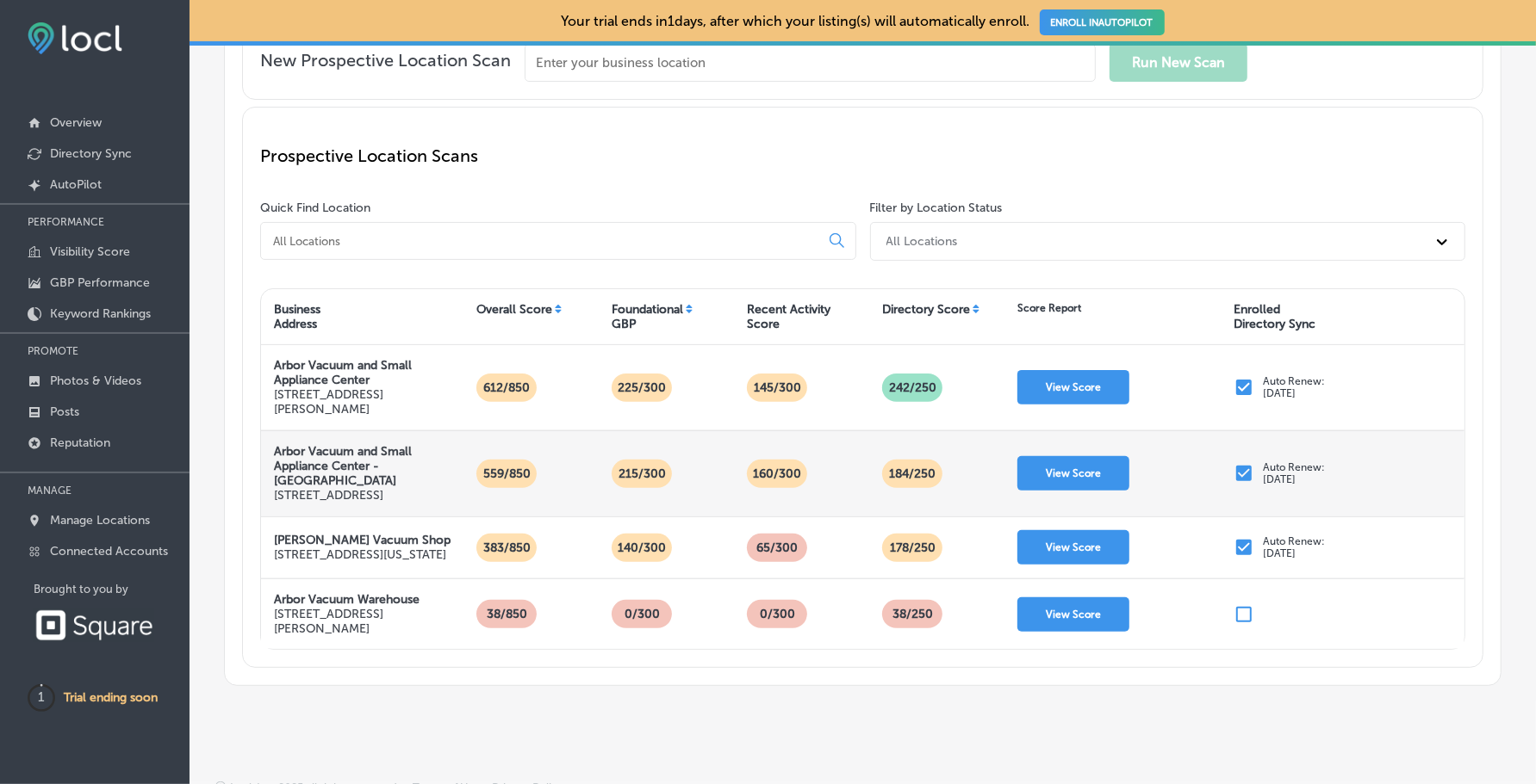
scroll to position [201, 0]
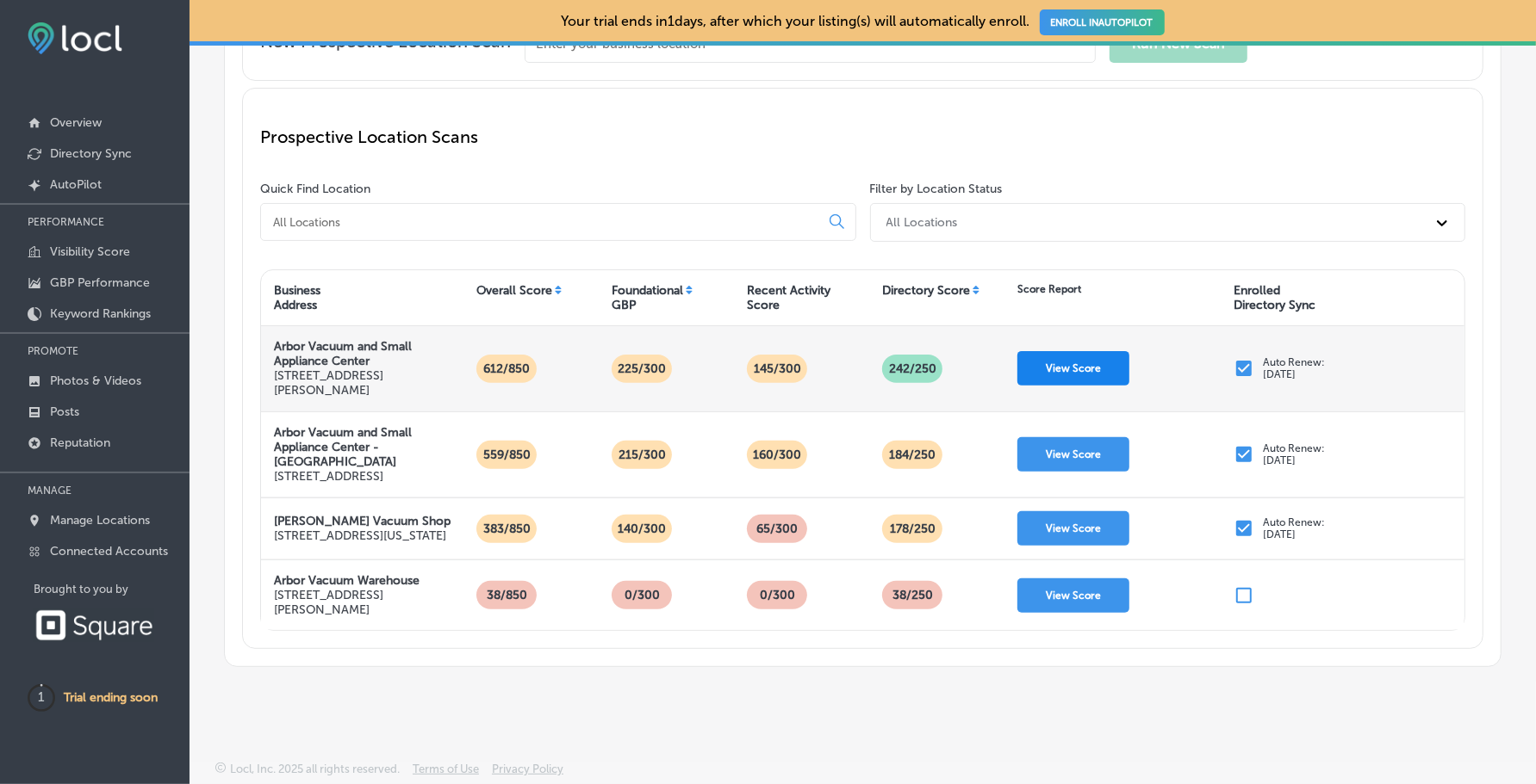
click at [1094, 360] on button "View Score" at bounding box center [1074, 368] width 112 height 35
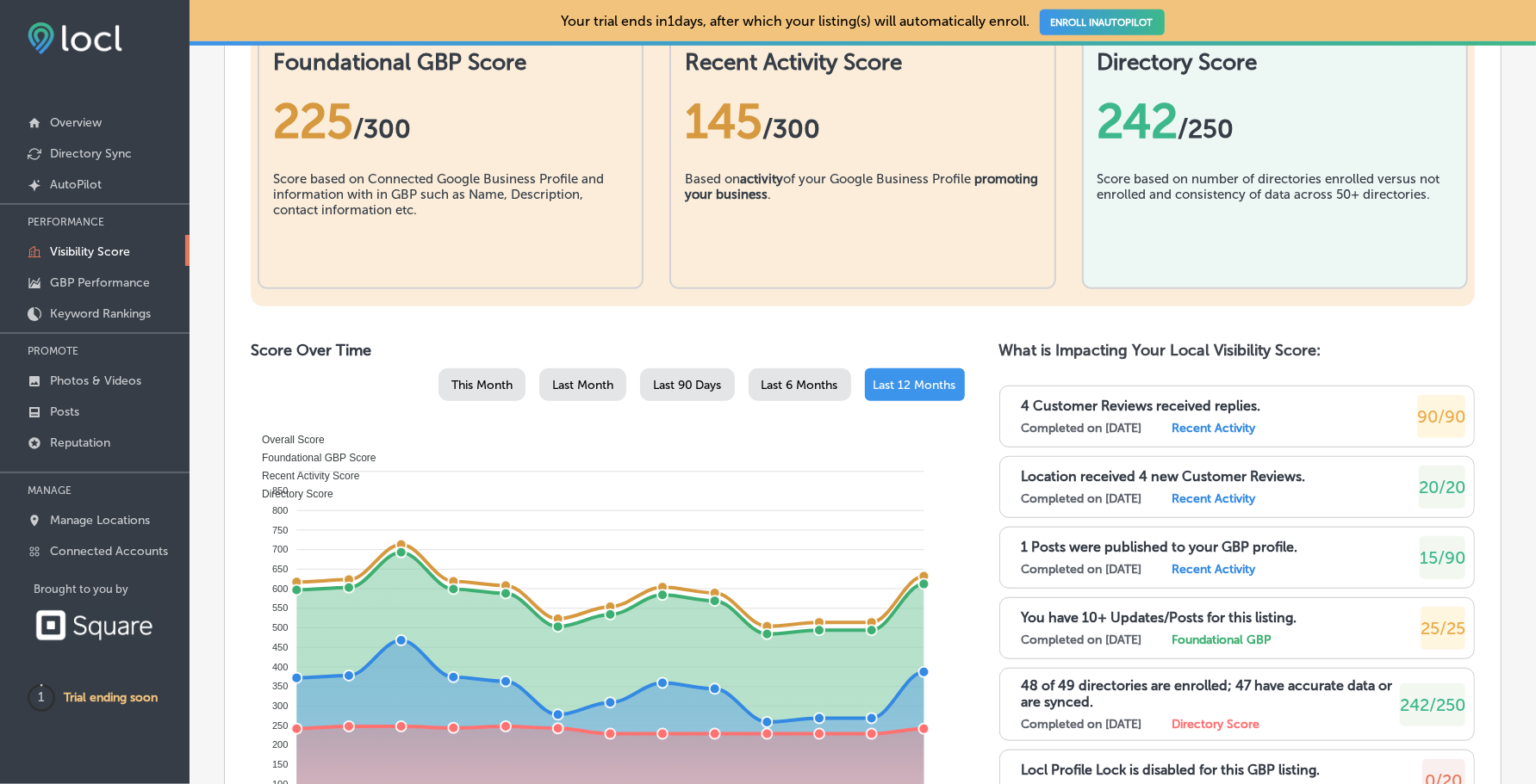
click at [1221, 426] on label "Recent Activity" at bounding box center [1213, 428] width 83 height 15
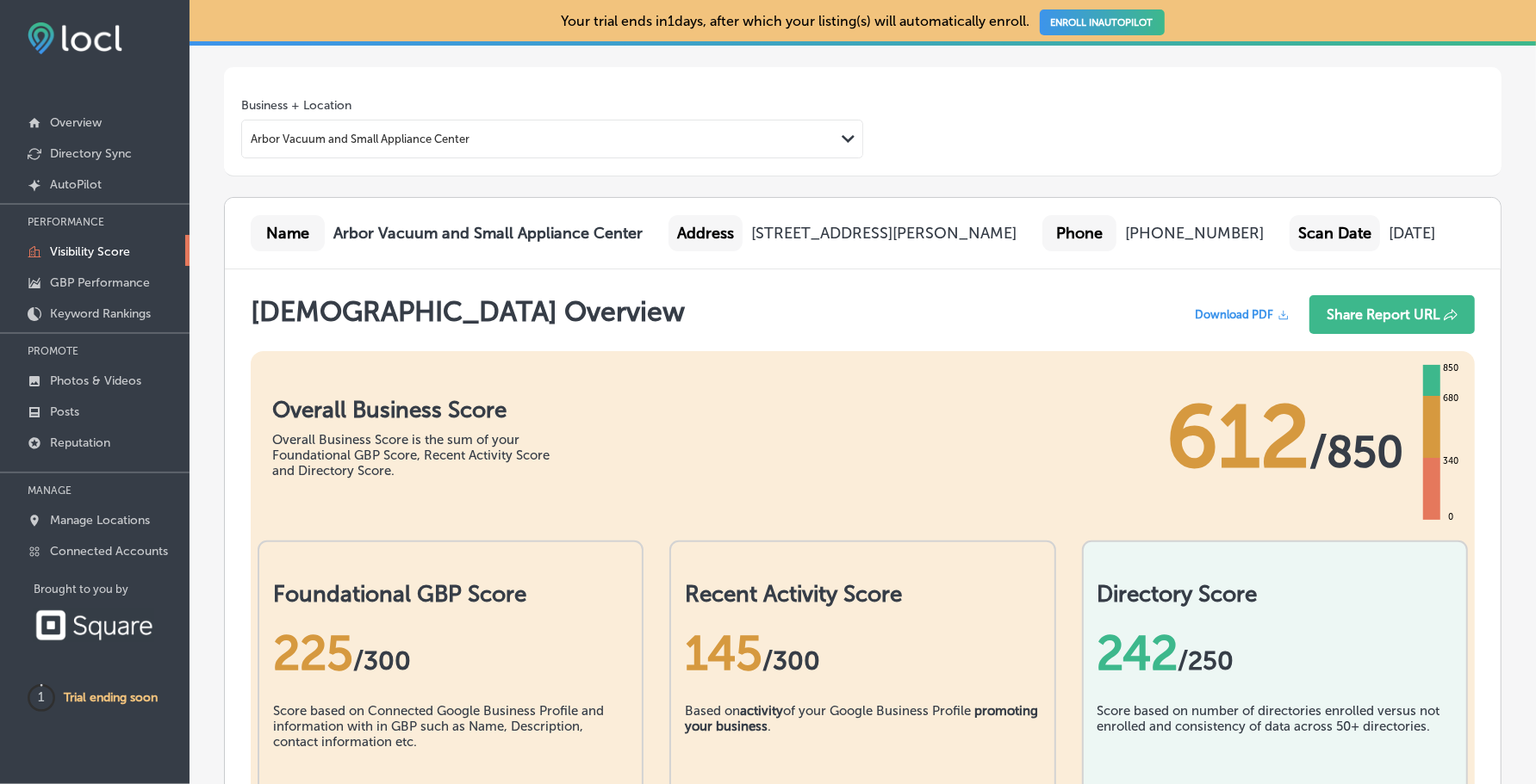
scroll to position [10, 0]
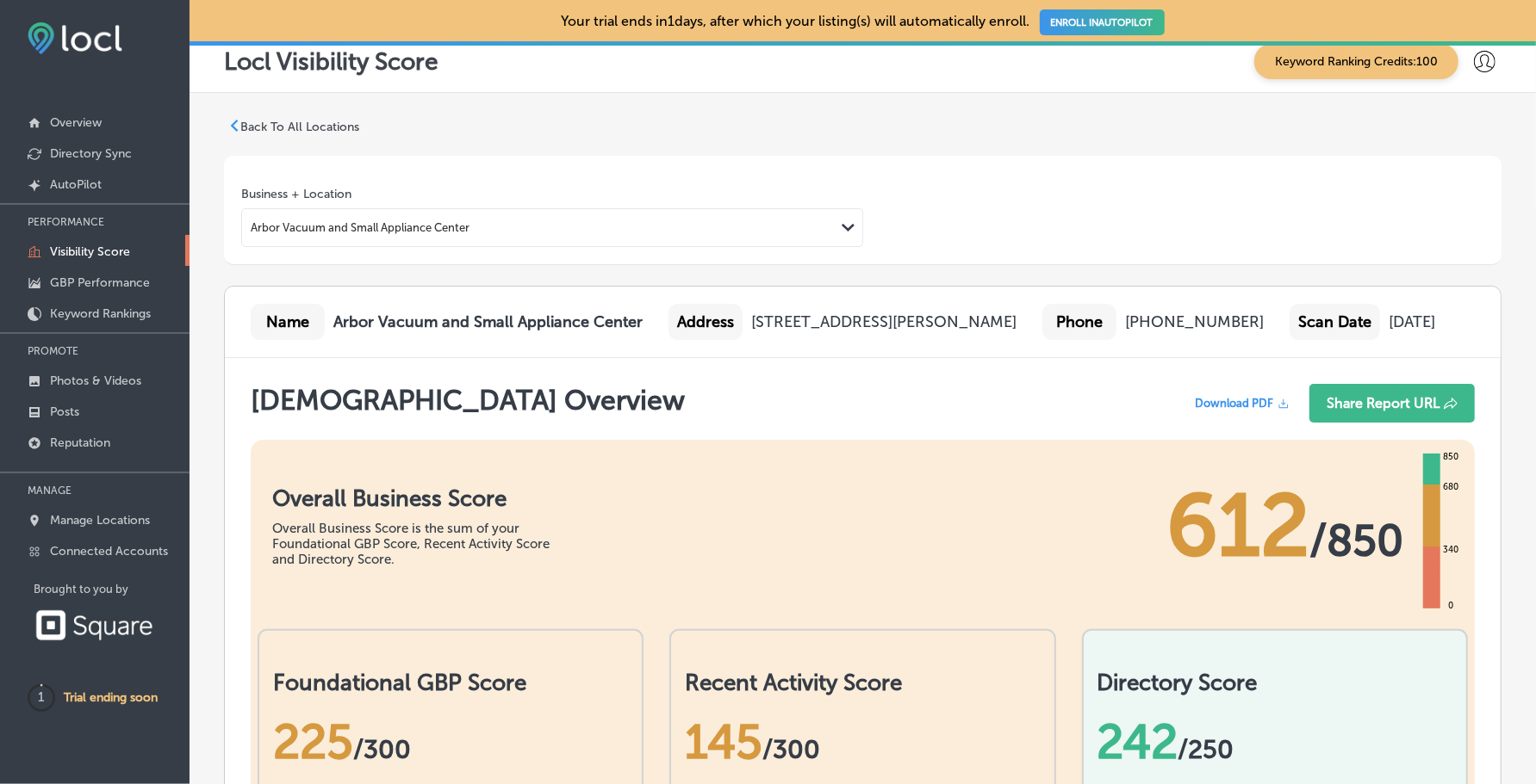
click at [841, 221] on div "Path Created with Sketch." at bounding box center [848, 227] width 14 height 14
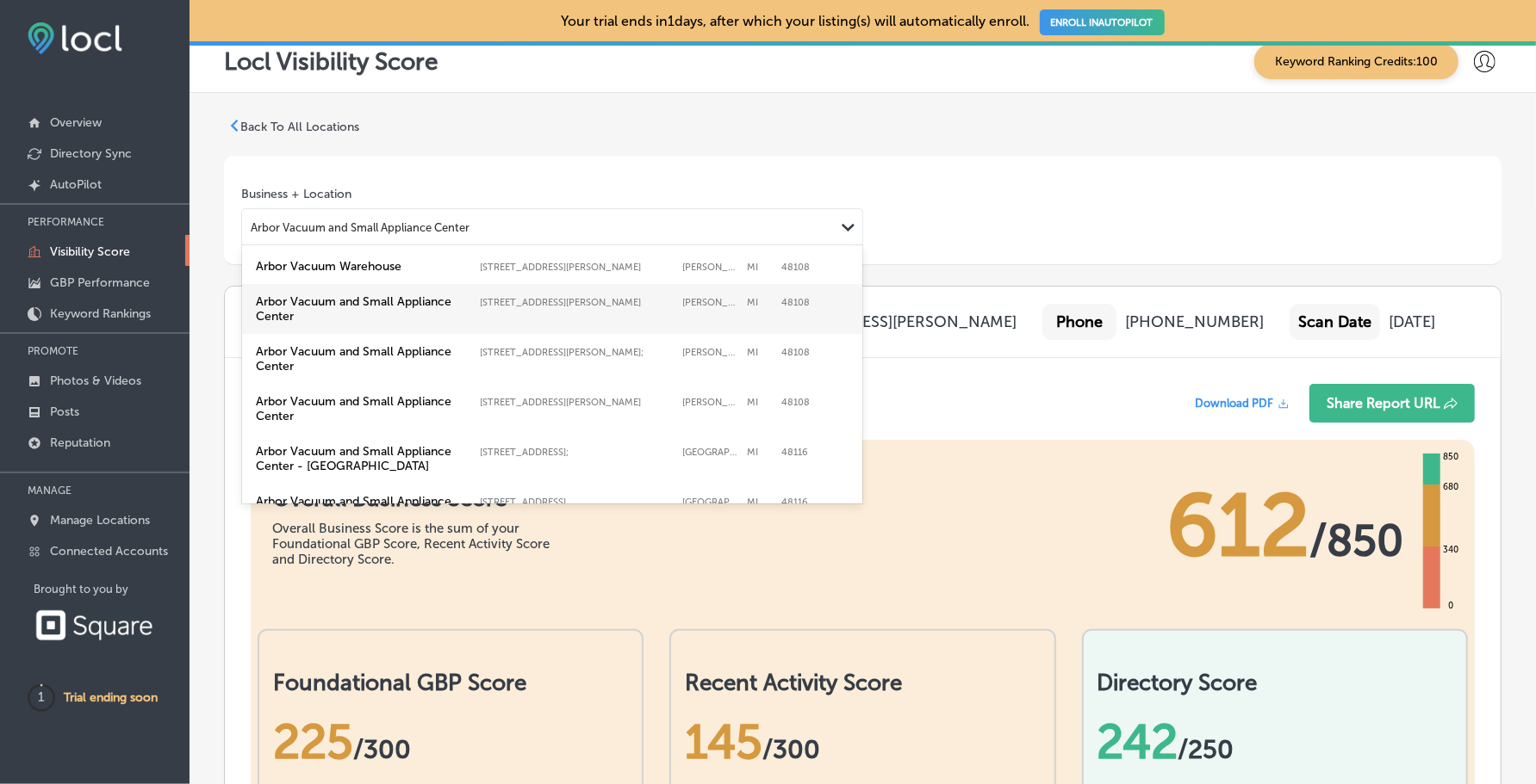
click at [814, 301] on label "48108" at bounding box center [810, 302] width 56 height 11
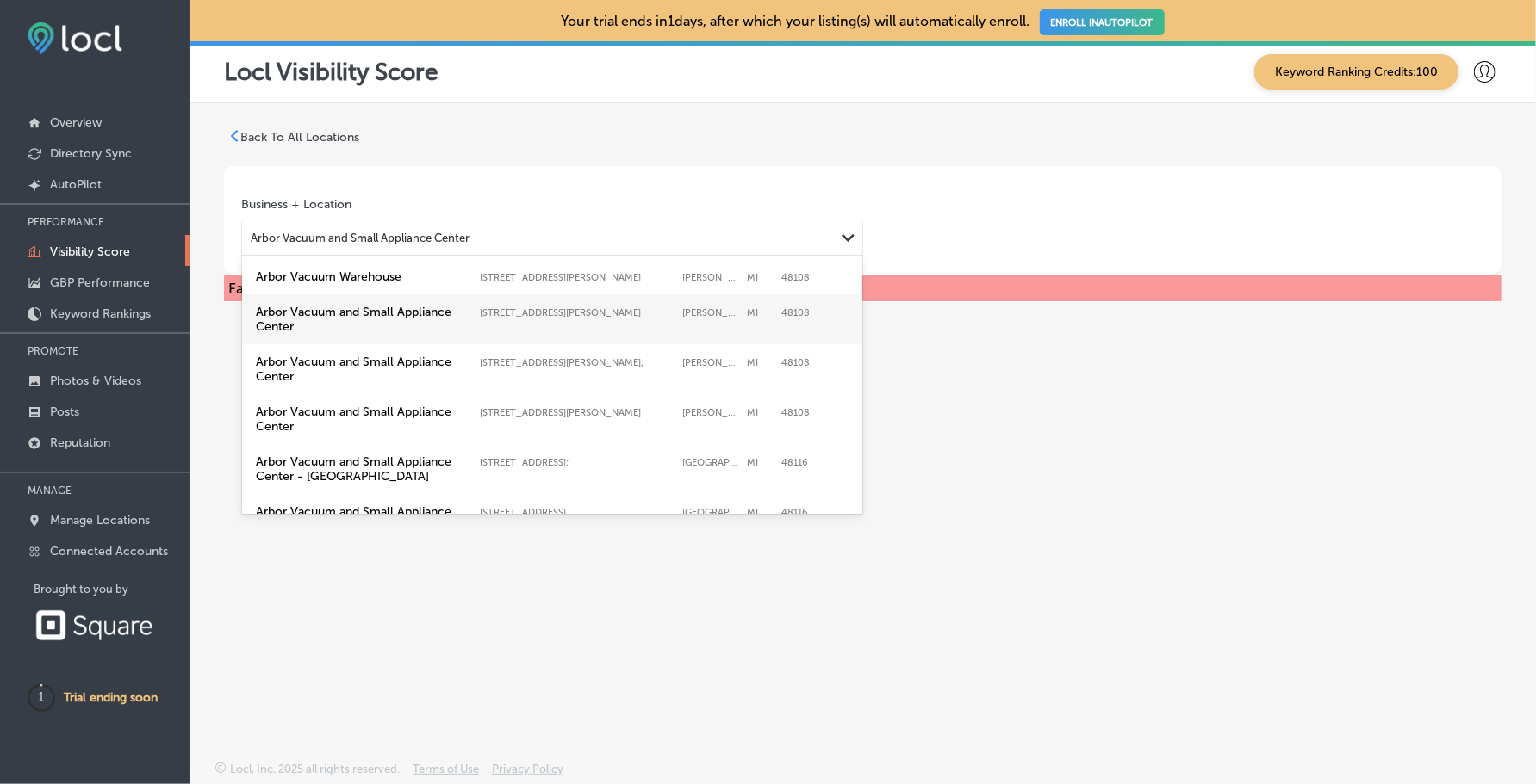
click at [836, 225] on div "Path Created with Sketch." at bounding box center [848, 238] width 27 height 27
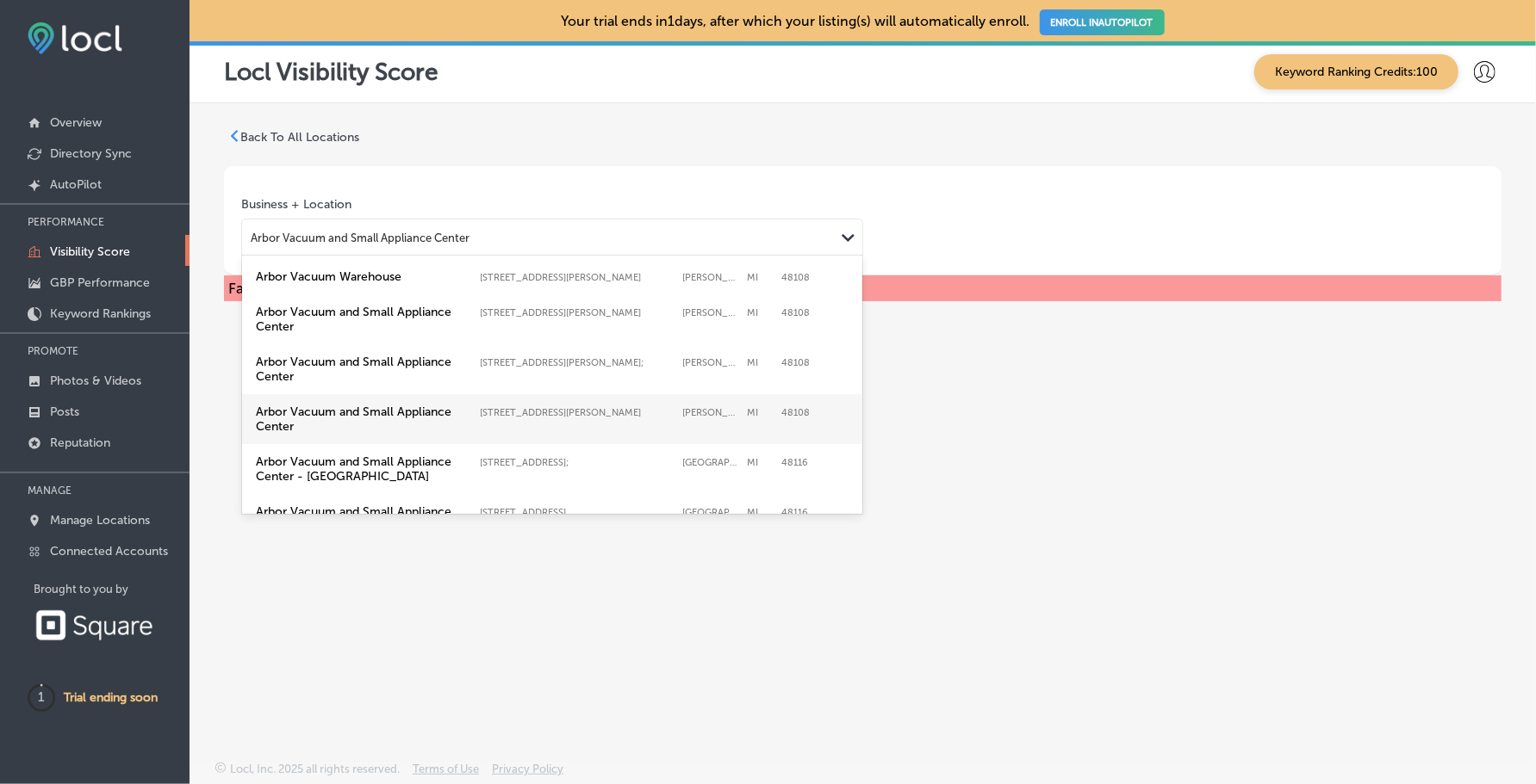
click at [783, 415] on label "Arbor Vacuum and Small Appliance Center [STREET_ADDRESS][PERSON_NAME] [STREET_A…" at bounding box center [552, 419] width 599 height 36
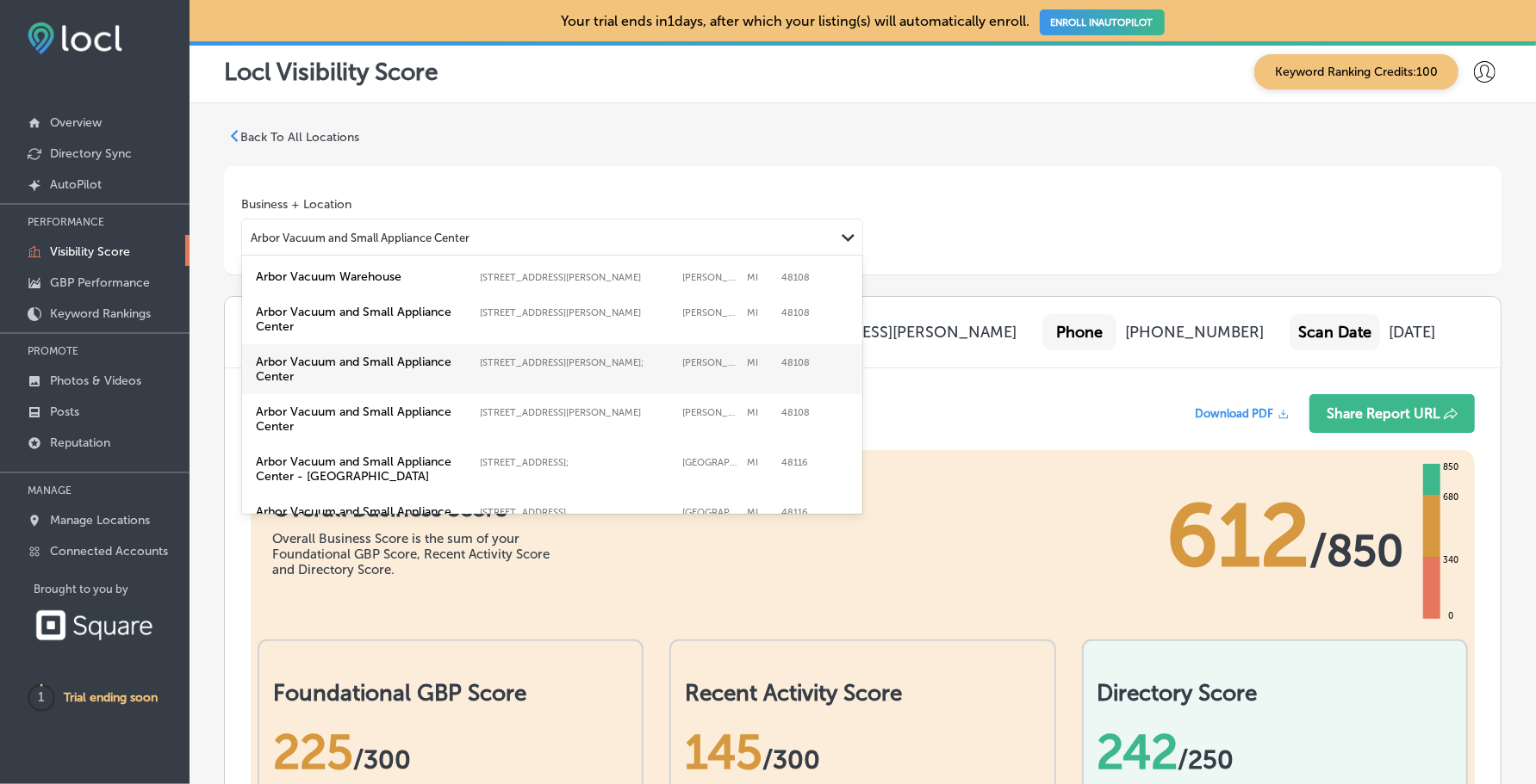
click at [841, 234] on icon "Path Created with Sketch." at bounding box center [848, 238] width 13 height 7
click at [782, 382] on label "Arbor Vacuum and Small Appliance Center [STREET_ADDRESS][GEOGRAPHIC_DATA][PERSO…" at bounding box center [552, 369] width 599 height 36
click at [840, 244] on div "Path Created with Sketch." at bounding box center [848, 238] width 27 height 27
click at [784, 407] on label "48108" at bounding box center [810, 413] width 56 height 11
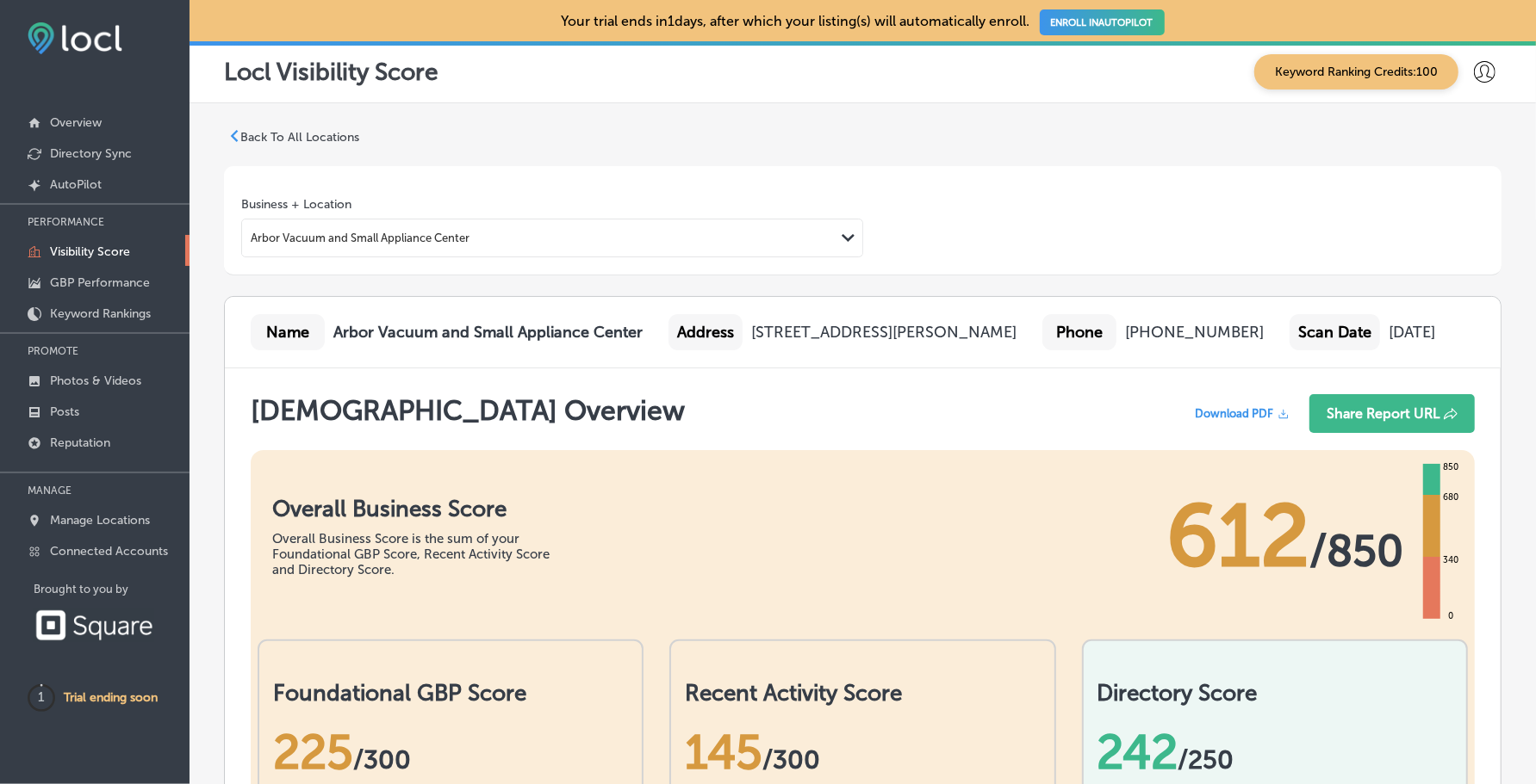
click at [826, 227] on div "Arbor Vacuum and Small Appliance Center" at bounding box center [538, 238] width 592 height 23
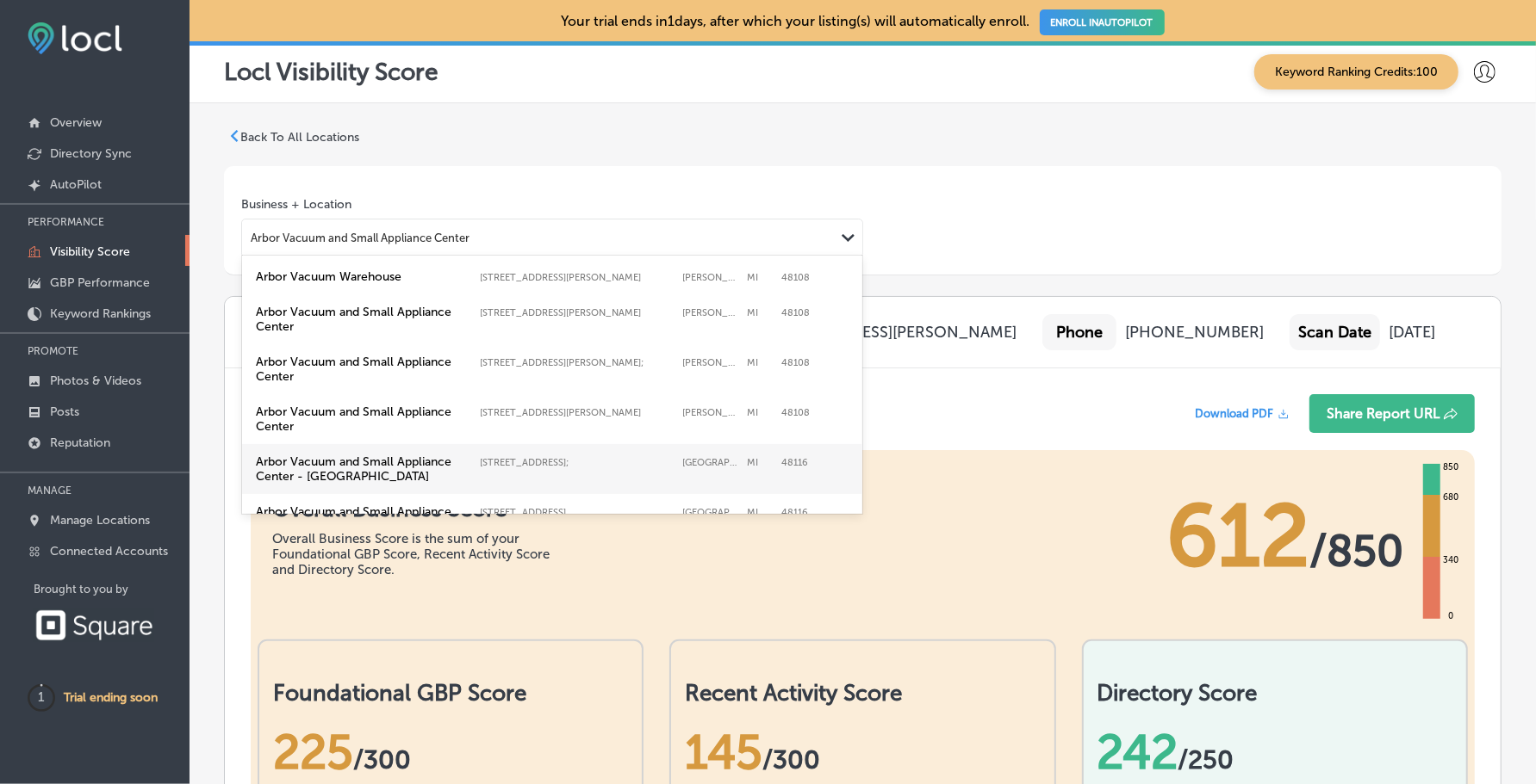
click at [768, 457] on label "MI" at bounding box center [760, 463] width 26 height 11
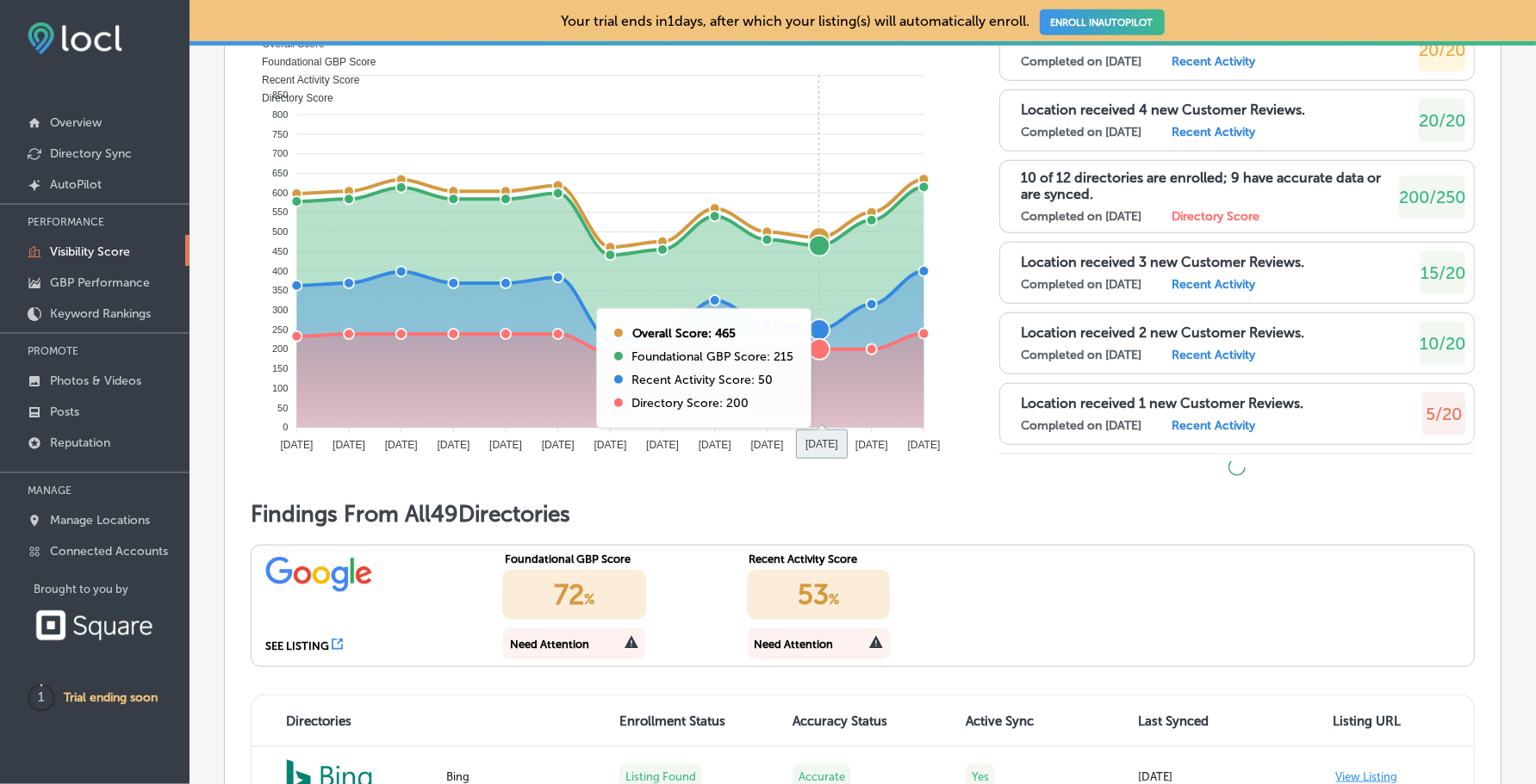
scroll to position [1066, 0]
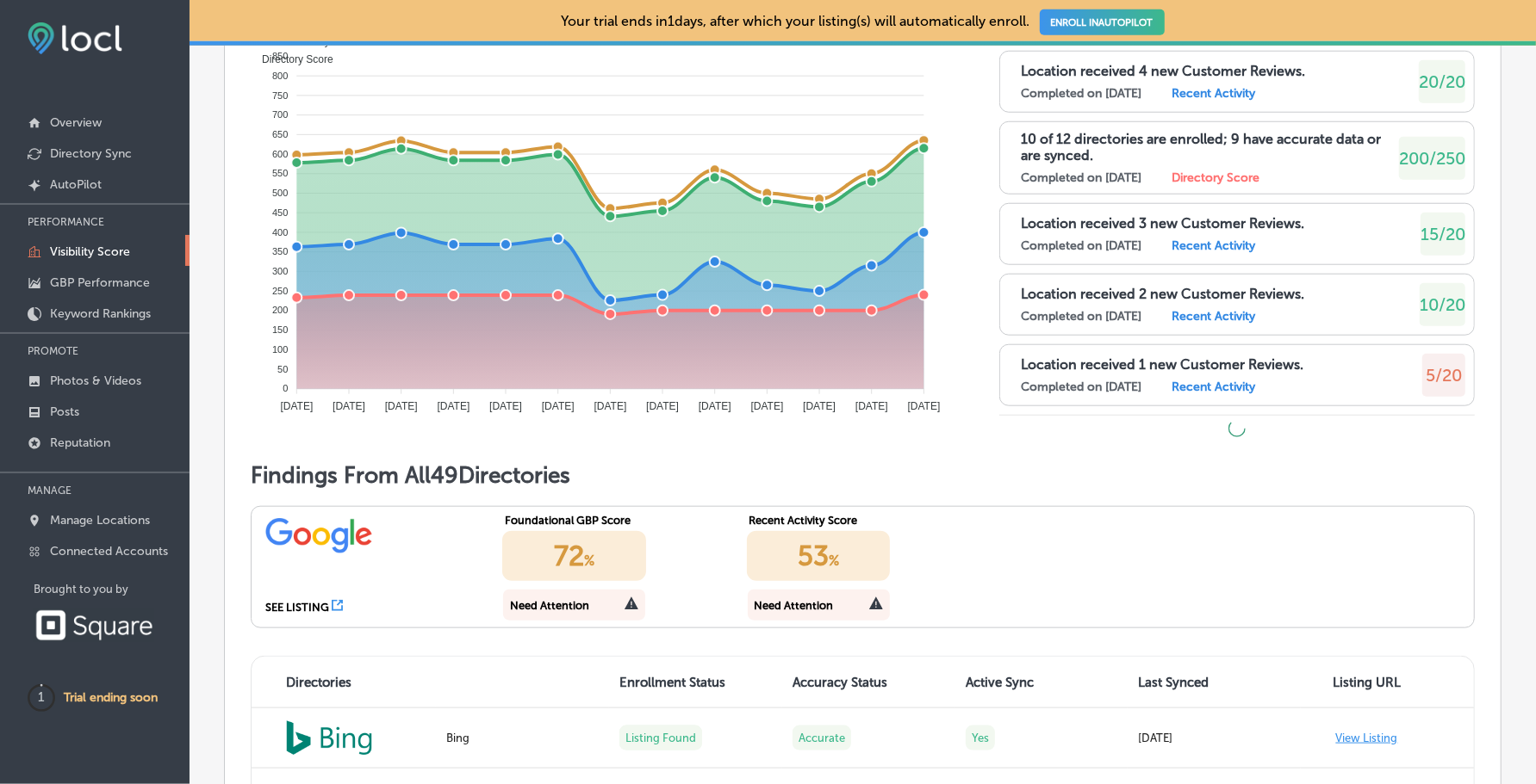
click at [335, 611] on icon at bounding box center [337, 605] width 11 height 11
